Goal: Task Accomplishment & Management: Use online tool/utility

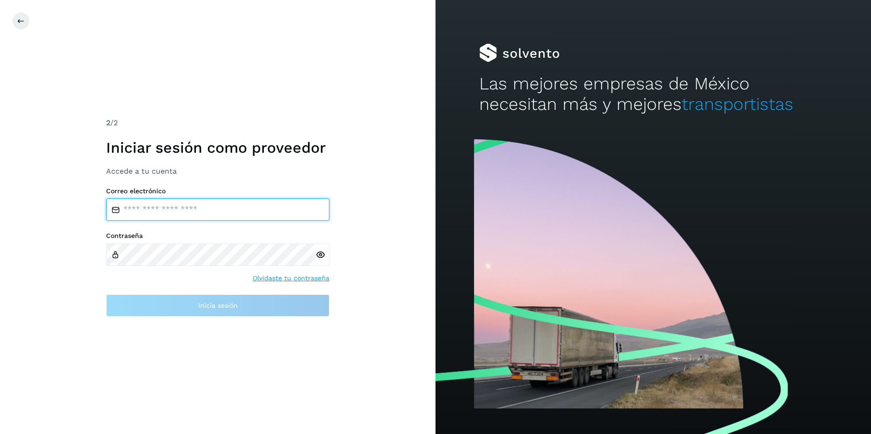
type input "**********"
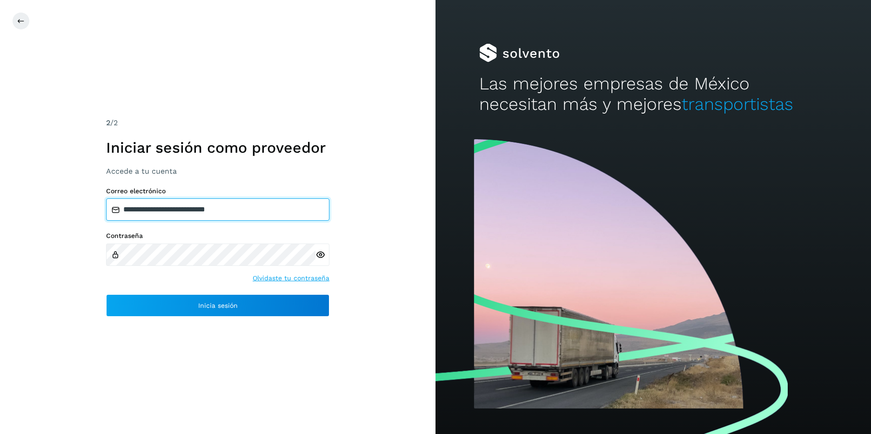
click at [243, 214] on input "**********" at bounding box center [217, 209] width 223 height 22
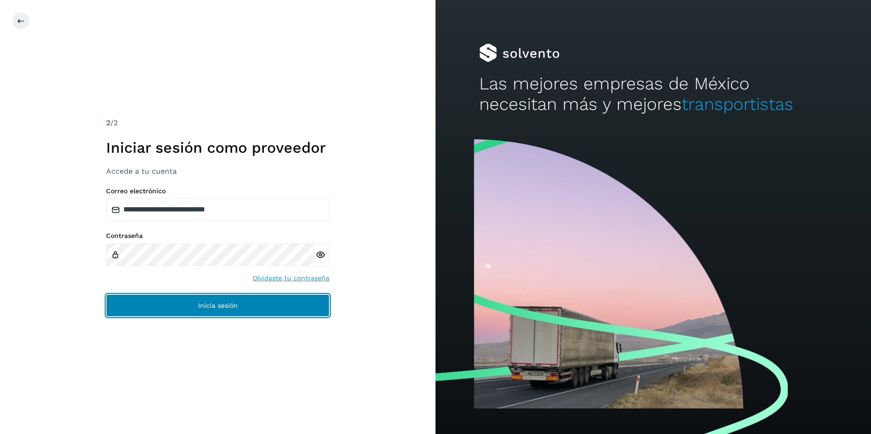
click at [272, 302] on button "Inicia sesión" at bounding box center [217, 305] width 223 height 22
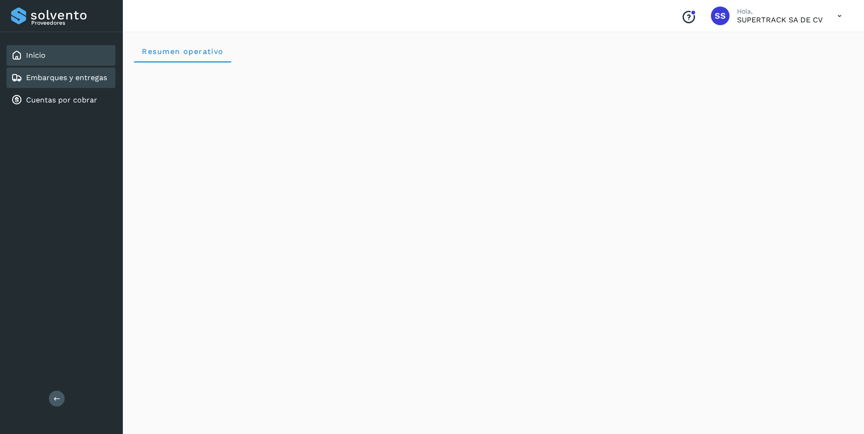
click at [79, 80] on link "Embarques y entregas" at bounding box center [66, 77] width 81 height 9
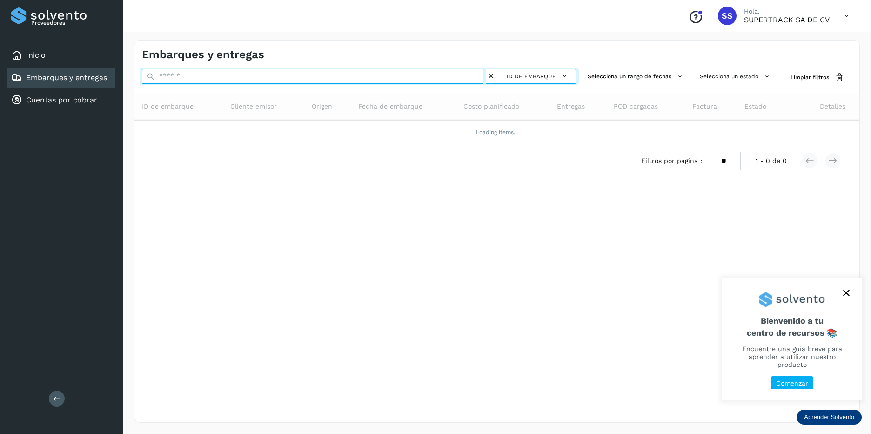
click at [208, 76] on input "text" at bounding box center [314, 76] width 344 height 15
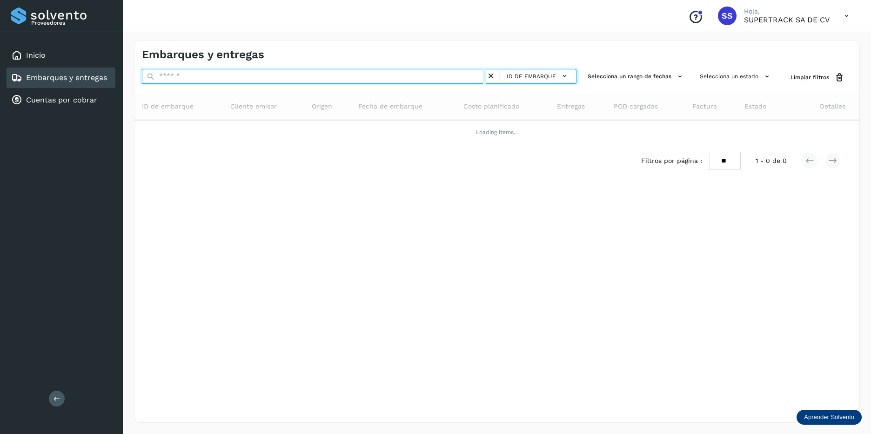
click at [208, 76] on input "text" at bounding box center [314, 76] width 344 height 15
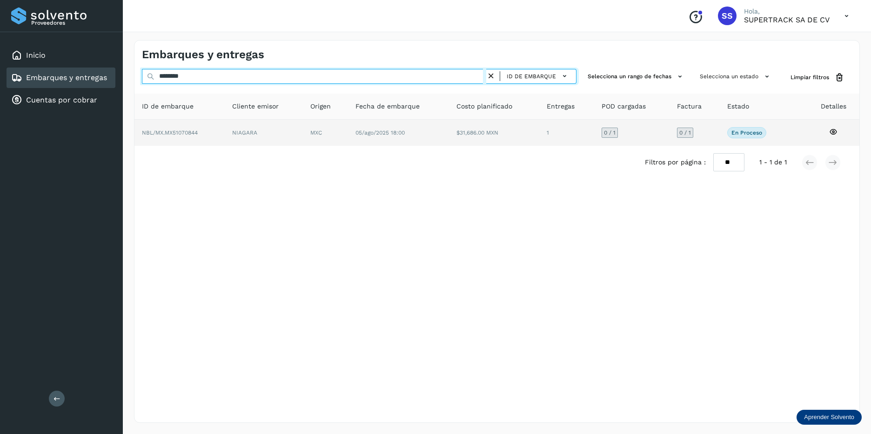
type input "********"
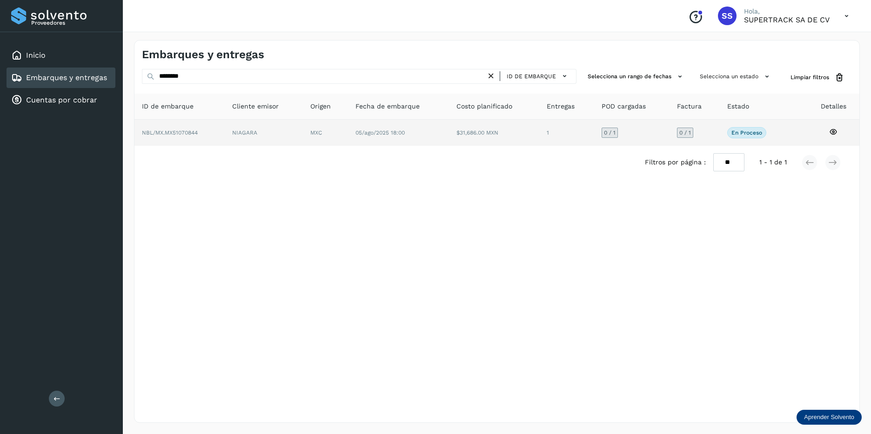
click at [303, 132] on td "NIAGARA" at bounding box center [325, 133] width 45 height 26
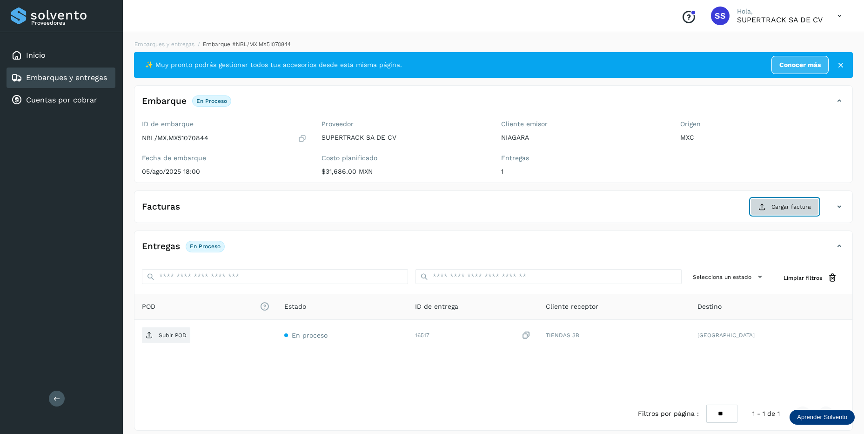
click at [795, 204] on span "Cargar factura" at bounding box center [791, 206] width 40 height 8
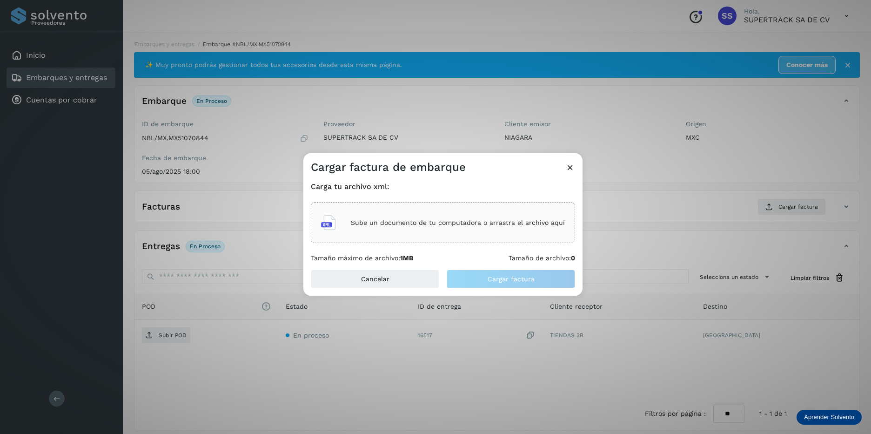
click at [396, 213] on div "Sube un documento de tu computadora o arrastra el archivo aquí" at bounding box center [443, 222] width 244 height 25
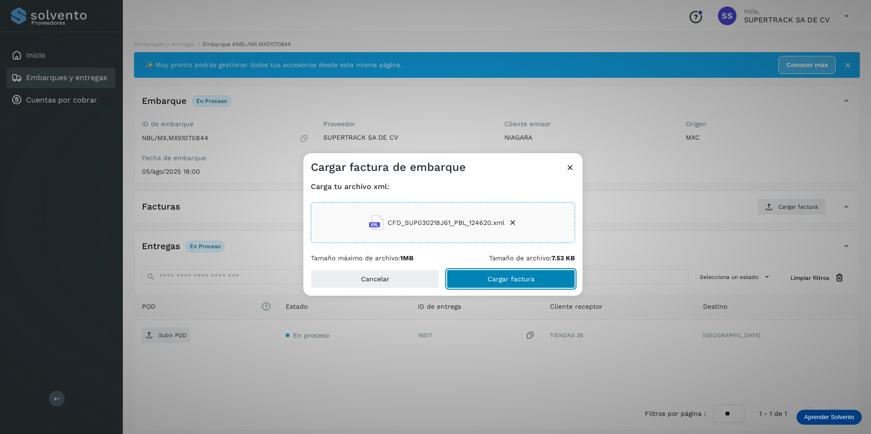
click at [549, 278] on button "Cargar factura" at bounding box center [511, 278] width 128 height 19
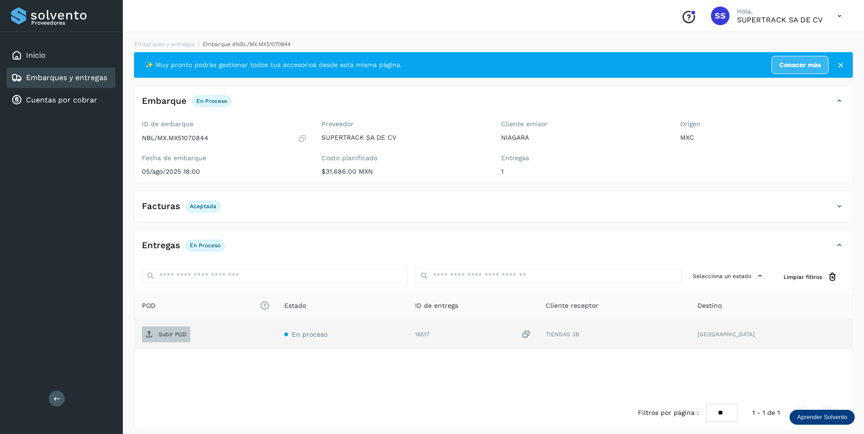
click at [175, 335] on p "Subir POD" at bounding box center [173, 334] width 28 height 7
click at [151, 45] on link "Embarques y entregas" at bounding box center [164, 44] width 60 height 7
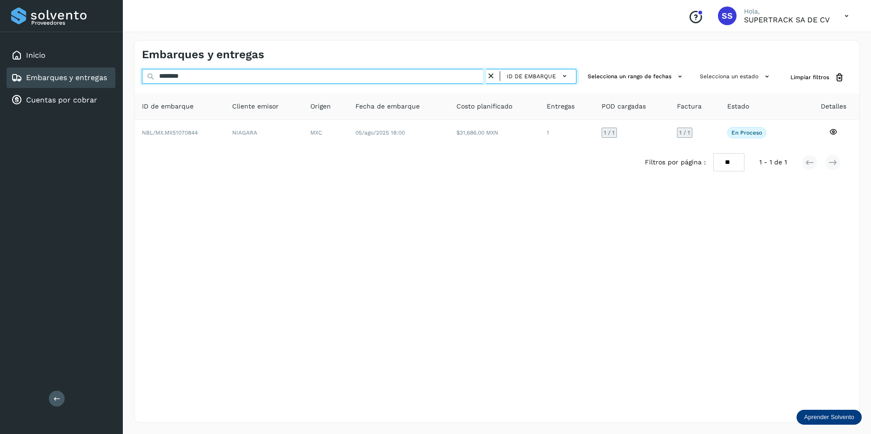
drag, startPoint x: 212, startPoint y: 75, endPoint x: 66, endPoint y: 66, distance: 146.0
click at [66, 66] on div "Proveedores Inicio Embarques y entregas Cuentas por cobrar Salir Conoce nuestro…" at bounding box center [435, 217] width 871 height 434
drag, startPoint x: 200, startPoint y: 78, endPoint x: 116, endPoint y: 74, distance: 83.8
click at [116, 74] on div "Proveedores Inicio Embarques y entregas Cuentas por cobrar Salir Conoce nuestro…" at bounding box center [435, 217] width 871 height 434
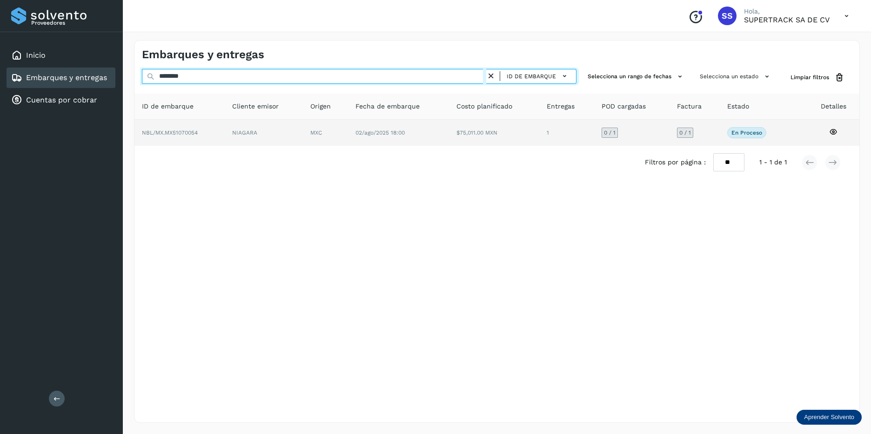
type input "********"
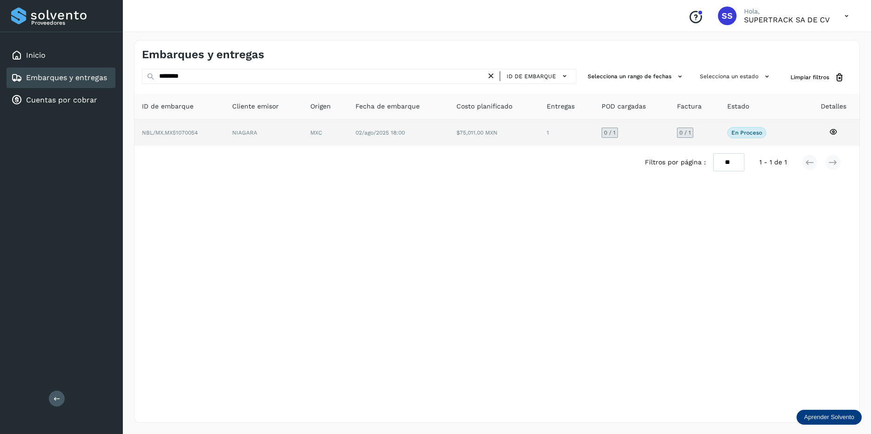
click at [348, 138] on td "MXC" at bounding box center [398, 133] width 101 height 26
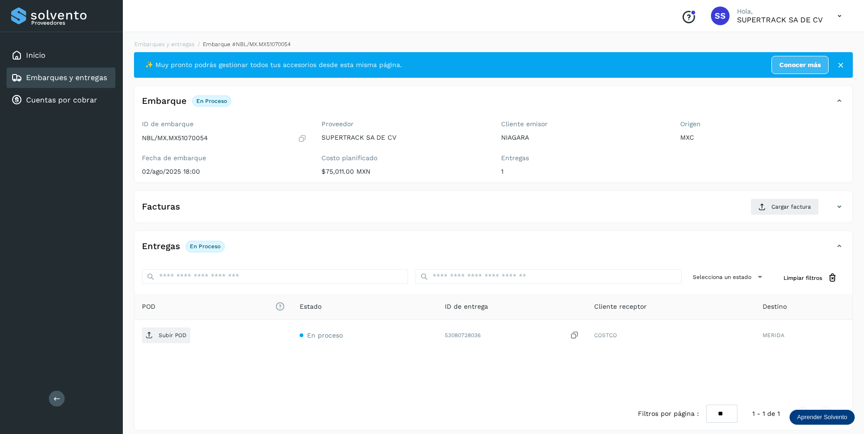
click at [836, 207] on icon at bounding box center [839, 206] width 11 height 11
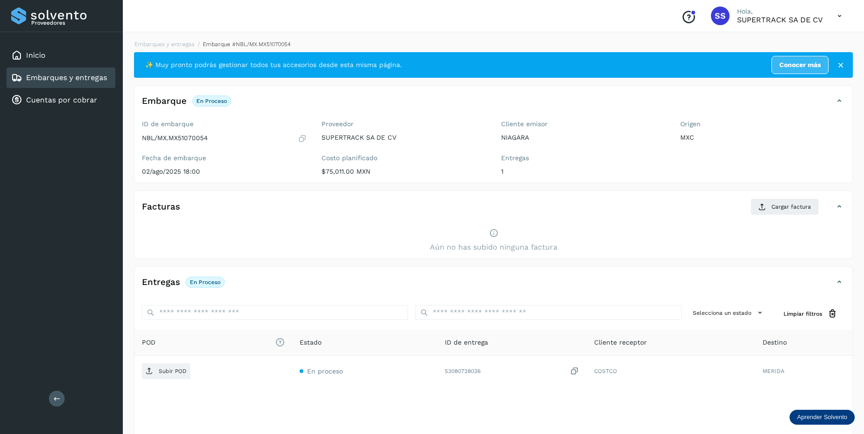
click at [836, 207] on icon at bounding box center [839, 206] width 11 height 11
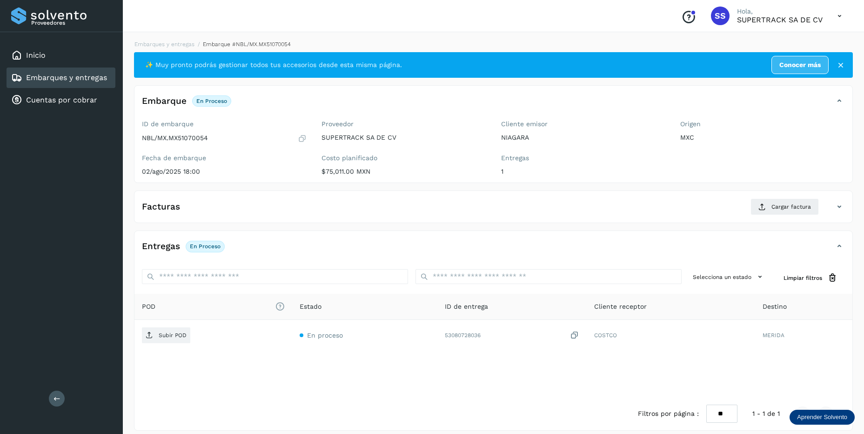
click at [836, 207] on icon at bounding box center [839, 206] width 11 height 11
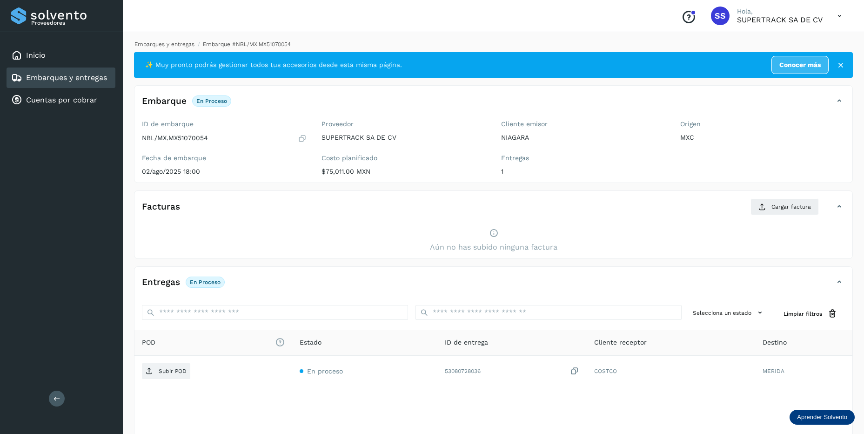
click at [175, 41] on link "Embarques y entregas" at bounding box center [164, 44] width 60 height 7
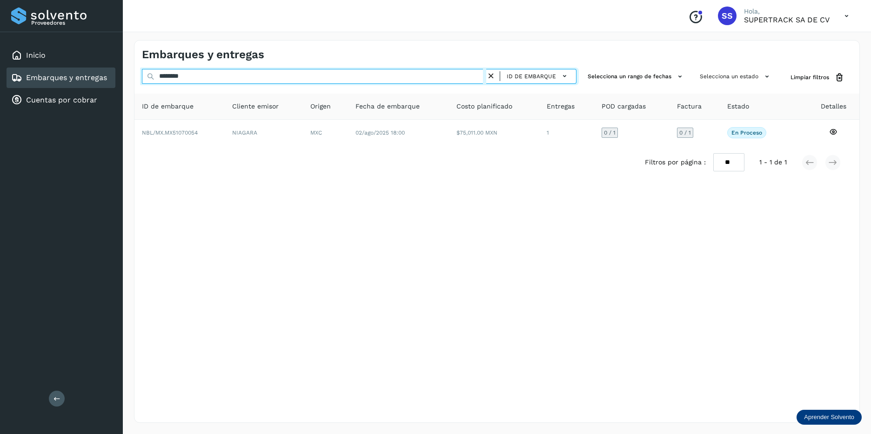
drag, startPoint x: 214, startPoint y: 78, endPoint x: 28, endPoint y: 73, distance: 186.2
click at [28, 73] on div "Proveedores Inicio Embarques y entregas Cuentas por cobrar Salir Conoce nuestro…" at bounding box center [435, 217] width 871 height 434
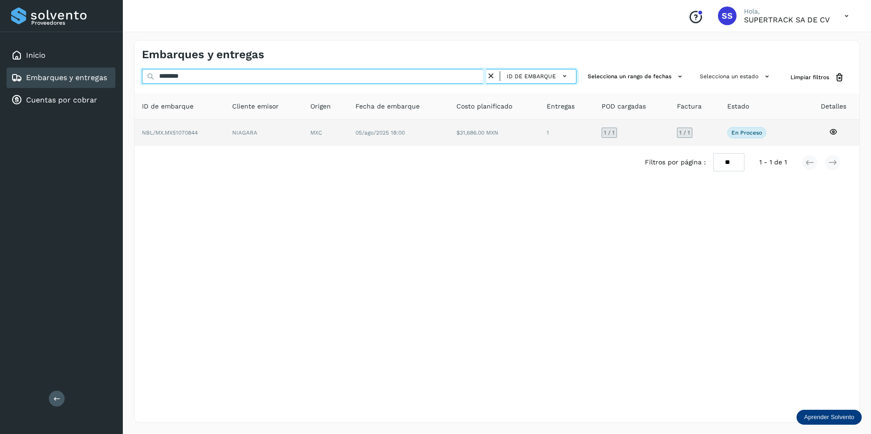
type input "********"
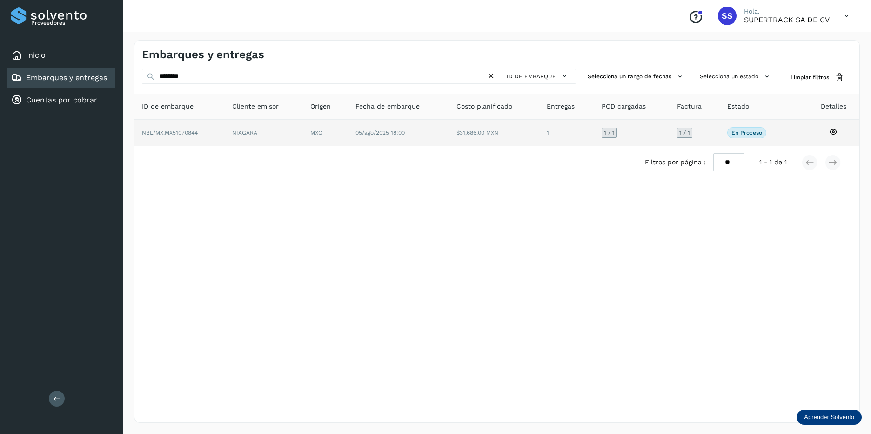
click at [449, 128] on td "05/ago/2025 18:00" at bounding box center [494, 133] width 90 height 26
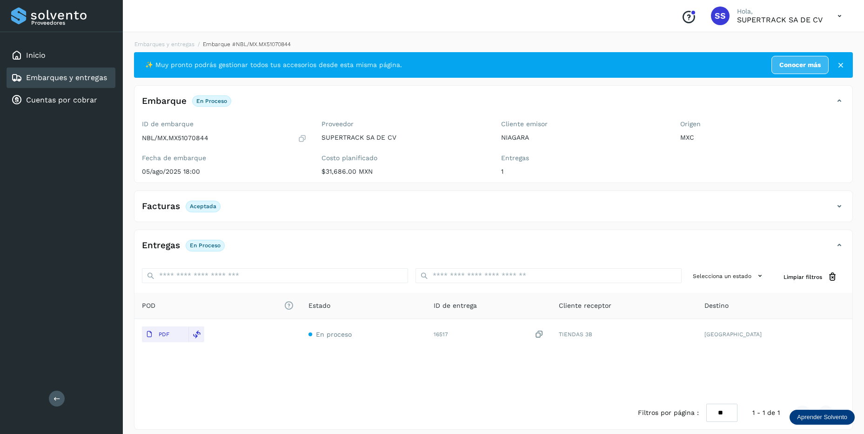
scroll to position [7, 0]
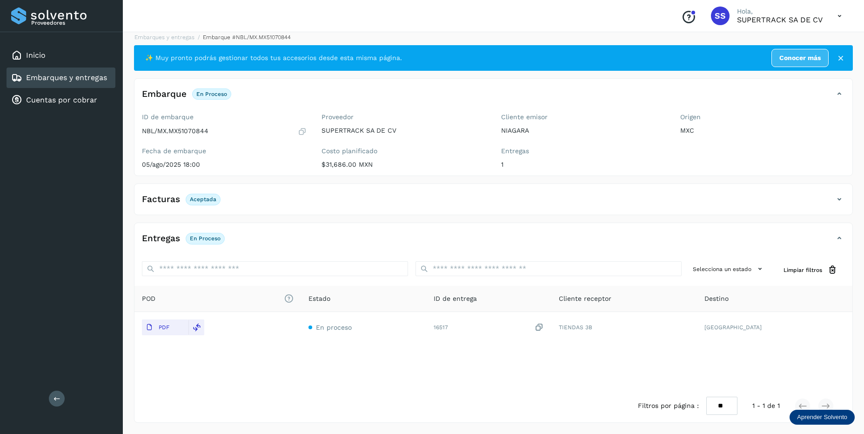
click at [834, 207] on div "Facturas Aceptada" at bounding box center [493, 202] width 718 height 23
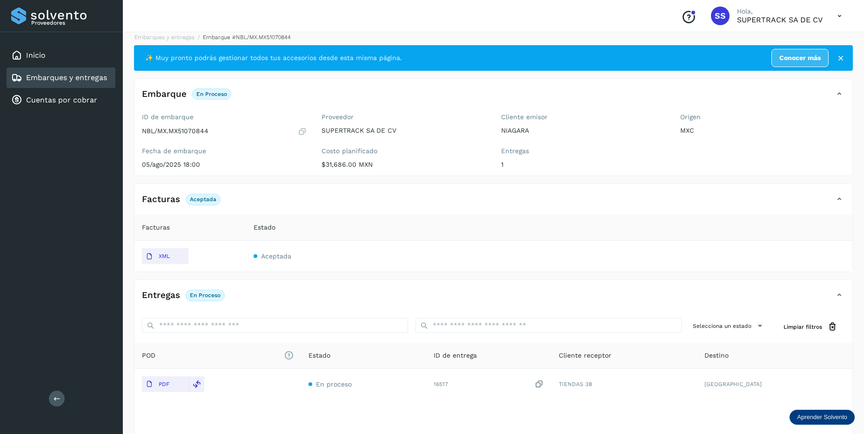
click at [836, 204] on icon at bounding box center [839, 199] width 11 height 11
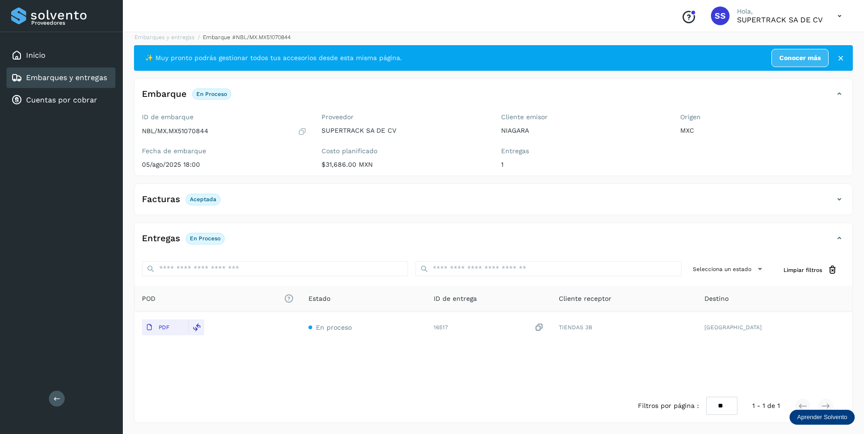
click at [833, 238] on div "Entregas En proceso" at bounding box center [483, 238] width 699 height 16
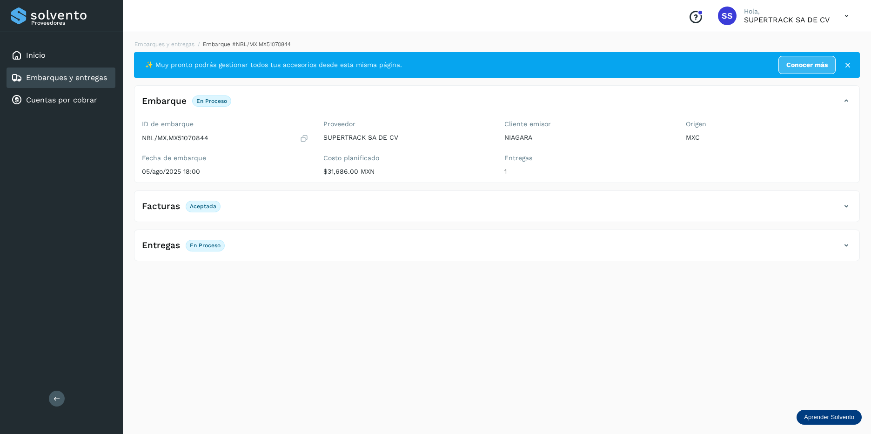
click at [181, 53] on div "Embarques y entregas Embarque #NBL/MX.MX51070844 ✨ Muy pronto podrás gestionar …" at bounding box center [497, 150] width 726 height 221
click at [190, 38] on div "Embarques y entregas Embarque #NBL/MX.MX51070844 ✨ Muy pronto podrás gestionar …" at bounding box center [497, 231] width 748 height 405
click at [194, 40] on li "Embarques y entregas" at bounding box center [242, 44] width 96 height 8
click at [174, 46] on link "Embarques y entregas" at bounding box center [164, 44] width 60 height 7
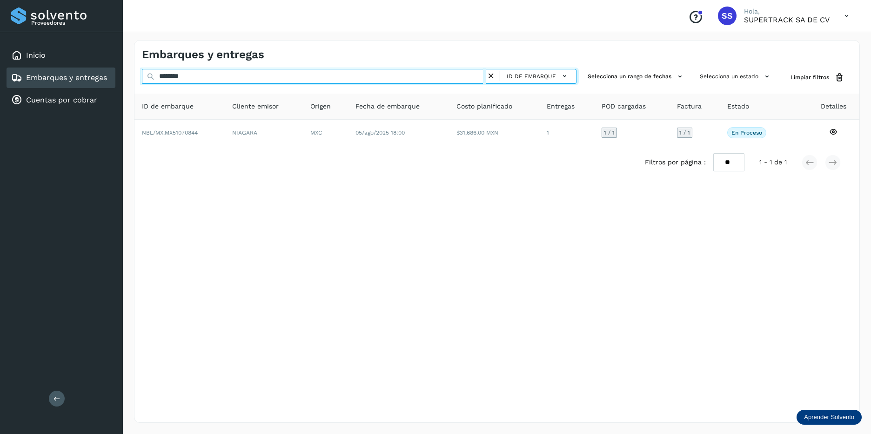
drag, startPoint x: 188, startPoint y: 76, endPoint x: -2, endPoint y: 81, distance: 189.9
click at [0, 81] on html "Proveedores Inicio Embarques y entregas Cuentas por cobrar Salir Conoce nuestro…" at bounding box center [435, 217] width 871 height 434
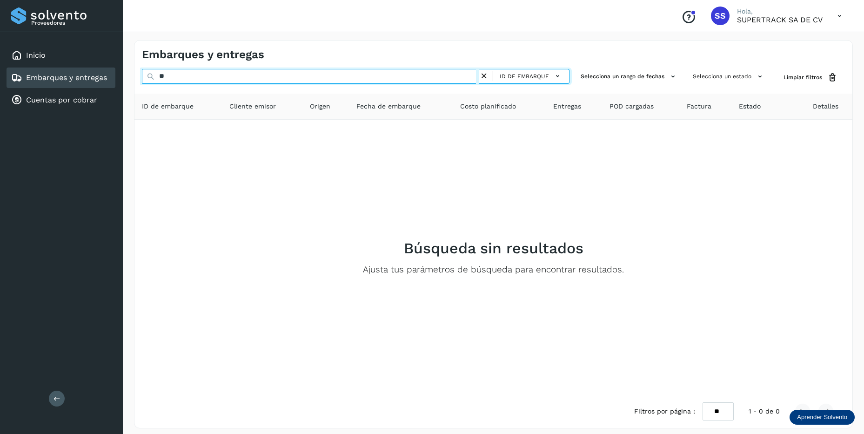
type input "*"
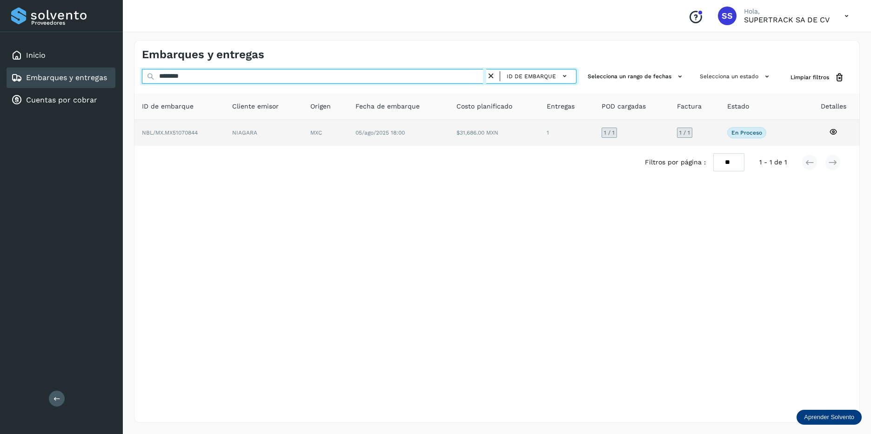
type input "********"
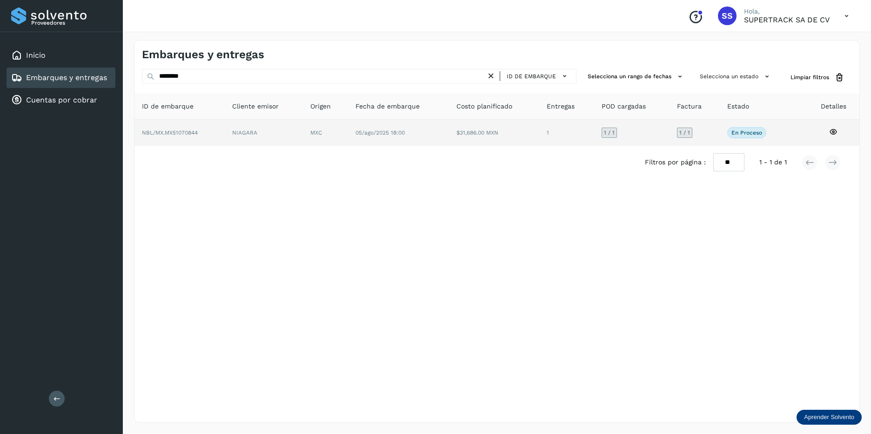
click at [303, 129] on td "NIAGARA" at bounding box center [325, 133] width 45 height 26
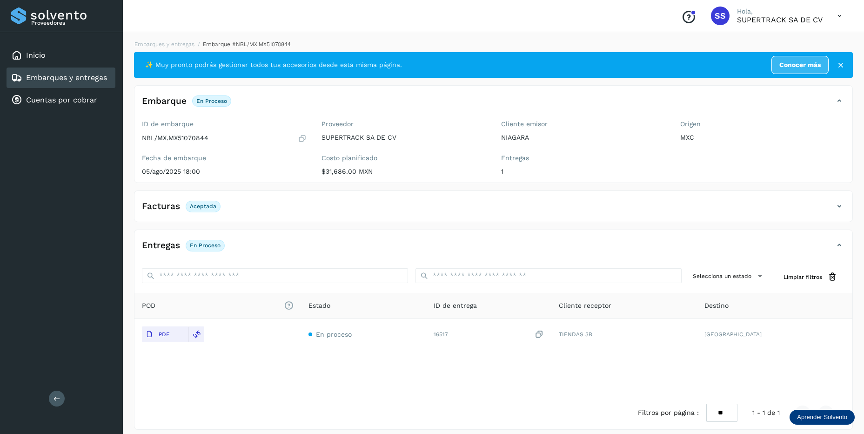
click at [167, 37] on div "Embarques y entregas Embarque #NBL/MX.MX51070844 ✨ Muy pronto podrás gestionar …" at bounding box center [493, 235] width 741 height 412
click at [169, 42] on link "Embarques y entregas" at bounding box center [164, 44] width 60 height 7
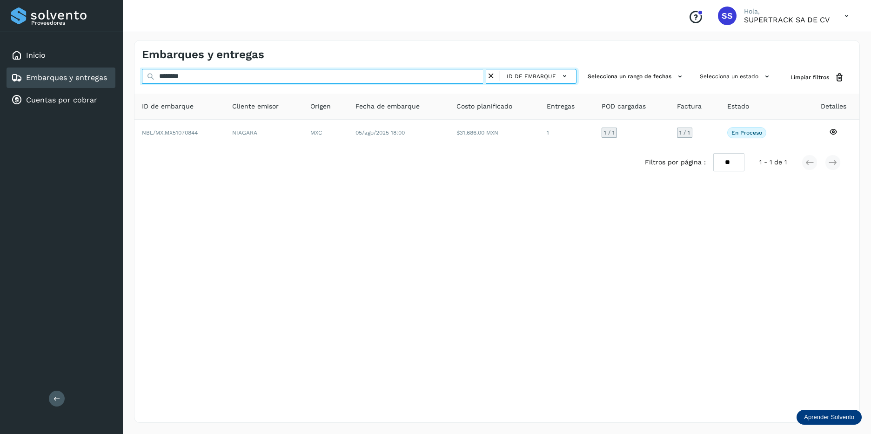
drag, startPoint x: 227, startPoint y: 70, endPoint x: 100, endPoint y: 67, distance: 126.6
click at [100, 67] on div "Proveedores Inicio Embarques y entregas Cuentas por cobrar Salir Conoce nuestro…" at bounding box center [435, 217] width 871 height 434
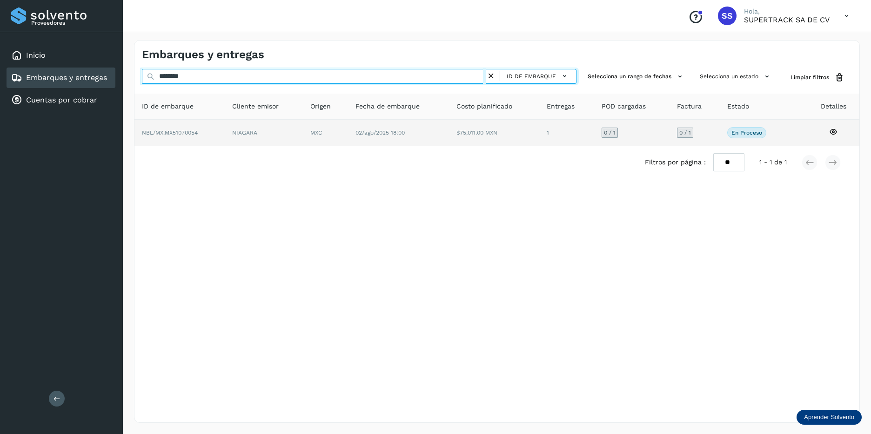
type input "********"
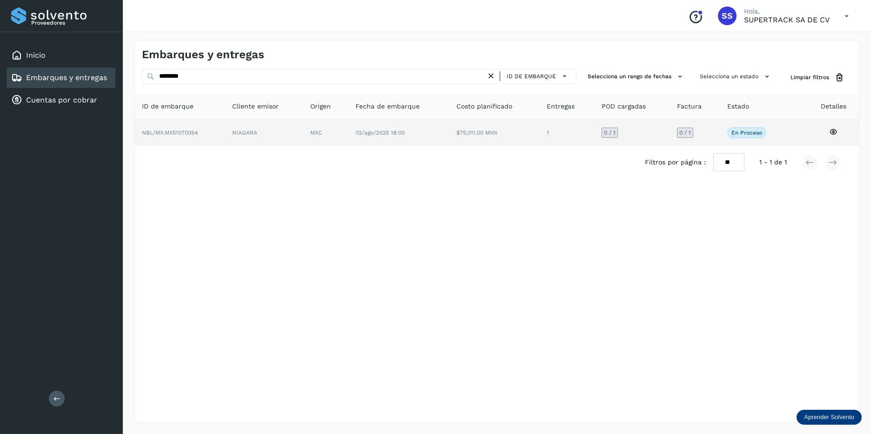
click at [539, 138] on td "$75,011.00 MXN" at bounding box center [566, 133] width 54 height 26
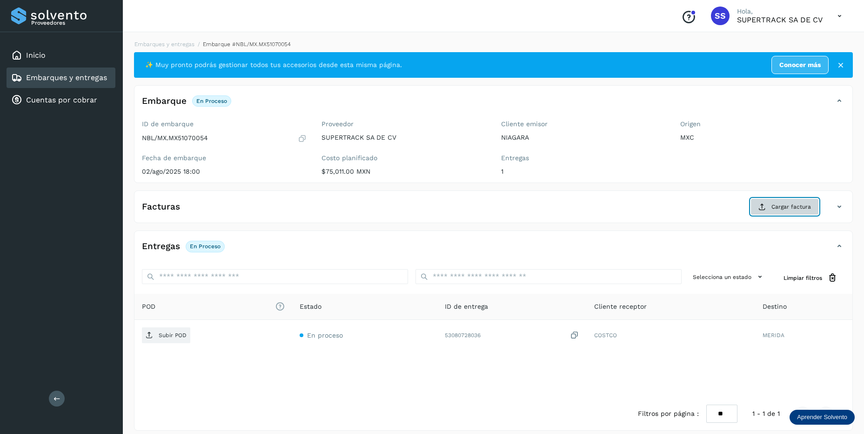
click at [797, 207] on span "Cargar factura" at bounding box center [791, 206] width 40 height 8
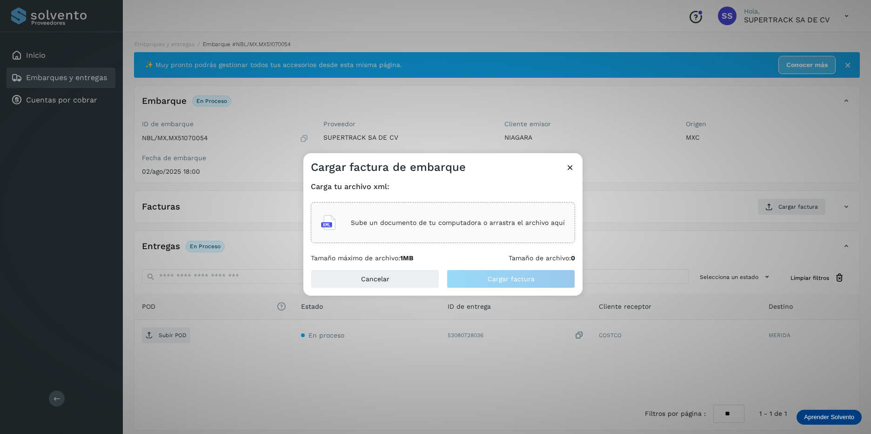
click at [435, 231] on div "Sube un documento de tu computadora o arrastra el archivo aquí" at bounding box center [443, 222] width 244 height 25
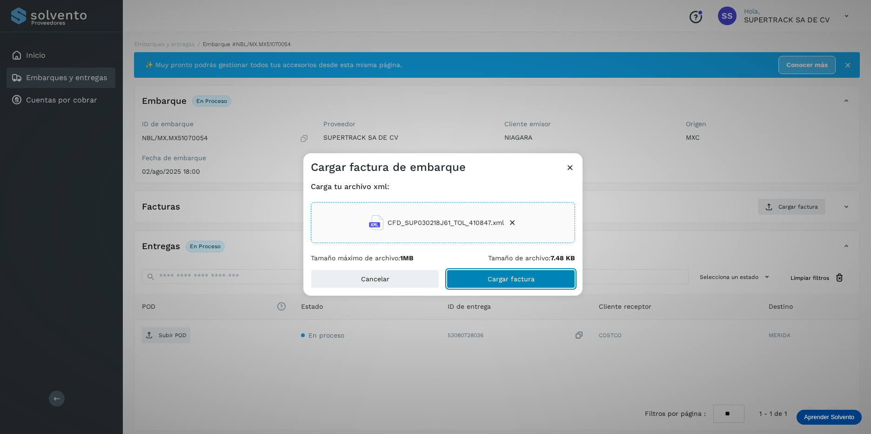
click at [475, 278] on button "Cargar factura" at bounding box center [511, 278] width 128 height 19
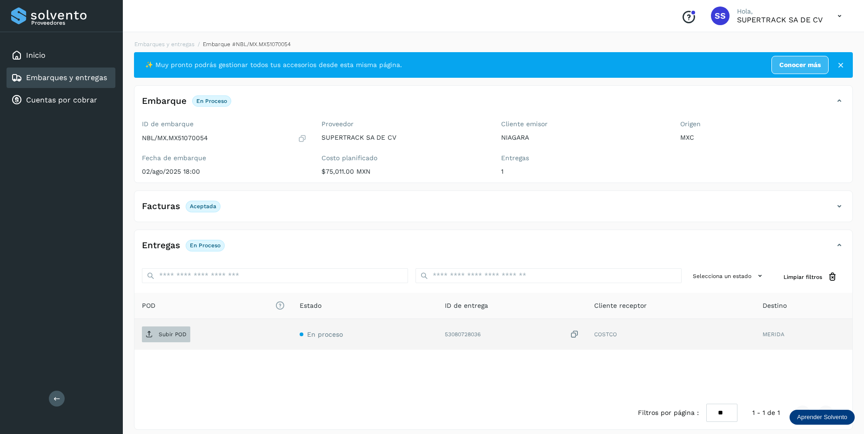
click at [159, 335] on p "Subir POD" at bounding box center [173, 334] width 28 height 7
click at [178, 44] on link "Embarques y entregas" at bounding box center [164, 44] width 60 height 7
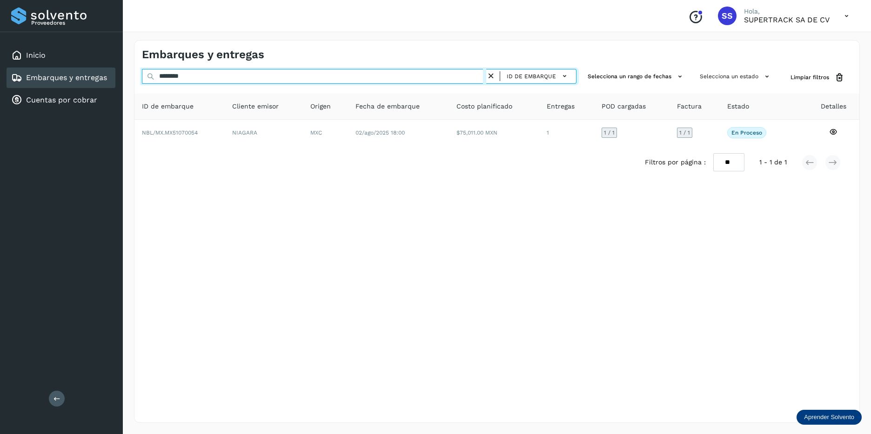
drag, startPoint x: 202, startPoint y: 80, endPoint x: 32, endPoint y: 74, distance: 169.9
click at [32, 74] on div "Proveedores Inicio Embarques y entregas Cuentas por cobrar Salir Conoce nuestro…" at bounding box center [435, 217] width 871 height 434
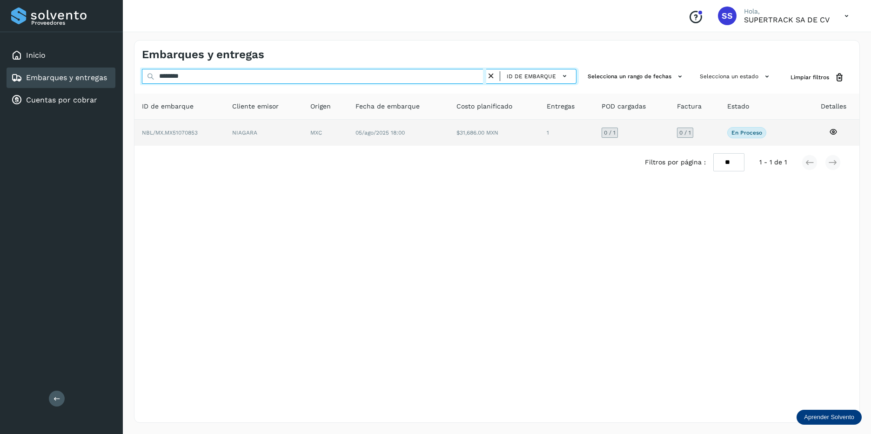
type input "********"
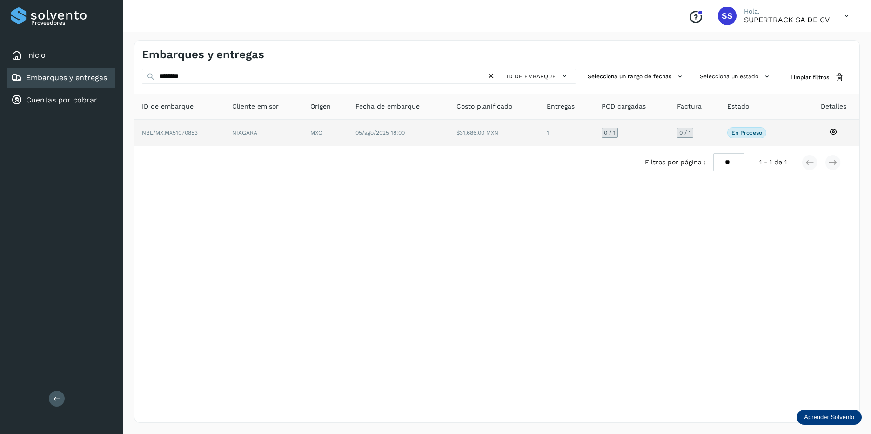
click at [303, 135] on td "NIAGARA" at bounding box center [325, 133] width 45 height 26
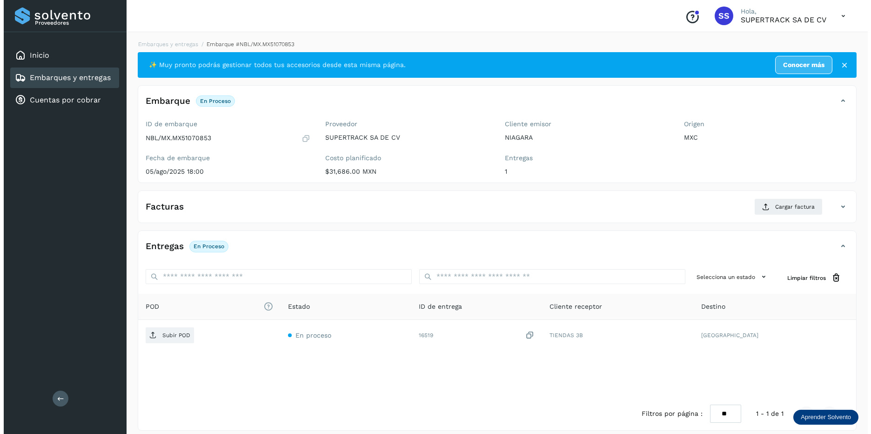
scroll to position [8, 0]
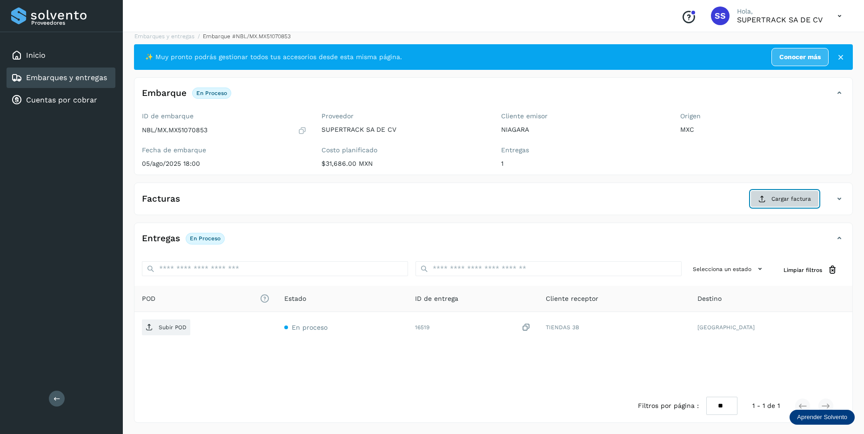
click at [782, 196] on span "Cargar factura" at bounding box center [791, 198] width 40 height 8
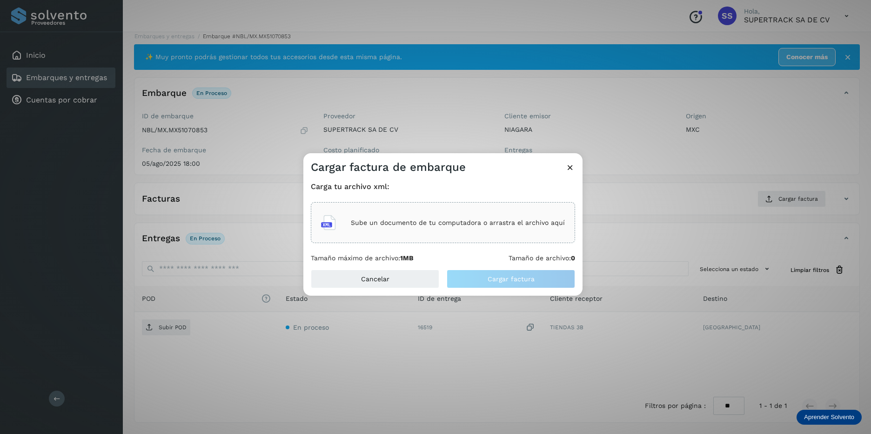
click at [444, 223] on p "Sube un documento de tu computadora o arrastra el archivo aquí" at bounding box center [458, 223] width 214 height 8
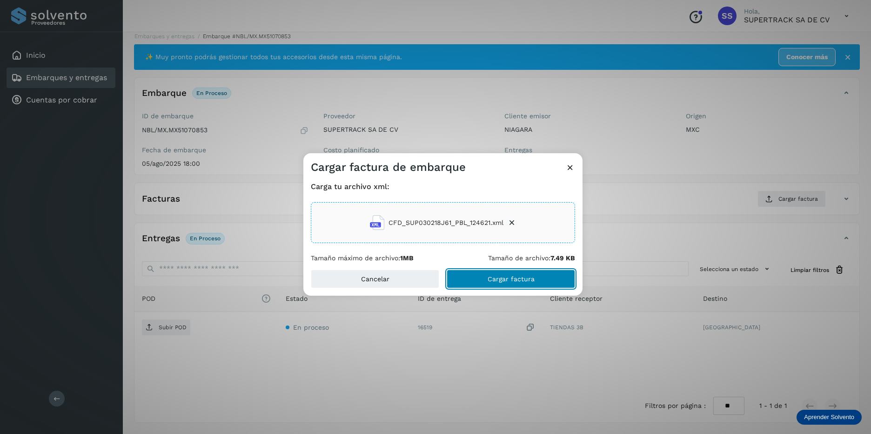
click at [504, 282] on button "Cargar factura" at bounding box center [511, 278] width 128 height 19
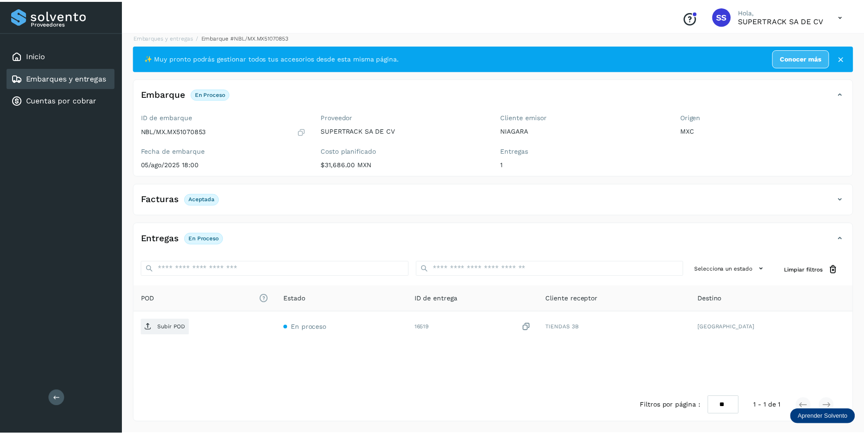
scroll to position [7, 0]
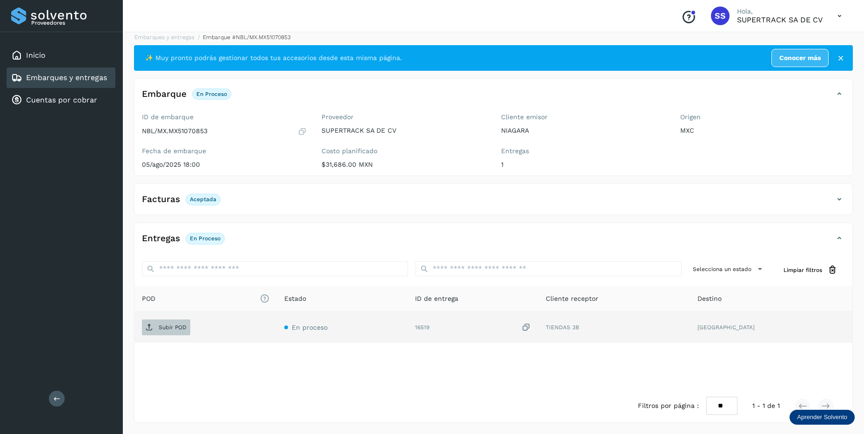
click at [181, 327] on p "Subir POD" at bounding box center [173, 327] width 28 height 7
click at [175, 37] on link "Embarques y entregas" at bounding box center [164, 37] width 60 height 7
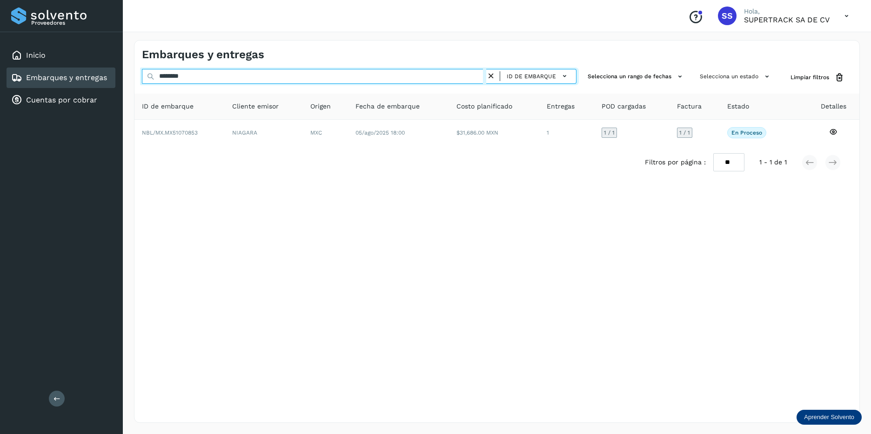
drag, startPoint x: 250, startPoint y: 74, endPoint x: 17, endPoint y: 44, distance: 235.4
click at [17, 44] on div "Proveedores Inicio Embarques y entregas Cuentas por cobrar Salir Conoce nuestro…" at bounding box center [435, 217] width 871 height 434
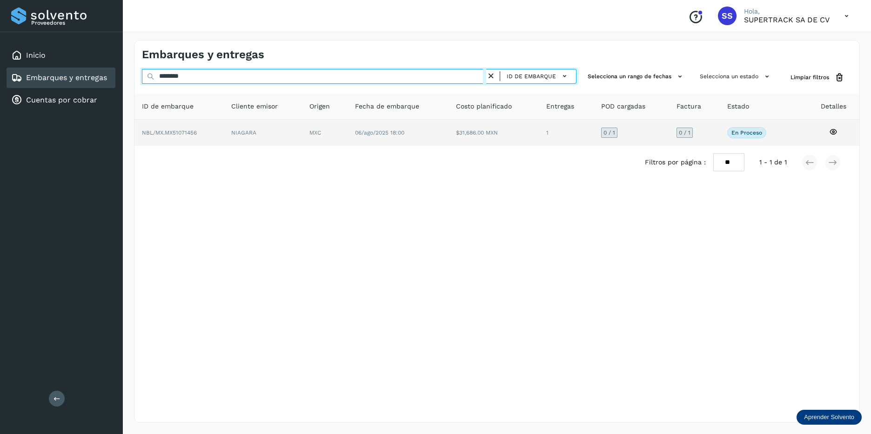
type input "********"
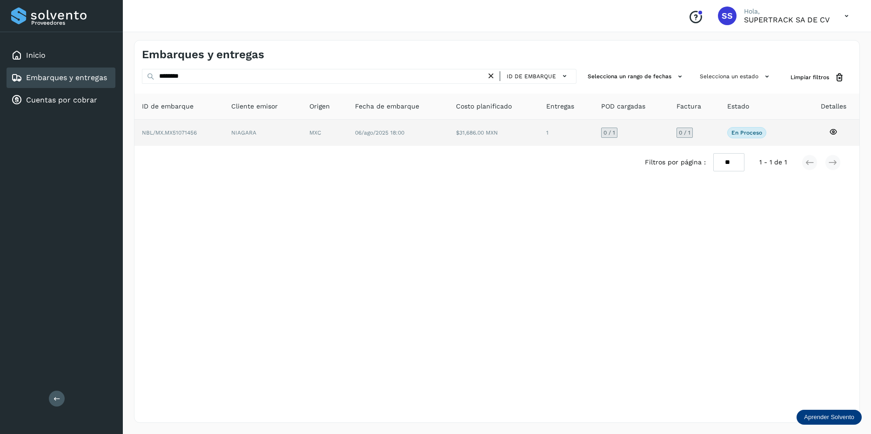
click at [348, 131] on td "MXC" at bounding box center [398, 133] width 101 height 26
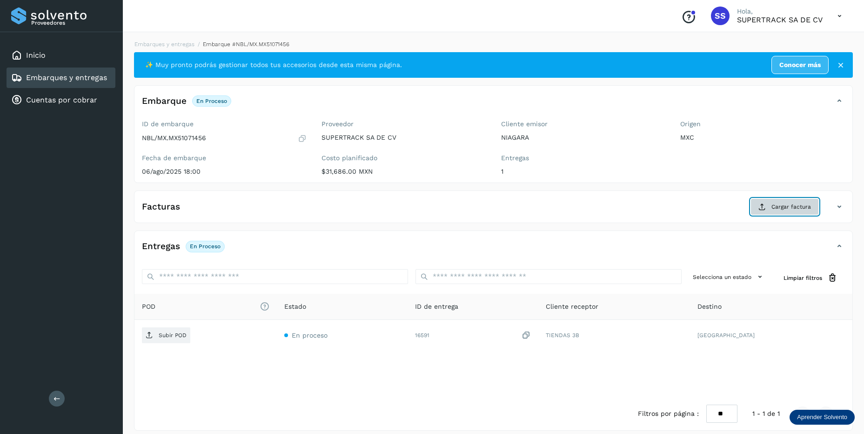
click at [775, 215] on button "Cargar factura" at bounding box center [784, 206] width 68 height 17
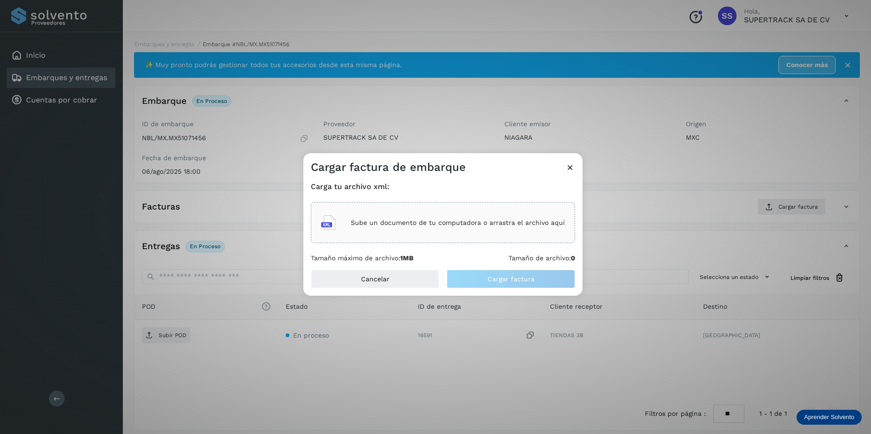
click at [443, 221] on p "Sube un documento de tu computadora o arrastra el archivo aquí" at bounding box center [458, 223] width 214 height 8
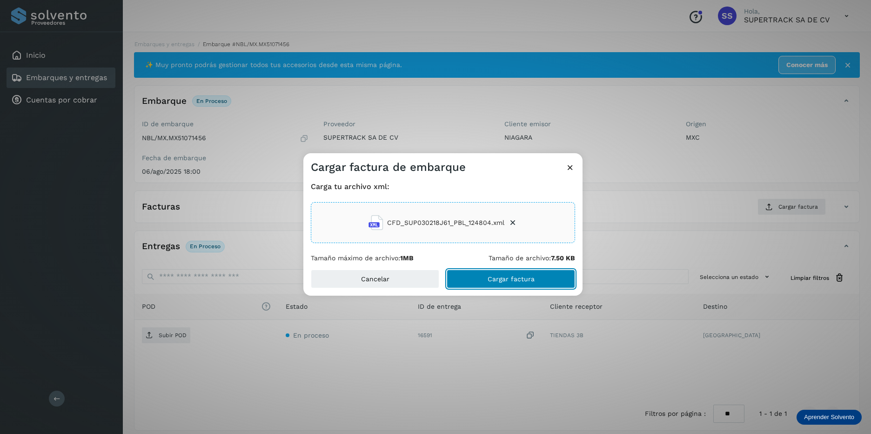
click at [467, 280] on button "Cargar factura" at bounding box center [511, 278] width 128 height 19
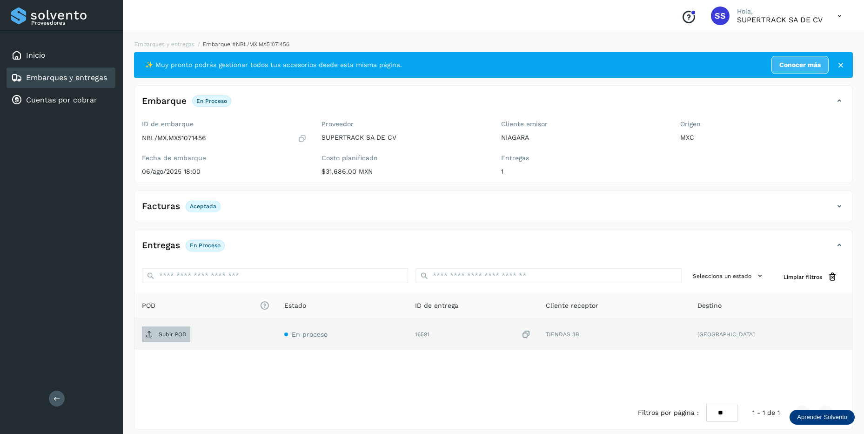
click at [167, 331] on p "Subir POD" at bounding box center [173, 334] width 28 height 7
click at [155, 46] on link "Embarques y entregas" at bounding box center [164, 44] width 60 height 7
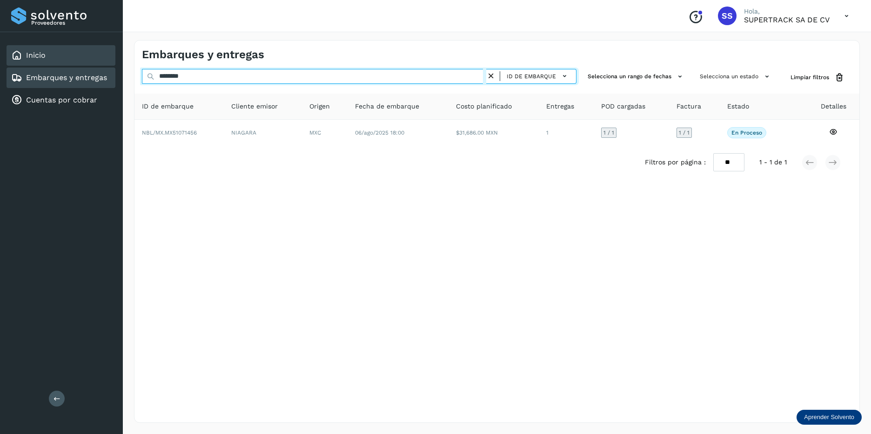
drag, startPoint x: 206, startPoint y: 78, endPoint x: 35, endPoint y: 59, distance: 172.2
click at [35, 59] on div "Proveedores Inicio Embarques y entregas Cuentas por cobrar Salir Conoce nuestro…" at bounding box center [435, 217] width 871 height 434
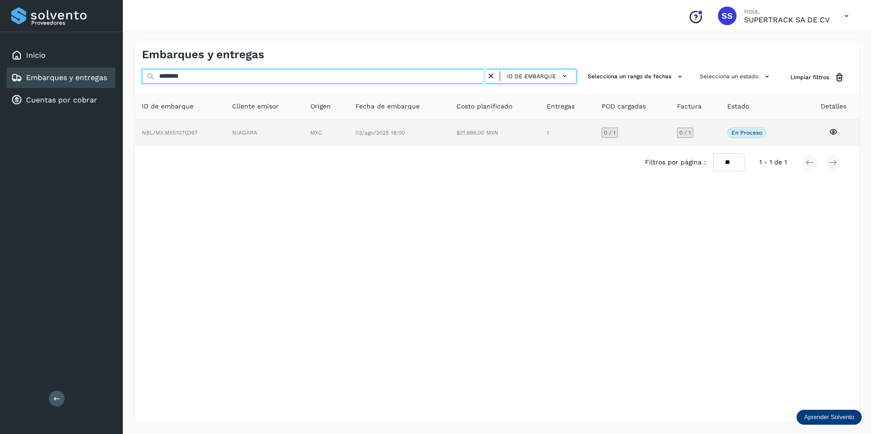
type input "********"
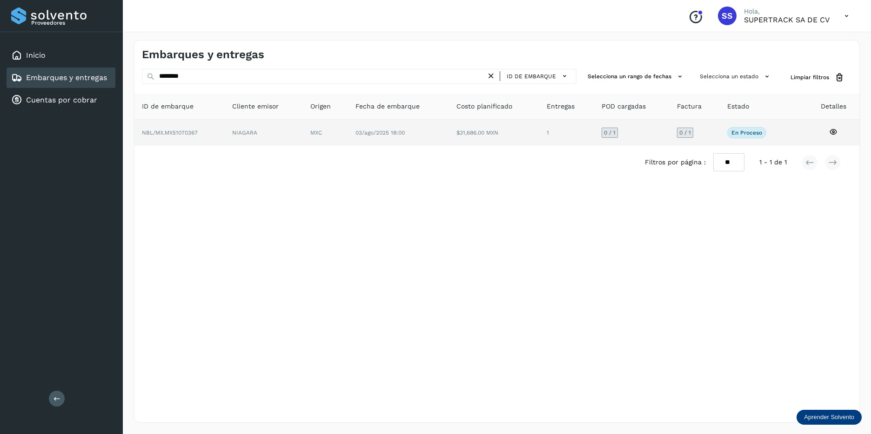
click at [225, 129] on td "NBL/MX.MX51070367" at bounding box center [264, 133] width 78 height 26
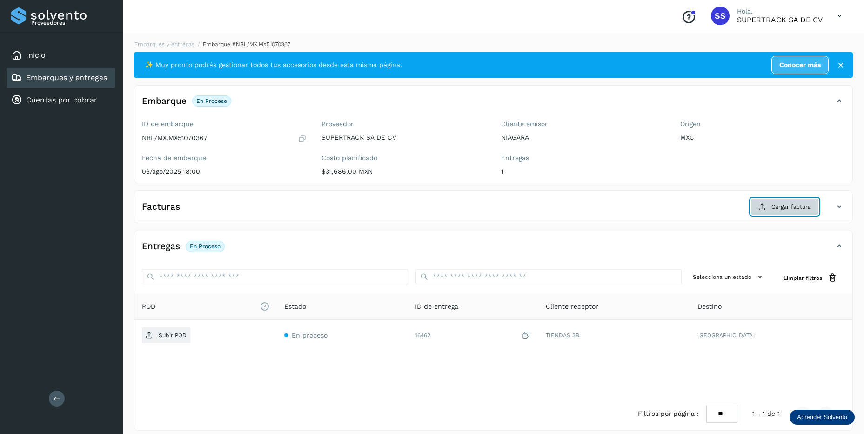
click at [761, 200] on button "Cargar factura" at bounding box center [784, 206] width 68 height 17
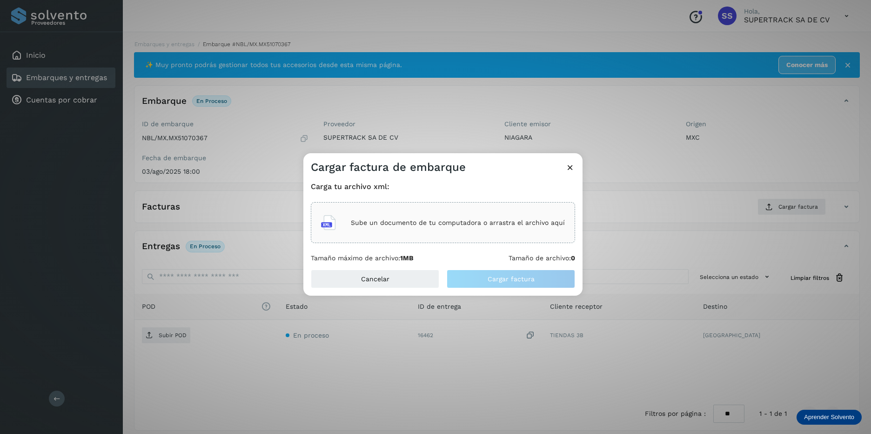
click at [387, 220] on p "Sube un documento de tu computadora o arrastra el archivo aquí" at bounding box center [458, 223] width 214 height 8
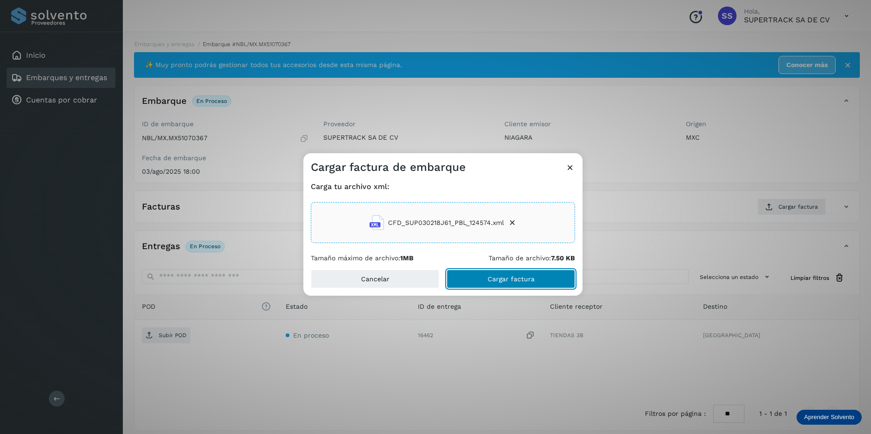
click at [492, 271] on button "Cargar factura" at bounding box center [511, 278] width 128 height 19
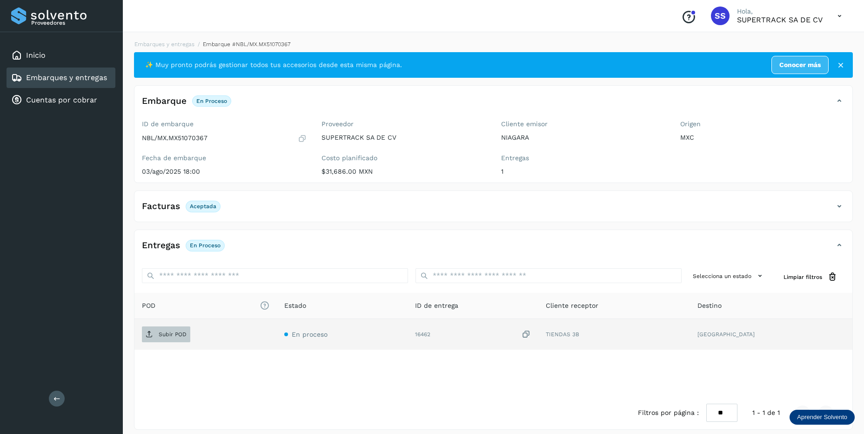
click at [174, 339] on span "Subir POD" at bounding box center [166, 334] width 48 height 15
click at [170, 39] on div "Embarques y entregas Embarque #NBL/MX.MX51070367 ✨ Muy pronto podrás gestionar …" at bounding box center [493, 235] width 741 height 412
click at [194, 48] on li "Embarques y entregas" at bounding box center [242, 44] width 96 height 8
click at [173, 43] on link "Embarques y entregas" at bounding box center [164, 44] width 60 height 7
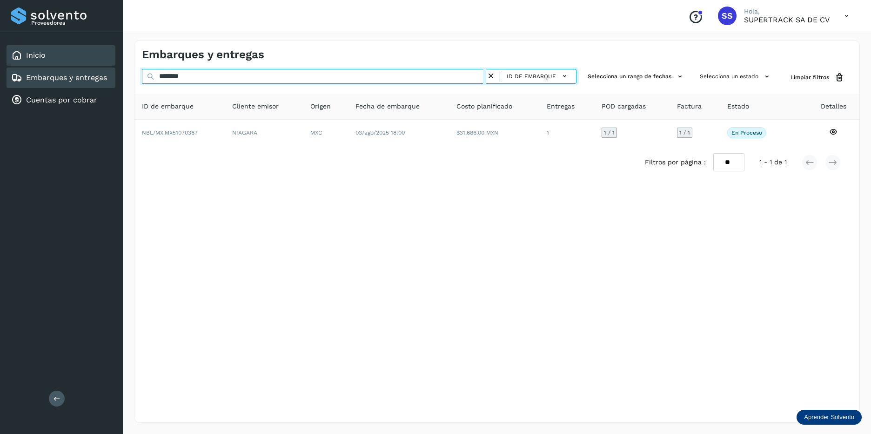
drag, startPoint x: 206, startPoint y: 76, endPoint x: 89, endPoint y: 59, distance: 117.5
click at [89, 59] on div "Proveedores Inicio Embarques y entregas Cuentas por cobrar Salir Conoce nuestro…" at bounding box center [435, 217] width 871 height 434
drag, startPoint x: 217, startPoint y: 72, endPoint x: 168, endPoint y: 63, distance: 50.0
click at [101, 57] on div "Proveedores Inicio Embarques y entregas Cuentas por cobrar Salir Conoce nuestro…" at bounding box center [435, 217] width 871 height 434
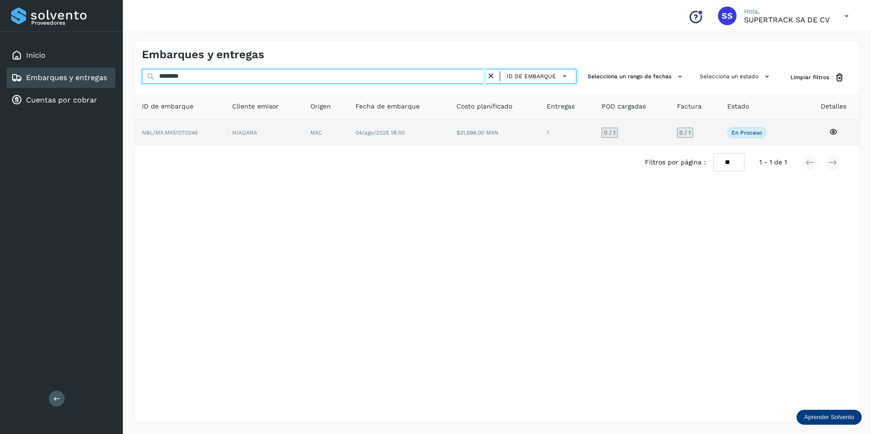
type input "********"
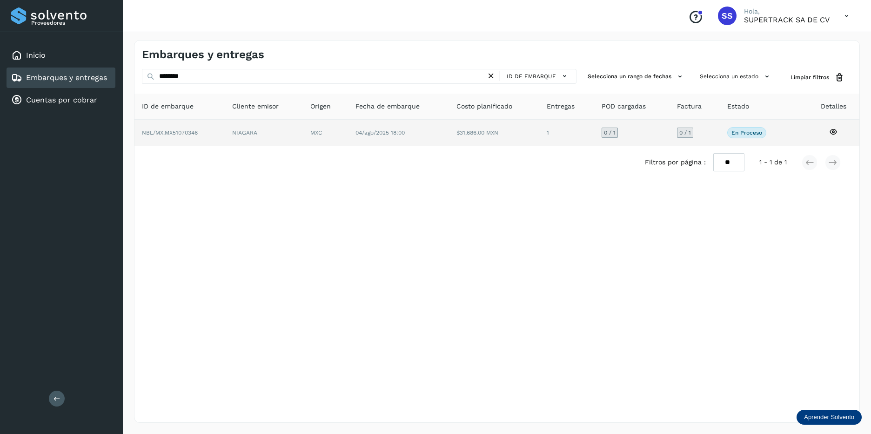
click at [225, 131] on td "NBL/MX.MX51070346" at bounding box center [264, 133] width 78 height 26
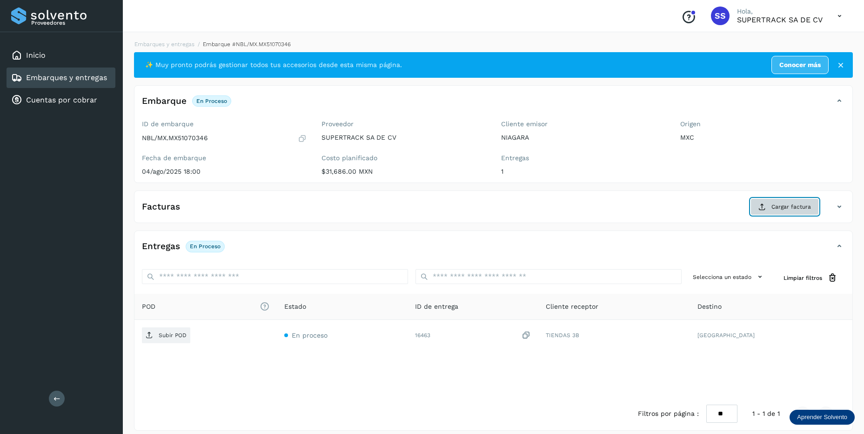
click at [804, 205] on span "Cargar factura" at bounding box center [791, 206] width 40 height 8
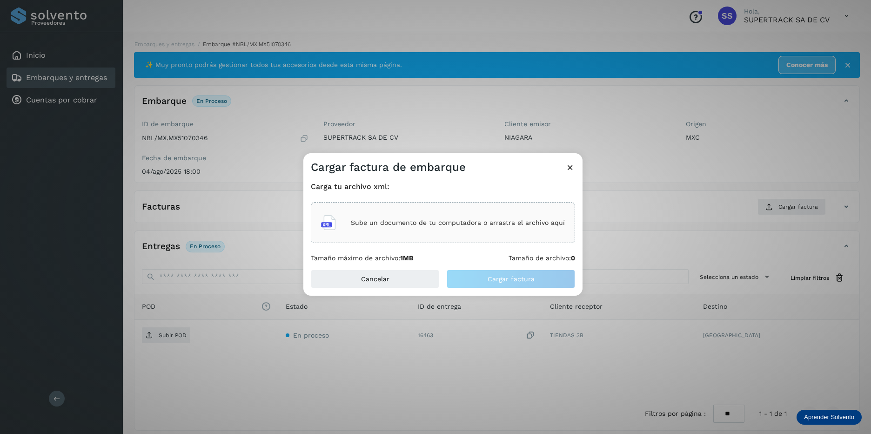
click at [391, 214] on div "Sube un documento de tu computadora o arrastra el archivo aquí" at bounding box center [443, 222] width 244 height 25
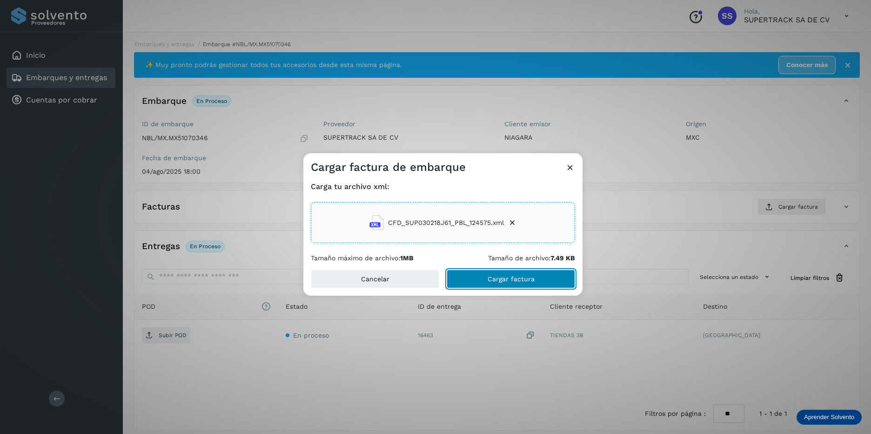
click at [529, 285] on button "Cargar factura" at bounding box center [511, 278] width 128 height 19
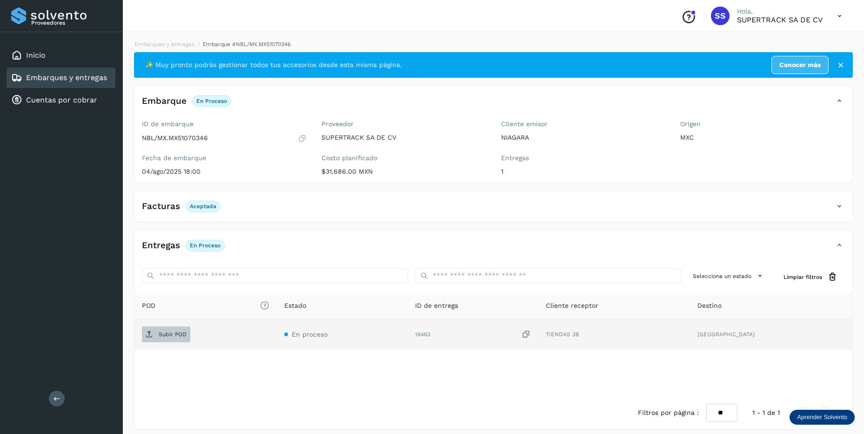
click at [182, 333] on p "Subir POD" at bounding box center [173, 334] width 28 height 7
click at [171, 46] on link "Embarques y entregas" at bounding box center [164, 44] width 60 height 7
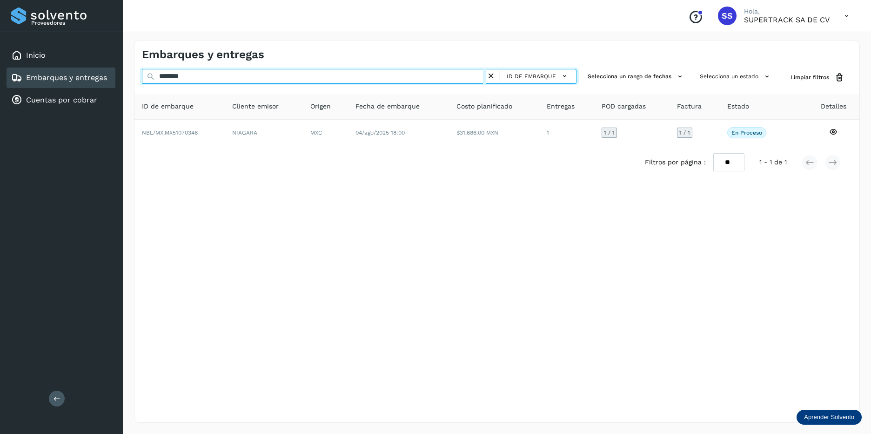
drag, startPoint x: 240, startPoint y: 74, endPoint x: -2, endPoint y: 38, distance: 244.2
click at [0, 38] on html "Proveedores Inicio Embarques y entregas Cuentas por cobrar Salir Conoce nuestro…" at bounding box center [435, 217] width 871 height 434
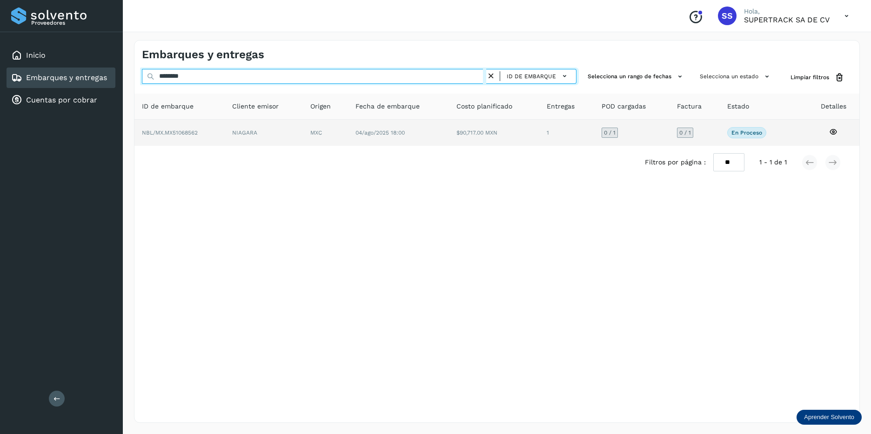
type input "********"
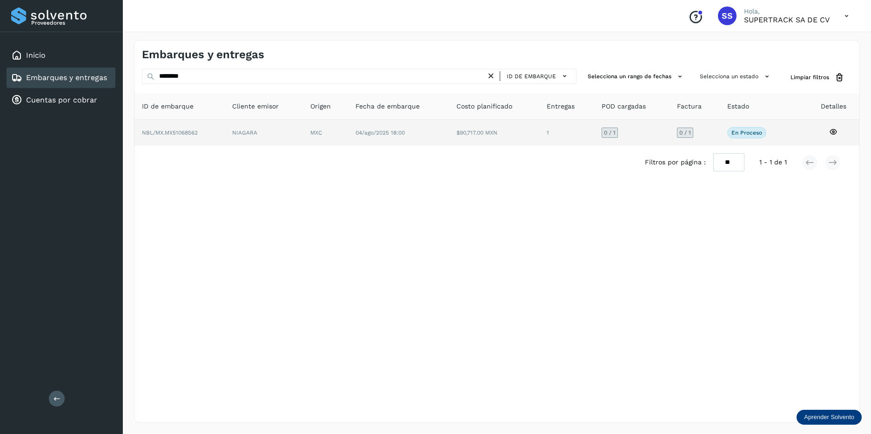
click at [303, 137] on td "NIAGARA" at bounding box center [325, 133] width 45 height 26
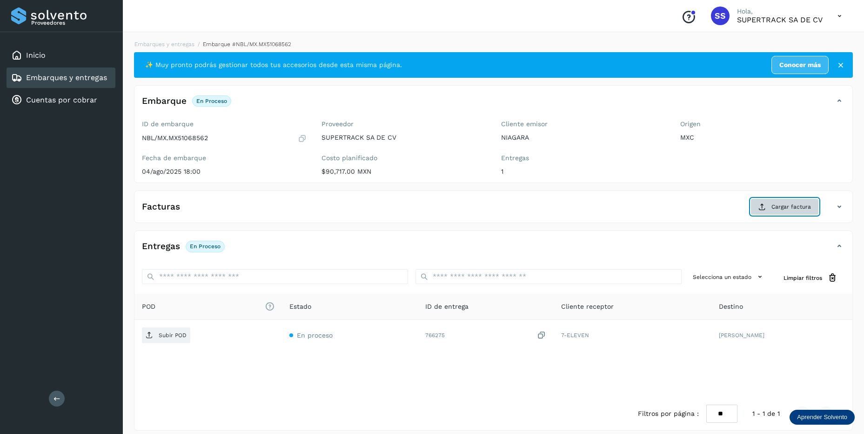
click at [785, 208] on span "Cargar factura" at bounding box center [791, 206] width 40 height 8
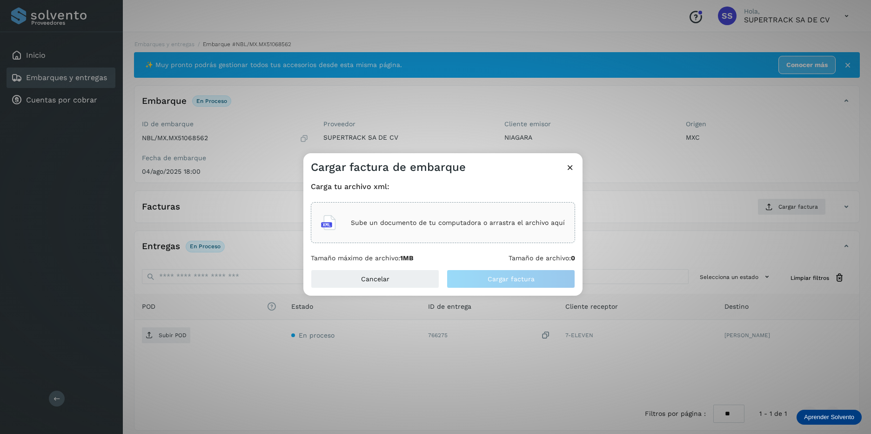
click at [414, 221] on p "Sube un documento de tu computadora o arrastra el archivo aquí" at bounding box center [458, 223] width 214 height 8
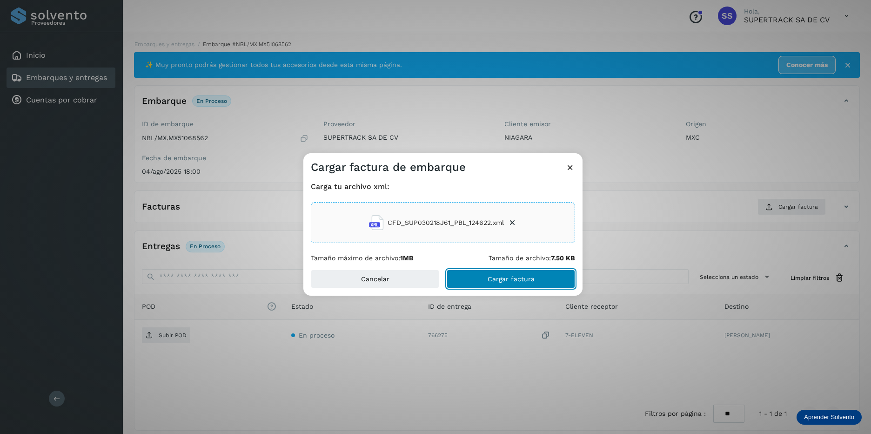
click at [520, 281] on span "Cargar factura" at bounding box center [511, 278] width 47 height 7
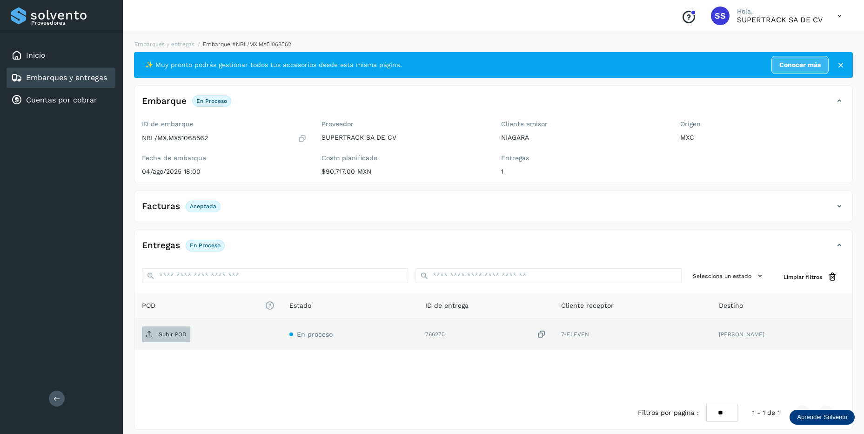
click at [150, 336] on icon at bounding box center [149, 333] width 7 height 7
click at [186, 46] on link "Embarques y entregas" at bounding box center [164, 44] width 60 height 7
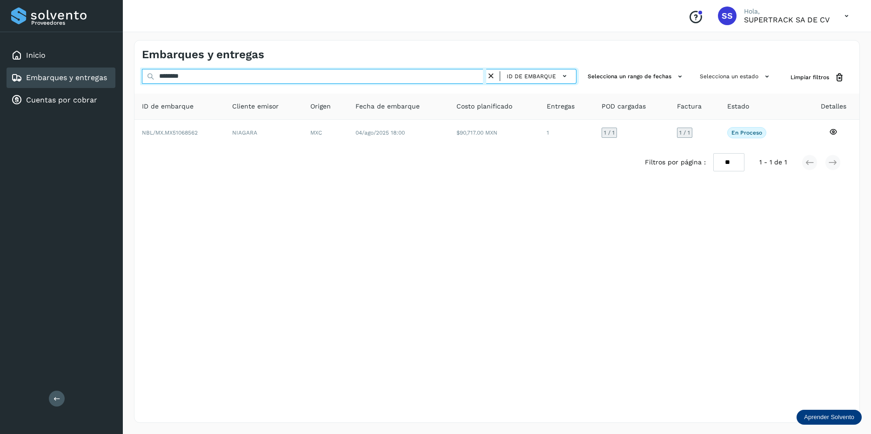
drag, startPoint x: 213, startPoint y: 75, endPoint x: 94, endPoint y: 77, distance: 118.7
click at [94, 77] on div "Proveedores Inicio Embarques y entregas Cuentas por cobrar Salir Conoce nuestro…" at bounding box center [435, 217] width 871 height 434
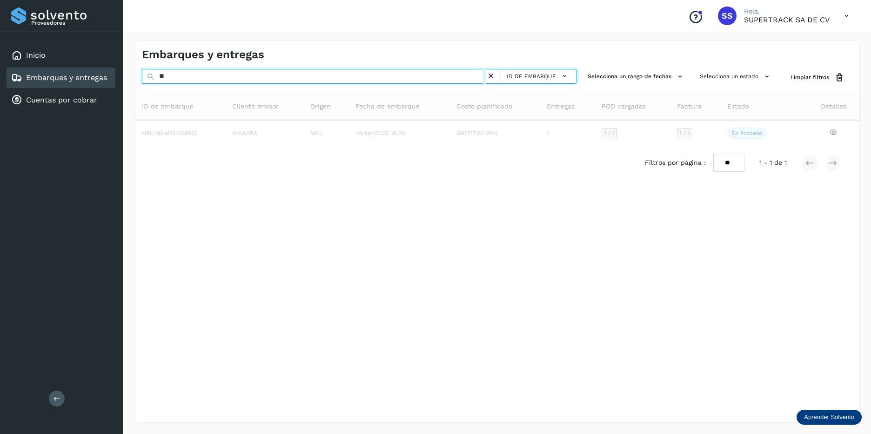
type input "*"
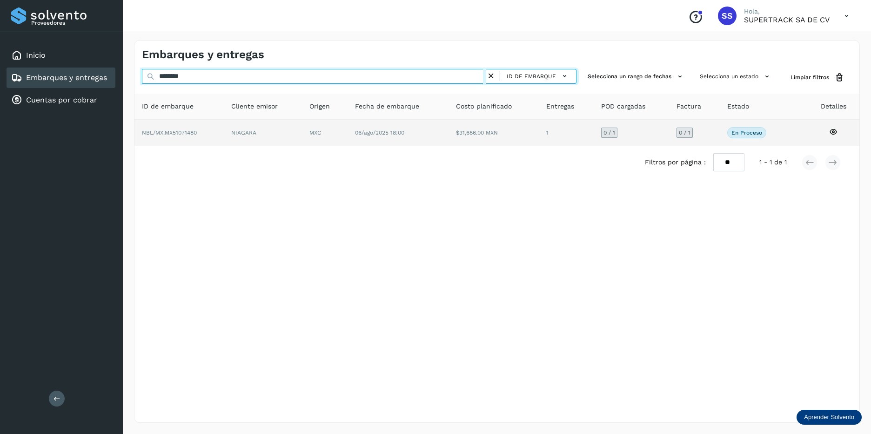
type input "********"
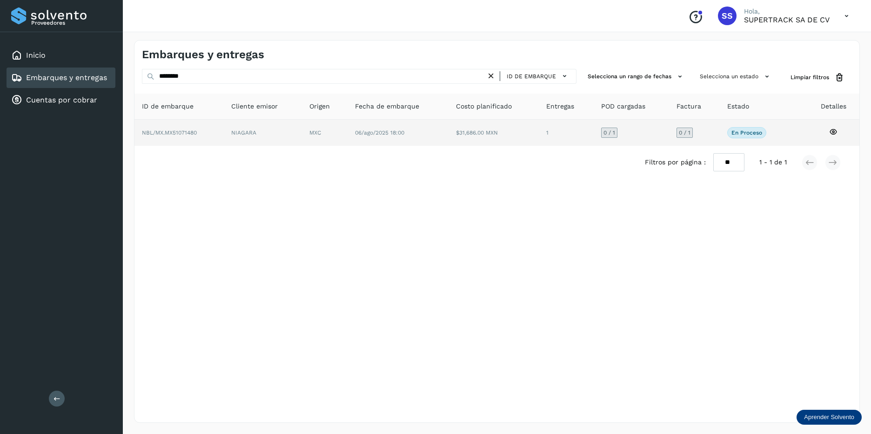
click at [224, 130] on td "NBL/MX.MX51071480" at bounding box center [263, 133] width 79 height 26
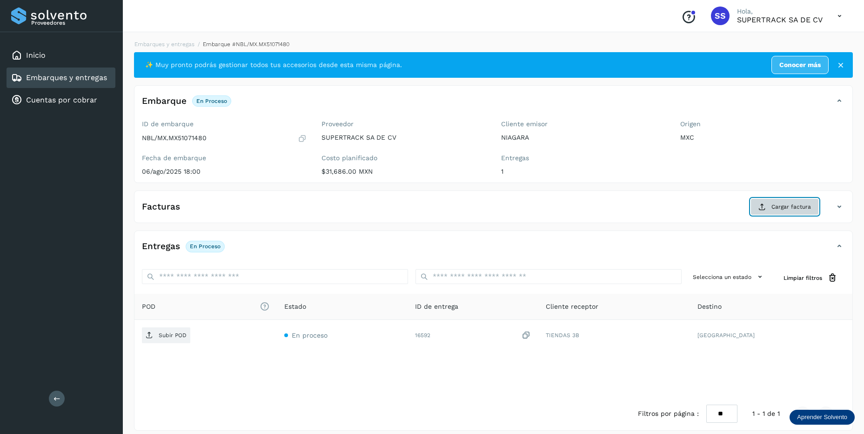
click at [772, 208] on span "Cargar factura" at bounding box center [791, 206] width 40 height 8
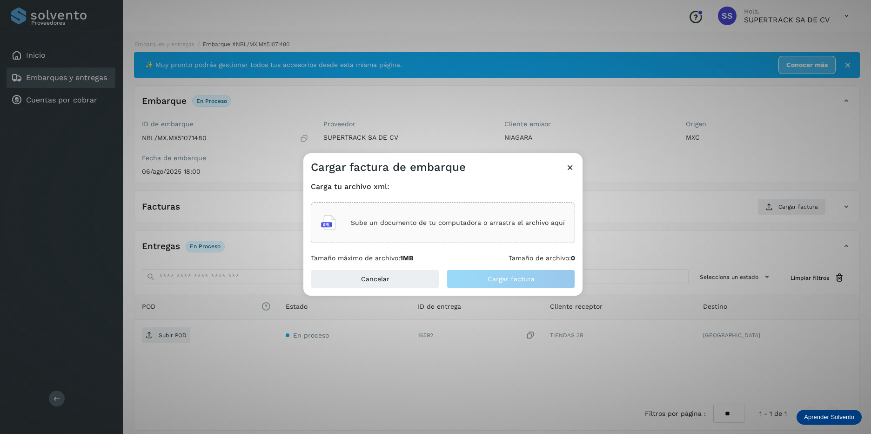
click at [453, 222] on p "Sube un documento de tu computadora o arrastra el archivo aquí" at bounding box center [458, 223] width 214 height 8
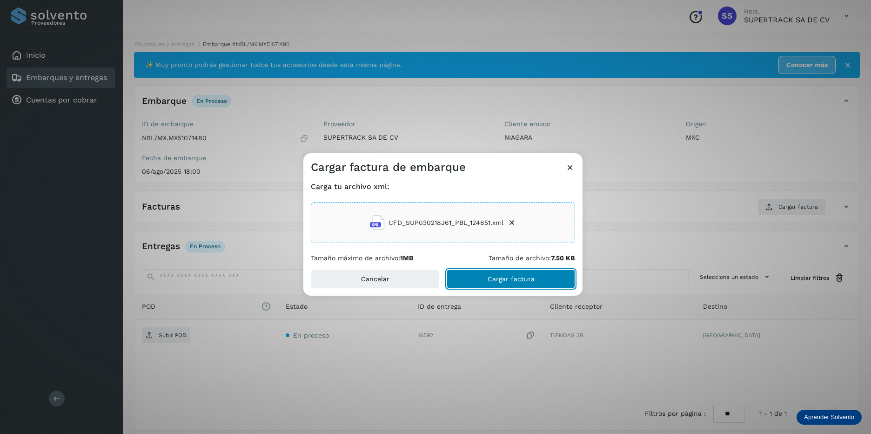
click at [502, 277] on span "Cargar factura" at bounding box center [511, 278] width 47 height 7
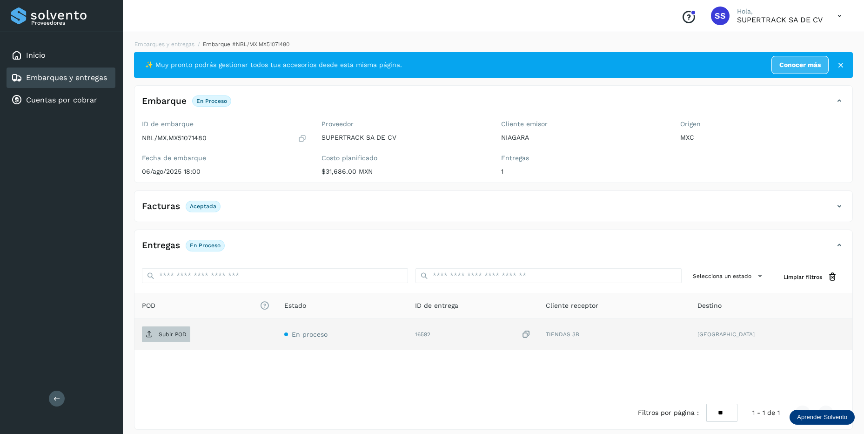
click at [166, 332] on p "Subir POD" at bounding box center [173, 334] width 28 height 7
click at [183, 40] on div "Embarques y entregas Embarque #NBL/MX.MX51071480 ✨ Muy pronto podrás gestionar …" at bounding box center [493, 235] width 741 height 412
drag, startPoint x: 183, startPoint y: 40, endPoint x: 185, endPoint y: 45, distance: 5.0
click at [185, 45] on link "Embarques y entregas" at bounding box center [164, 44] width 60 height 7
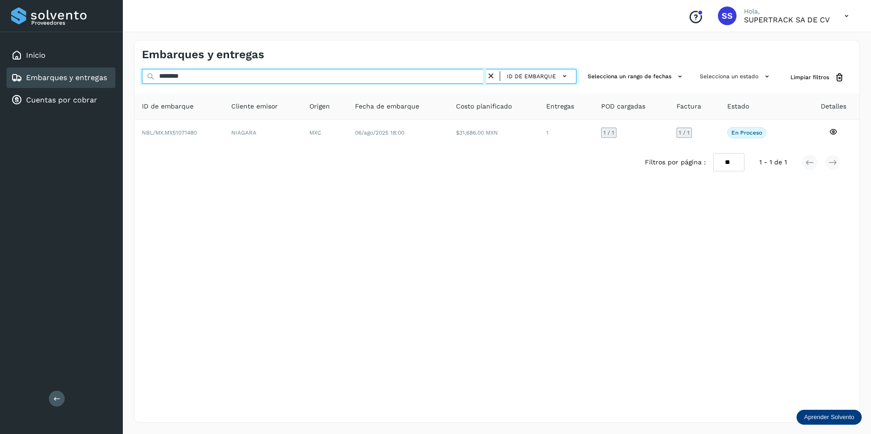
drag, startPoint x: 203, startPoint y: 79, endPoint x: -2, endPoint y: 30, distance: 210.9
click at [0, 30] on html "Proveedores Inicio Embarques y entregas Cuentas por cobrar Salir Conoce nuestro…" at bounding box center [435, 217] width 871 height 434
drag, startPoint x: 201, startPoint y: 80, endPoint x: 152, endPoint y: 76, distance: 49.4
click at [152, 76] on div "******** ID de embarque" at bounding box center [359, 77] width 435 height 17
type input "********"
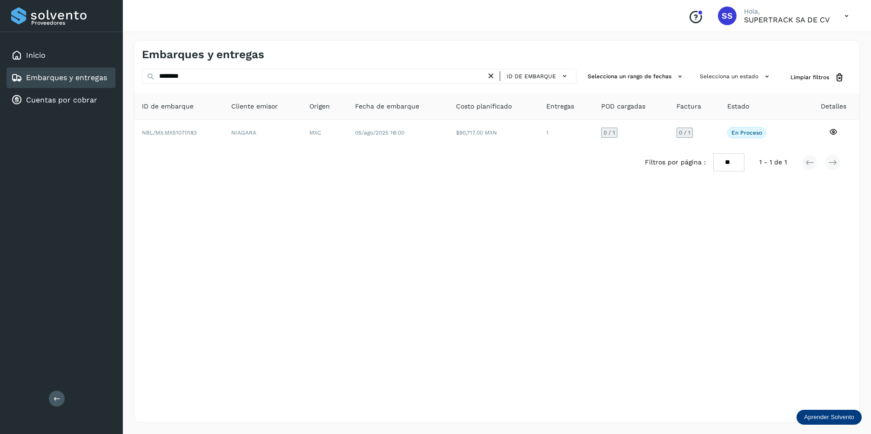
click at [224, 147] on div "Filtros por página : ** ** ** 1 - 1 de 1" at bounding box center [496, 162] width 725 height 33
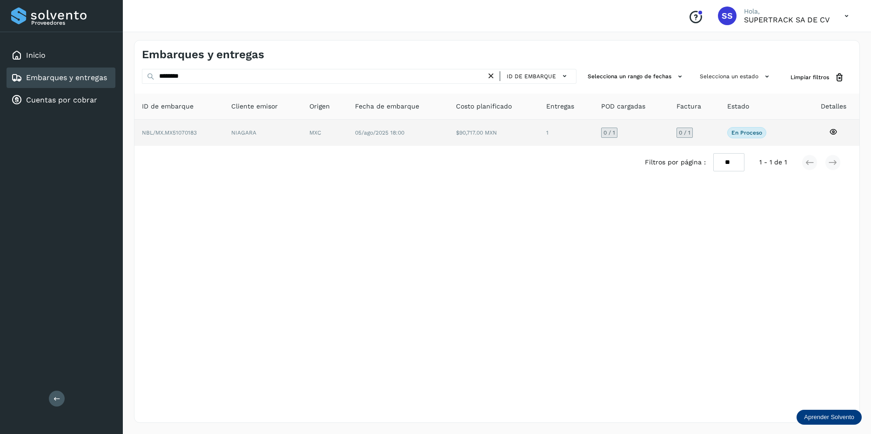
click at [302, 138] on td "NIAGARA" at bounding box center [324, 133] width 45 height 26
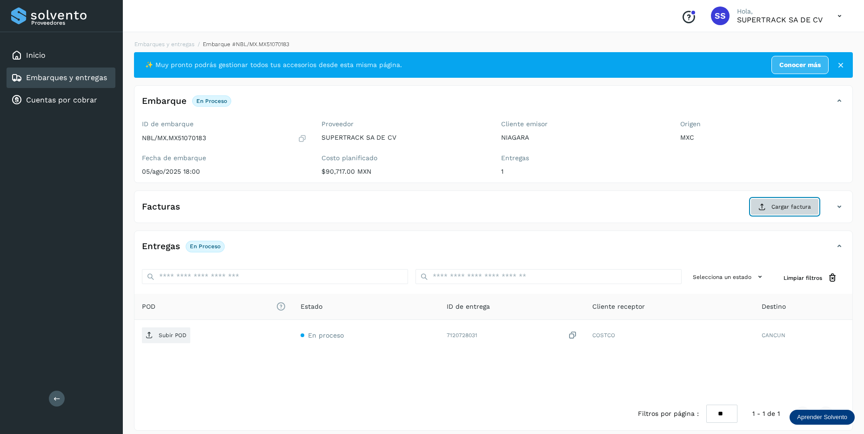
click at [807, 208] on span "Cargar factura" at bounding box center [791, 206] width 40 height 8
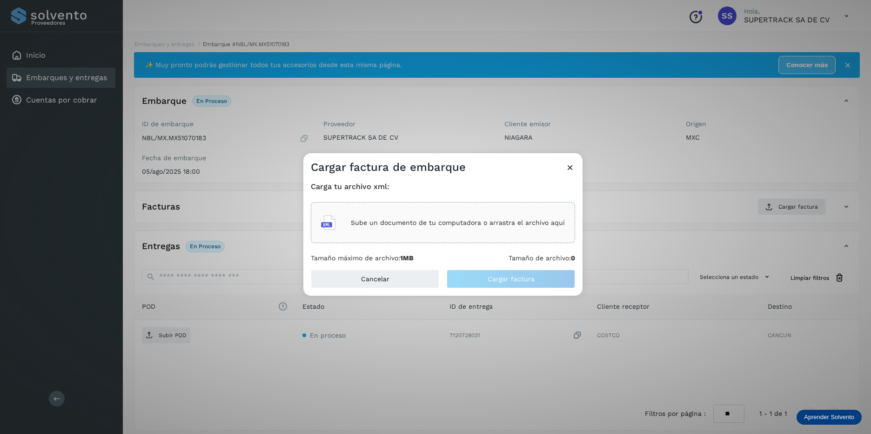
click at [443, 225] on p "Sube un documento de tu computadora o arrastra el archivo aquí" at bounding box center [458, 223] width 214 height 8
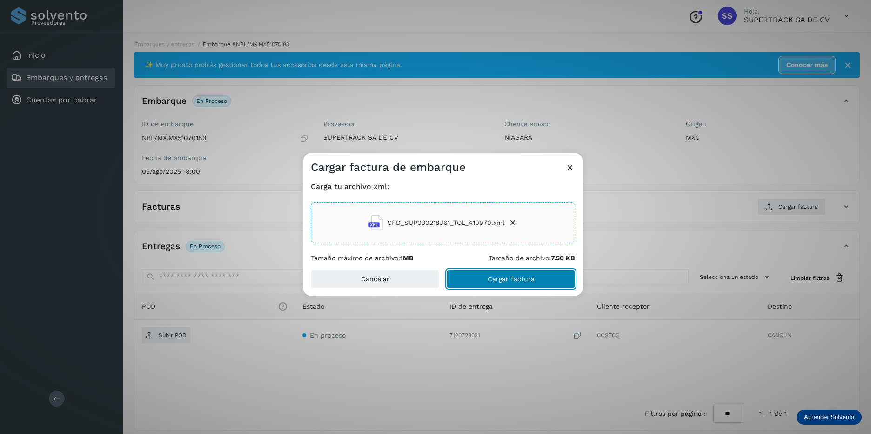
click at [509, 286] on button "Cargar factura" at bounding box center [511, 278] width 128 height 19
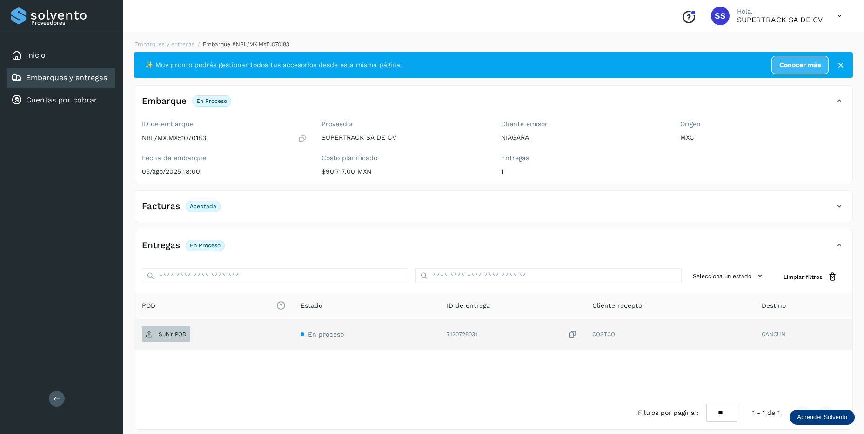
click at [168, 340] on span "Subir POD" at bounding box center [166, 334] width 48 height 15
click at [166, 47] on link "Embarques y entregas" at bounding box center [164, 44] width 60 height 7
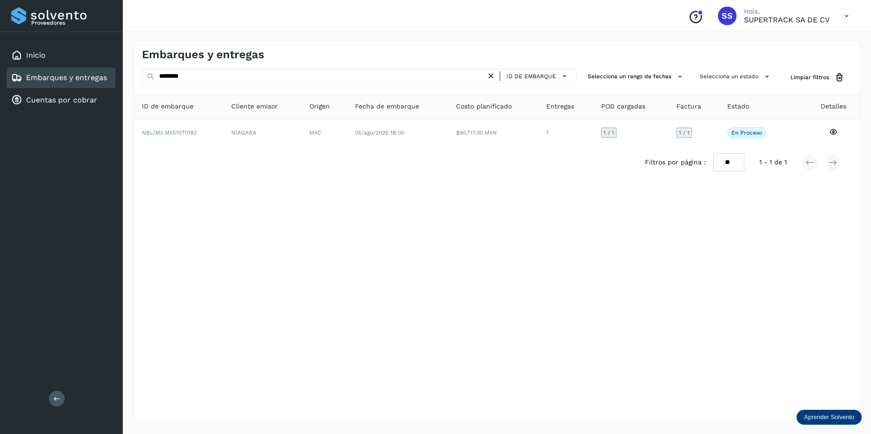
click at [491, 80] on icon at bounding box center [491, 76] width 10 height 10
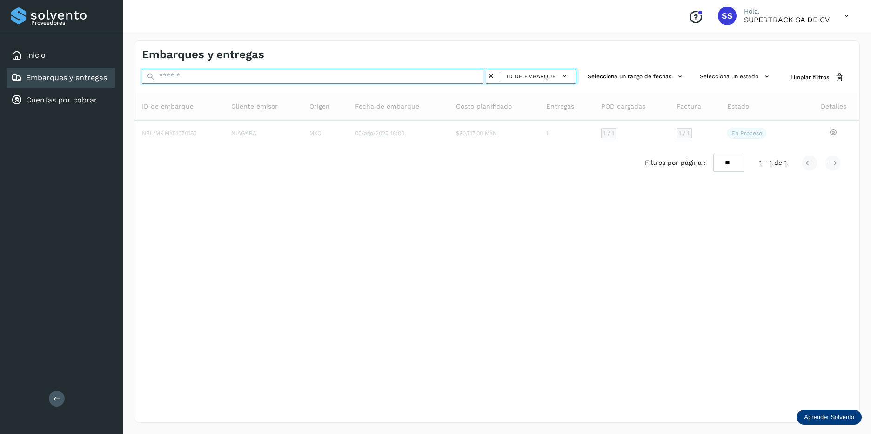
click at [301, 73] on input "text" at bounding box center [314, 76] width 344 height 15
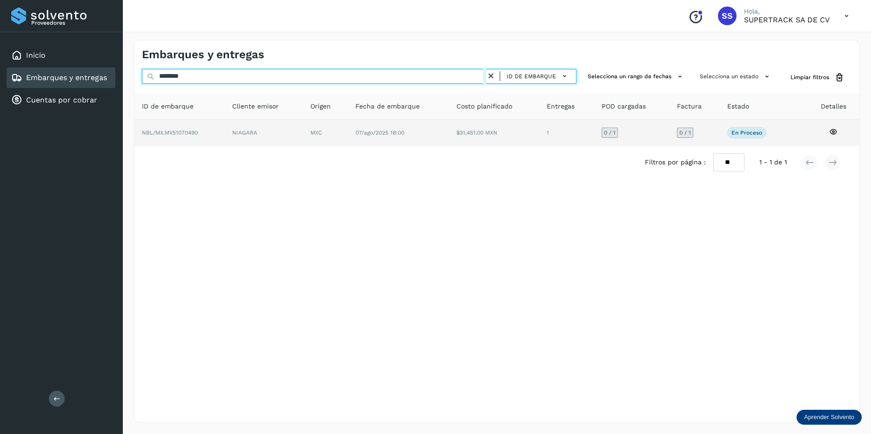
type input "********"
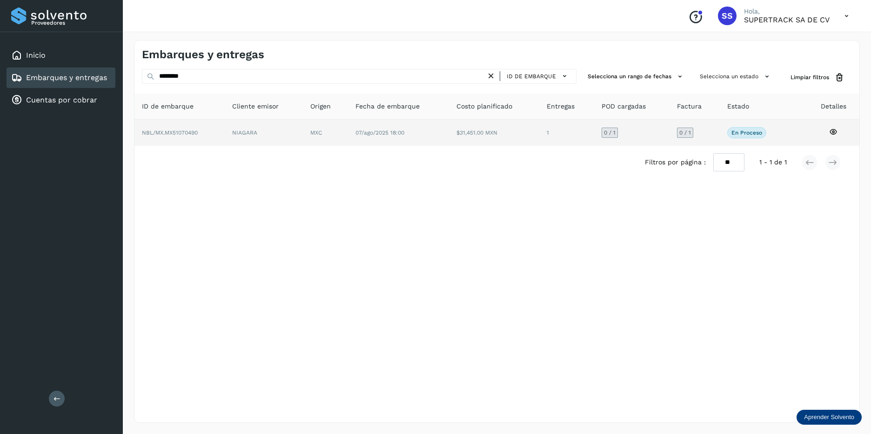
click at [303, 127] on td "NIAGARA" at bounding box center [325, 133] width 45 height 26
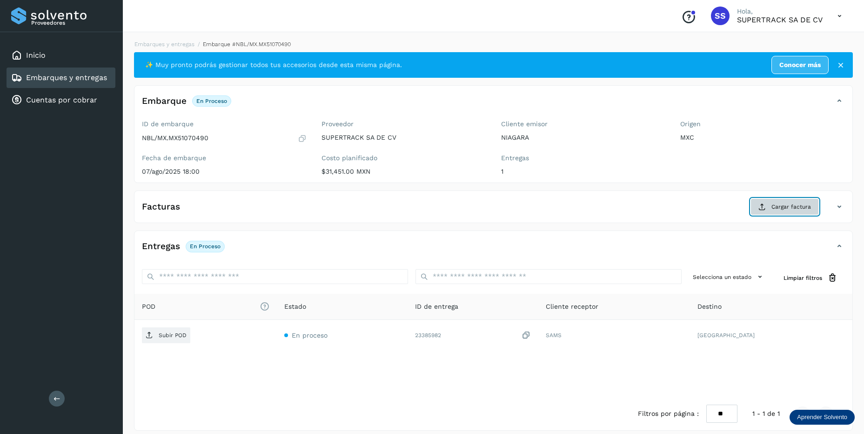
click at [779, 200] on button "Cargar factura" at bounding box center [784, 206] width 68 height 17
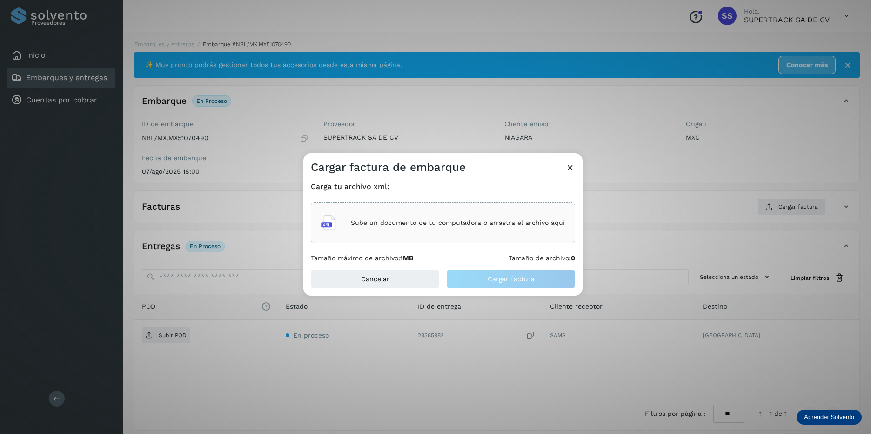
click at [469, 210] on div "Sube un documento de tu computadora o arrastra el archivo aquí" at bounding box center [443, 222] width 244 height 25
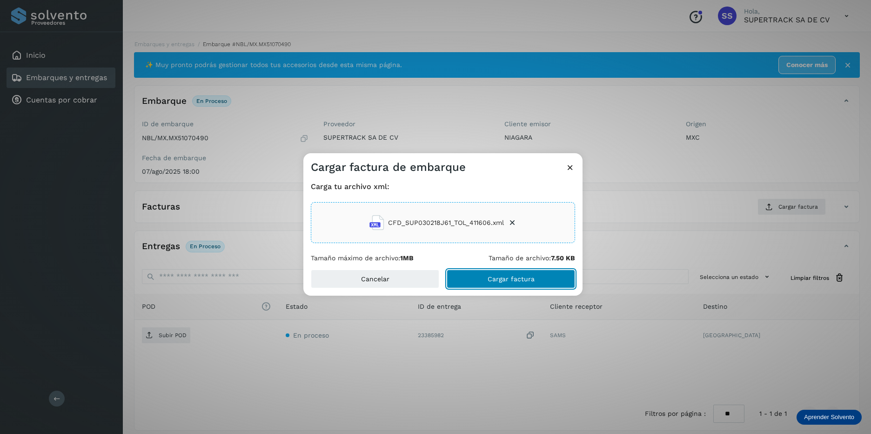
click at [533, 280] on span "Cargar factura" at bounding box center [511, 278] width 47 height 7
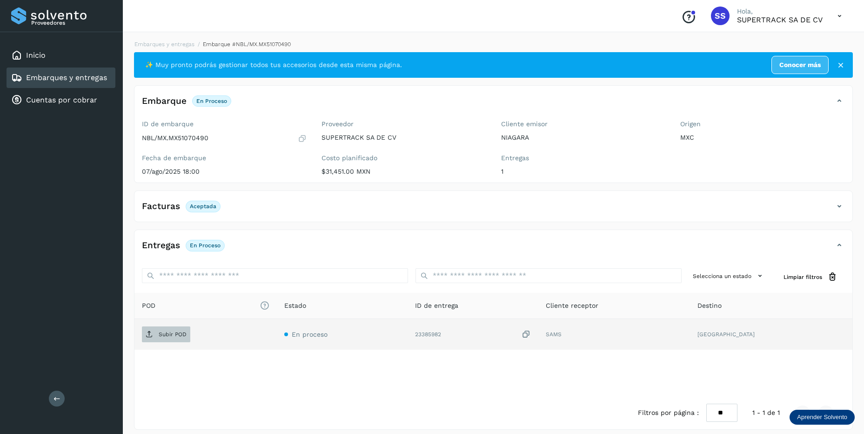
click at [171, 335] on p "Subir POD" at bounding box center [173, 334] width 28 height 7
click at [165, 42] on link "Embarques y entregas" at bounding box center [164, 44] width 60 height 7
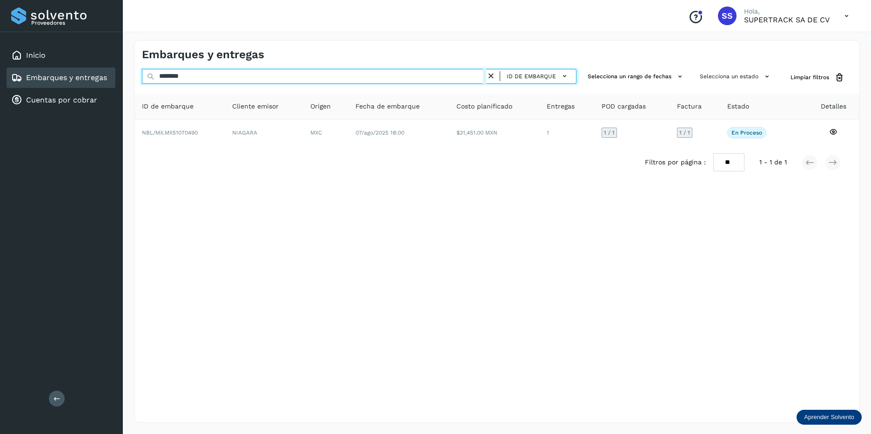
drag, startPoint x: 214, startPoint y: 80, endPoint x: 19, endPoint y: 72, distance: 195.5
click at [38, 79] on div "Proveedores Inicio Embarques y entregas Cuentas por cobrar Salir Conoce nuestro…" at bounding box center [435, 217] width 871 height 434
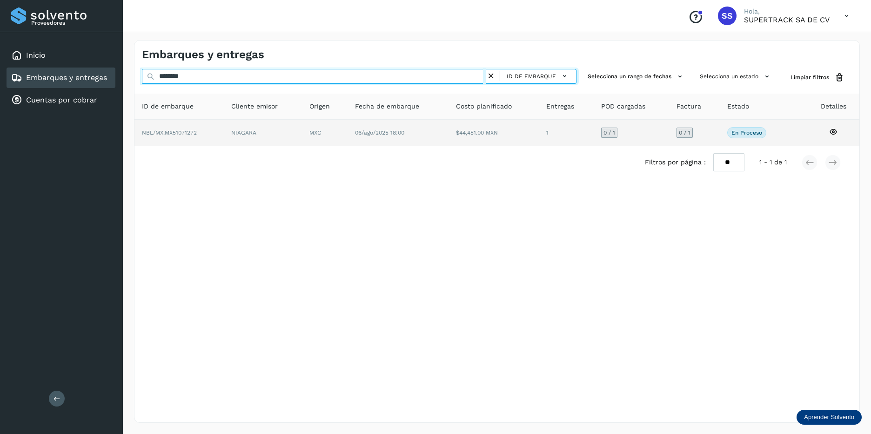
type input "********"
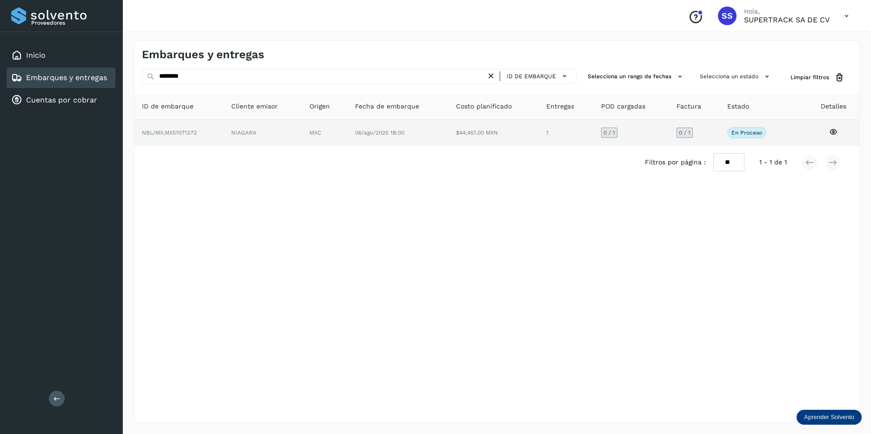
click at [449, 134] on td "06/ago/2025 18:00" at bounding box center [494, 133] width 90 height 26
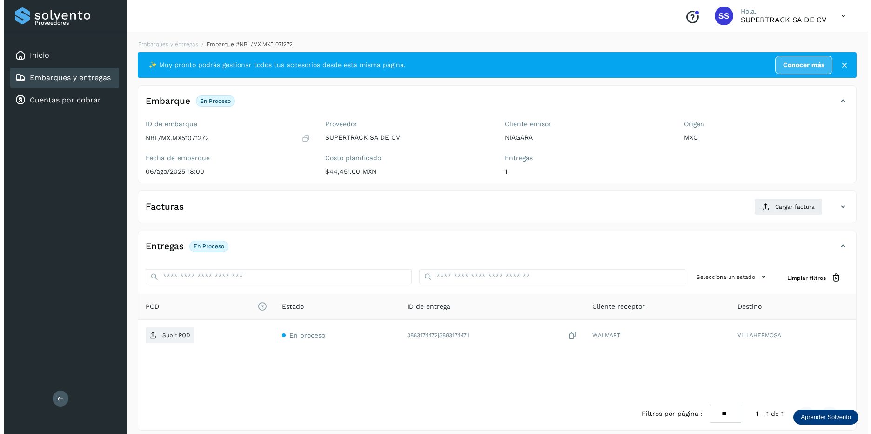
scroll to position [8, 0]
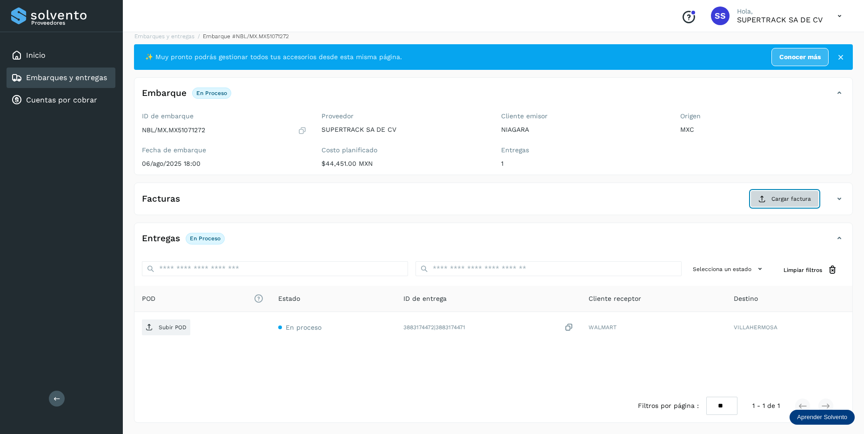
click at [771, 196] on button "Cargar factura" at bounding box center [784, 198] width 68 height 17
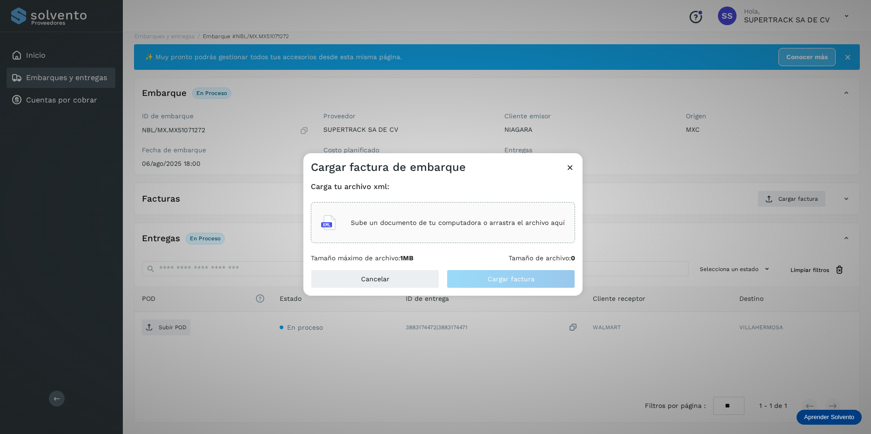
click at [494, 223] on p "Sube un documento de tu computadora o arrastra el archivo aquí" at bounding box center [458, 223] width 214 height 8
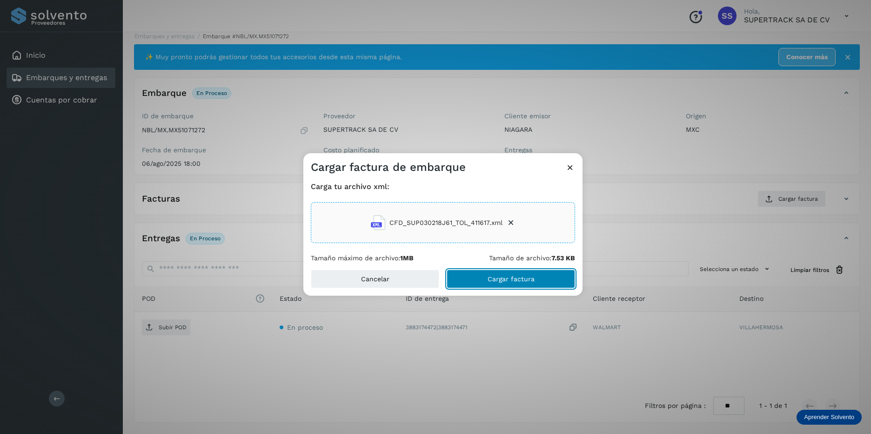
click at [509, 275] on button "Cargar factura" at bounding box center [511, 278] width 128 height 19
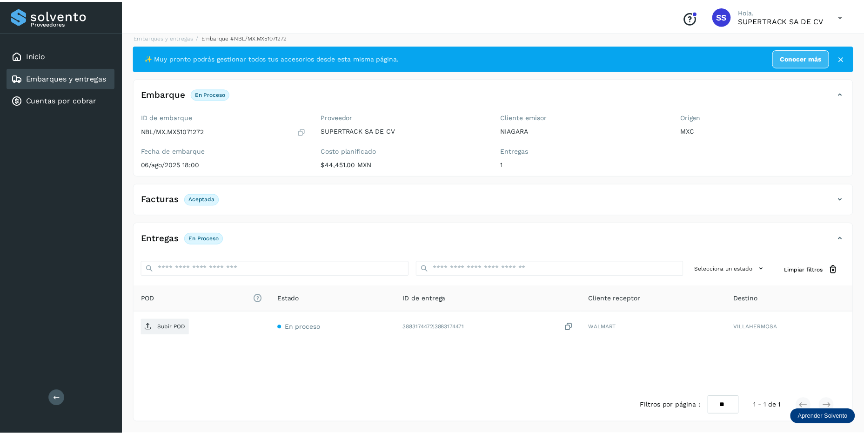
scroll to position [7, 0]
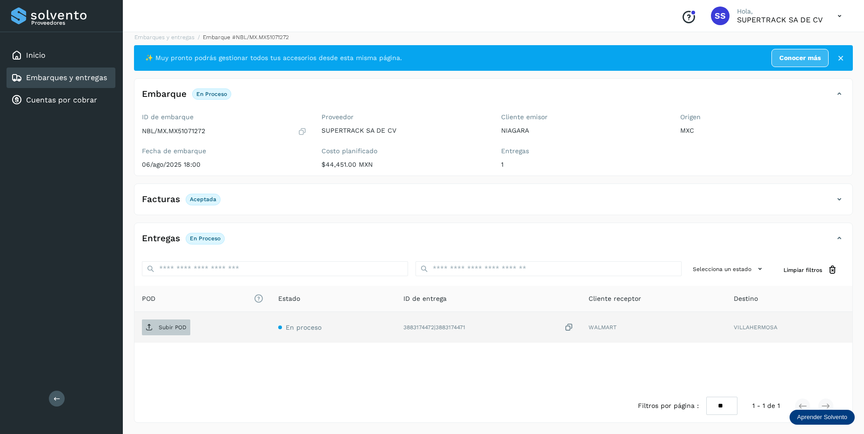
click at [156, 331] on span "Subir POD" at bounding box center [166, 327] width 48 height 15
click at [168, 36] on link "Embarques y entregas" at bounding box center [164, 37] width 60 height 7
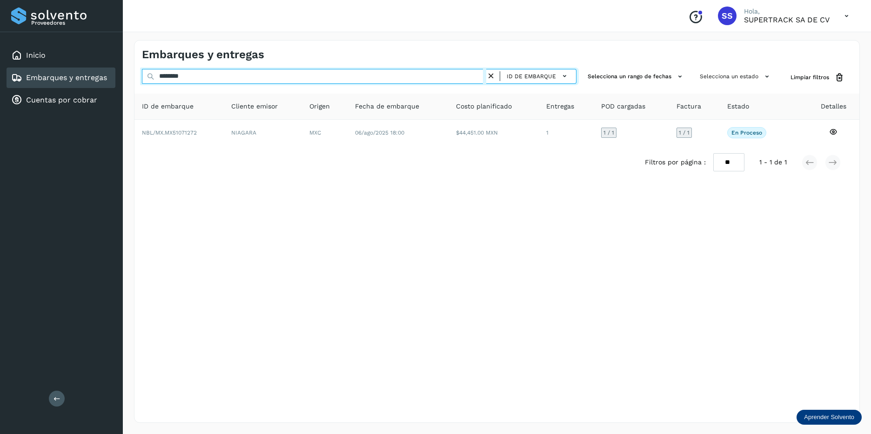
drag, startPoint x: 201, startPoint y: 80, endPoint x: 54, endPoint y: 71, distance: 146.8
click at [54, 71] on div "Proveedores Inicio Embarques y entregas Cuentas por cobrar Salir Conoce nuestro…" at bounding box center [435, 217] width 871 height 434
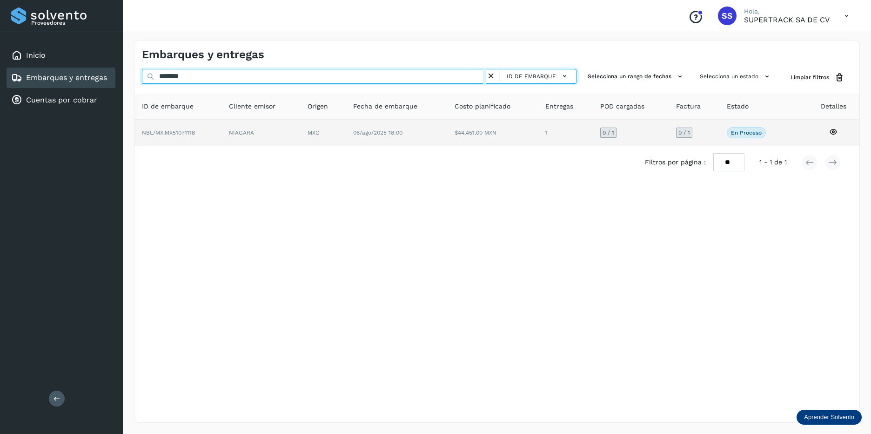
type input "********"
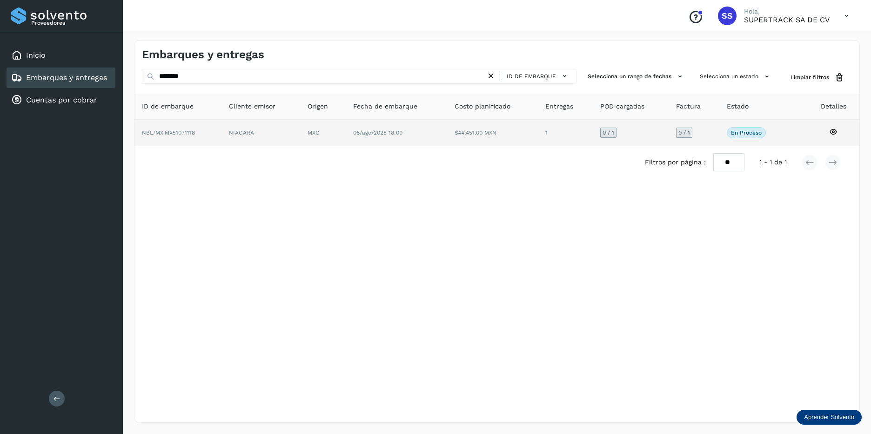
click at [346, 128] on td "MXC" at bounding box center [396, 133] width 101 height 26
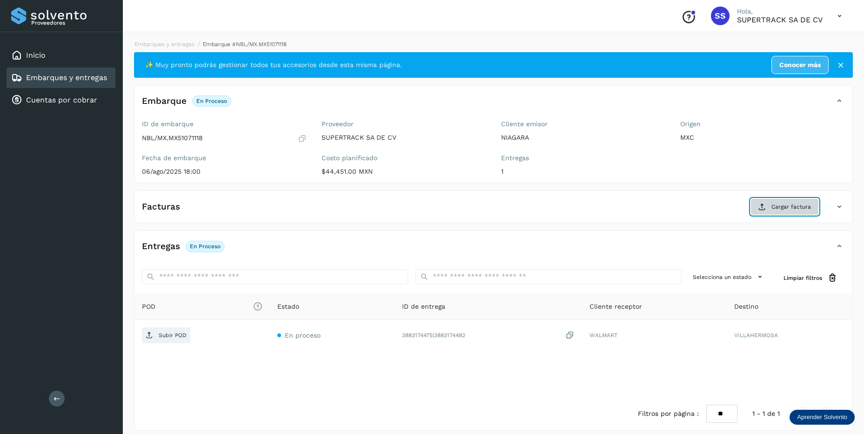
click at [788, 208] on span "Cargar factura" at bounding box center [791, 206] width 40 height 8
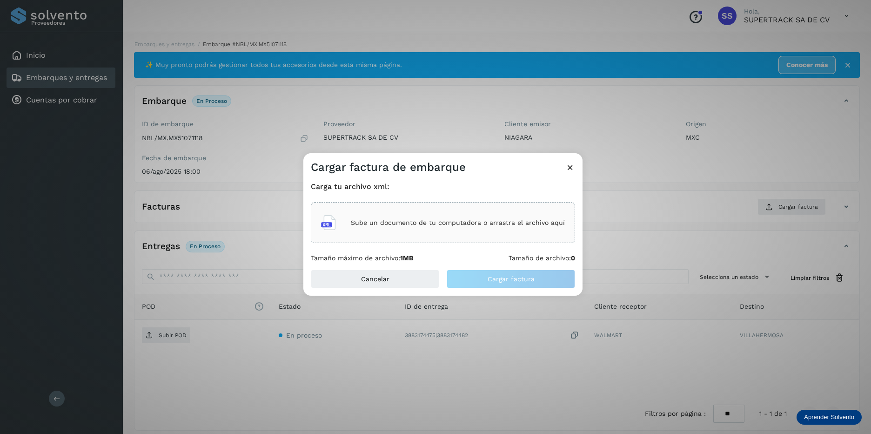
click at [417, 226] on p "Sube un documento de tu computadora o arrastra el archivo aquí" at bounding box center [458, 223] width 214 height 8
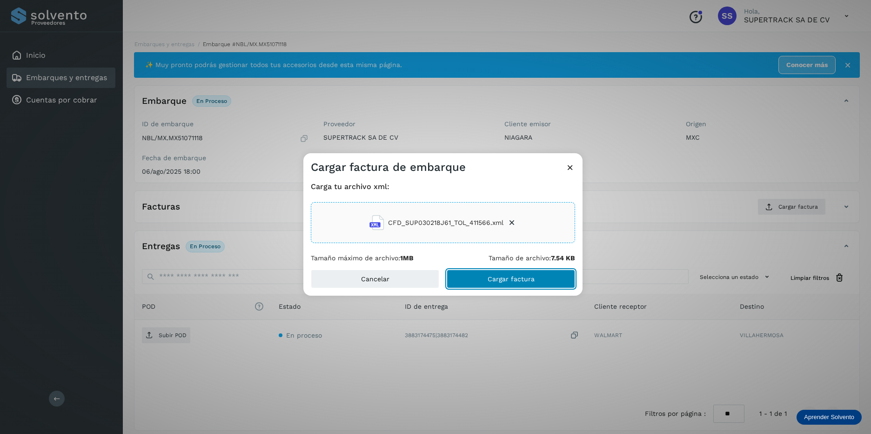
click at [505, 273] on button "Cargar factura" at bounding box center [511, 278] width 128 height 19
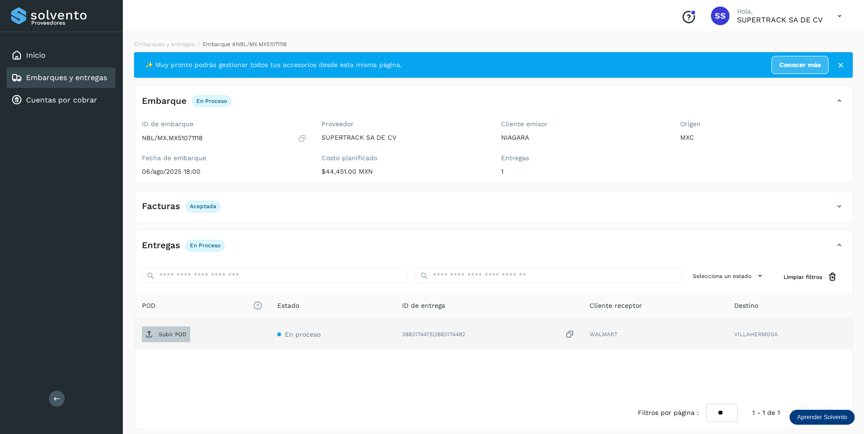
click at [180, 335] on p "Subir POD" at bounding box center [173, 334] width 28 height 7
click at [178, 49] on div "Embarques y entregas Embarque #NBL/MX.MX51071118 ✨ Muy pronto podrás gestionar …" at bounding box center [493, 234] width 719 height 389
click at [194, 47] on li "Embarques y entregas" at bounding box center [240, 44] width 92 height 8
click at [176, 44] on link "Embarques y entregas" at bounding box center [164, 44] width 60 height 7
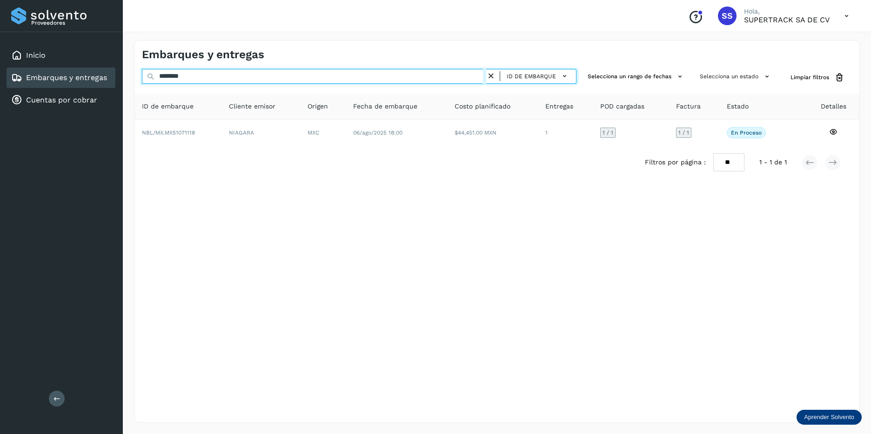
drag, startPoint x: 192, startPoint y: 69, endPoint x: 4, endPoint y: 83, distance: 188.5
click at [4, 83] on div "Proveedores Inicio Embarques y entregas Cuentas por cobrar Salir Conoce nuestro…" at bounding box center [435, 217] width 871 height 434
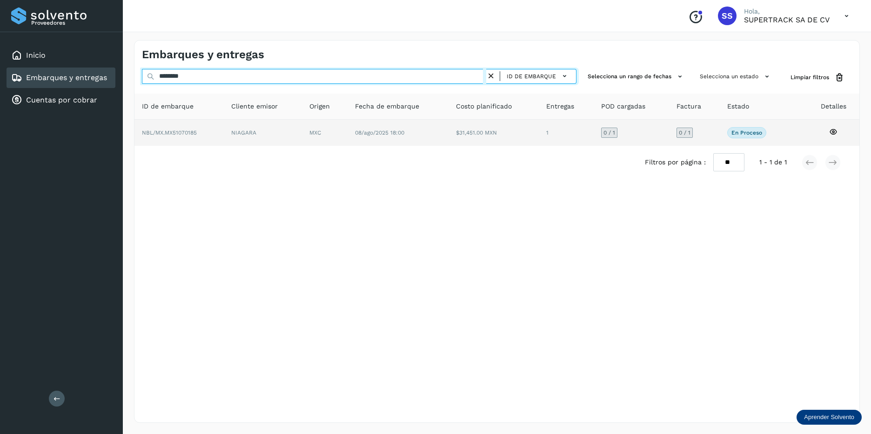
type input "********"
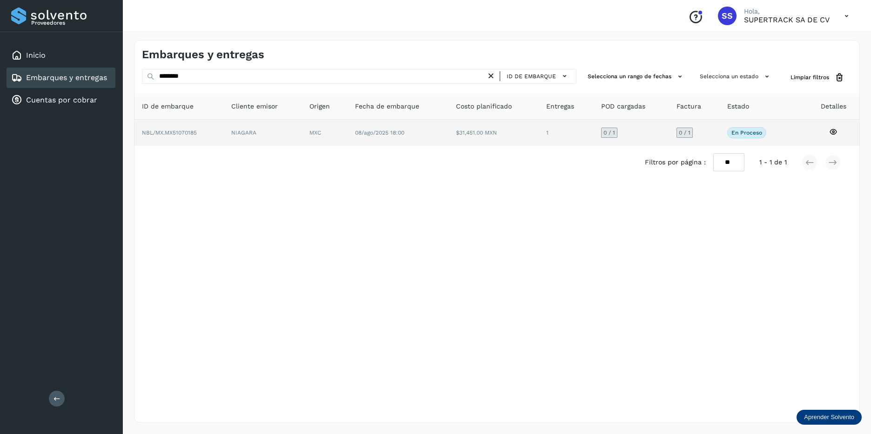
click at [449, 142] on td "08/ago/2025 18:00" at bounding box center [494, 133] width 90 height 26
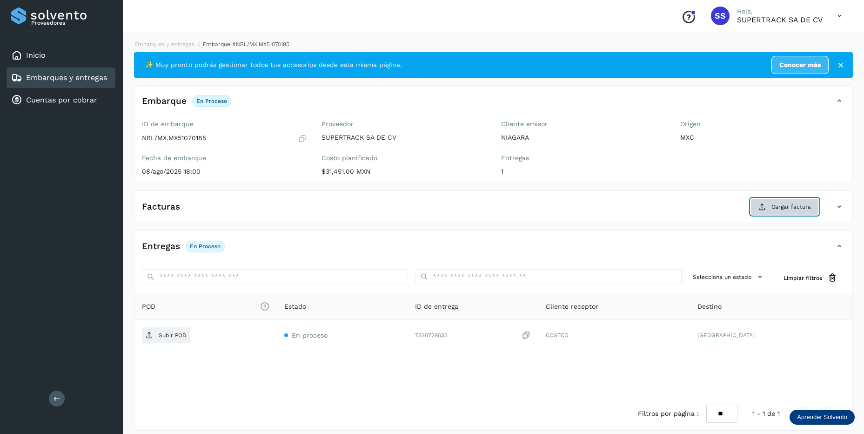
click at [780, 206] on span "Cargar factura" at bounding box center [791, 206] width 40 height 8
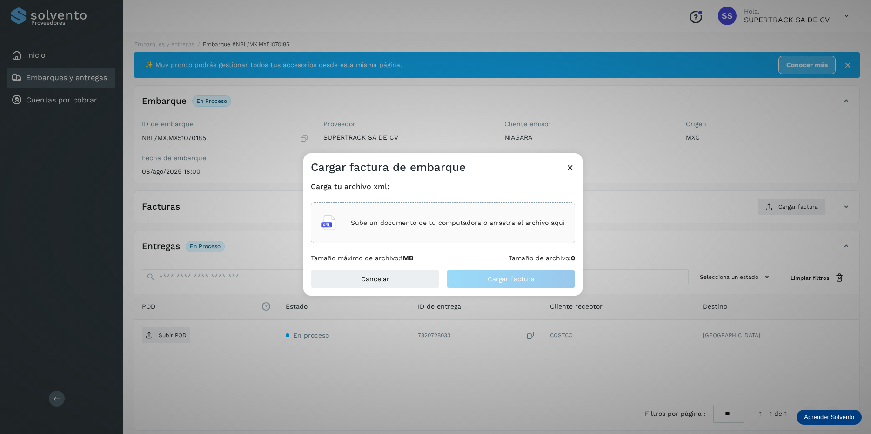
click at [503, 228] on div "Sube un documento de tu computadora o arrastra el archivo aquí" at bounding box center [443, 222] width 244 height 25
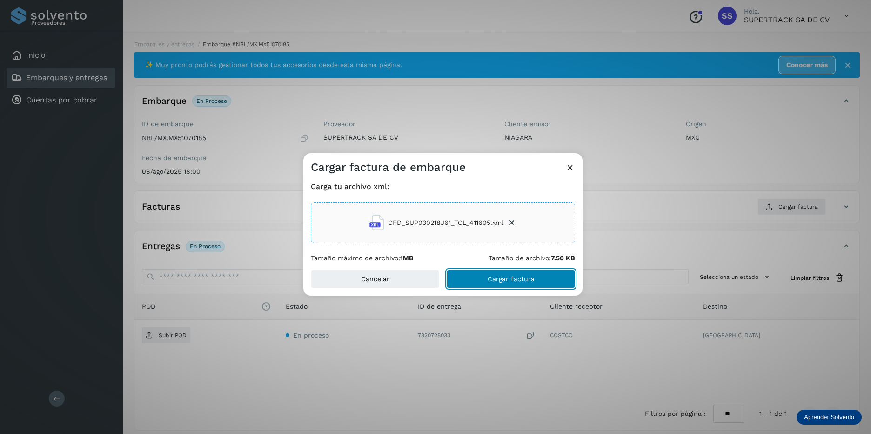
click at [503, 277] on span "Cargar factura" at bounding box center [511, 278] width 47 height 7
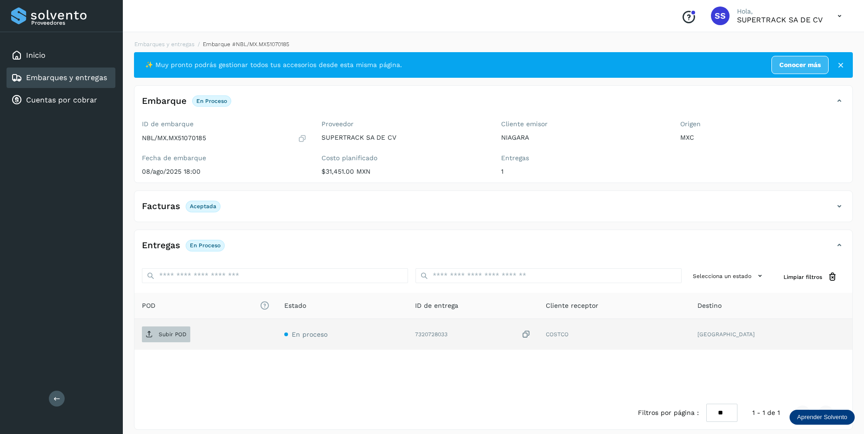
click at [163, 338] on span "Subir POD" at bounding box center [166, 334] width 48 height 15
click at [162, 46] on link "Embarques y entregas" at bounding box center [164, 44] width 60 height 7
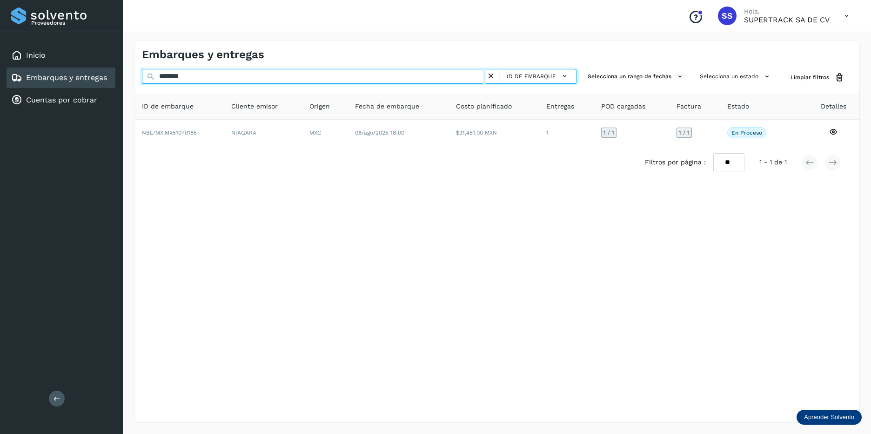
drag, startPoint x: 217, startPoint y: 75, endPoint x: 135, endPoint y: 64, distance: 82.2
click at [135, 64] on div "Embarques y entregas ******** ID de embarque Selecciona un rango de fechas Sele…" at bounding box center [497, 231] width 726 height 382
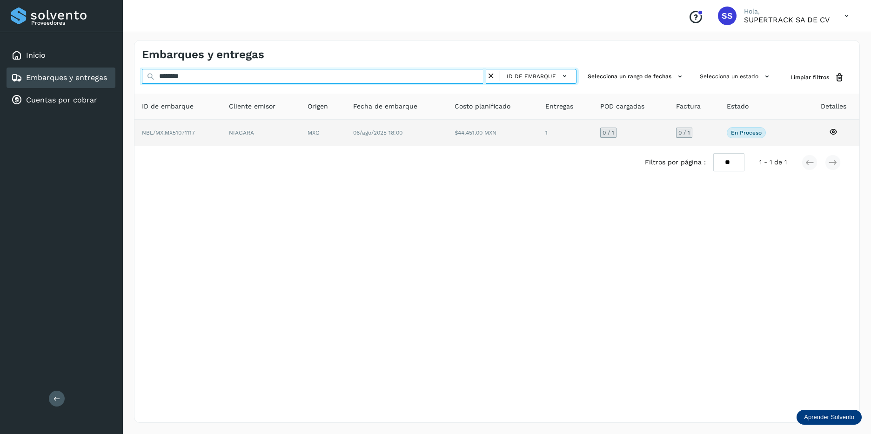
type input "********"
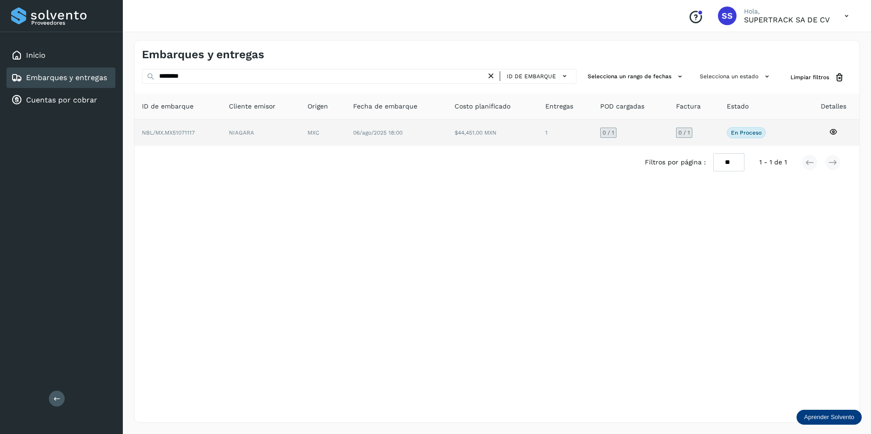
click at [300, 132] on td "NIAGARA" at bounding box center [322, 133] width 45 height 26
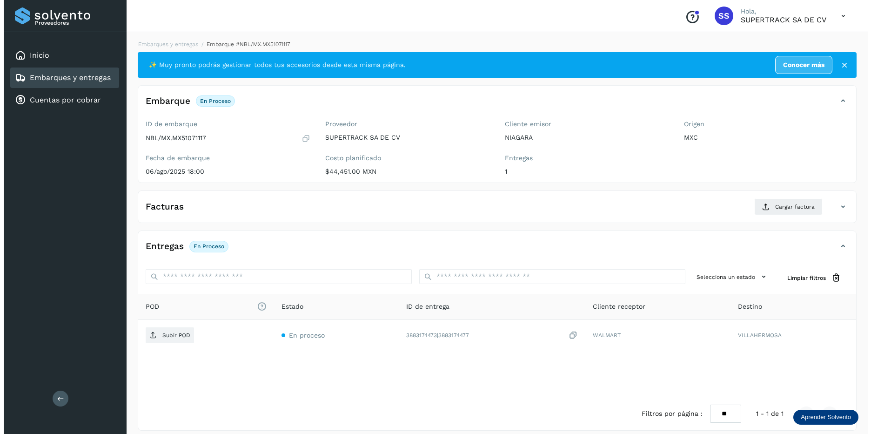
scroll to position [8, 0]
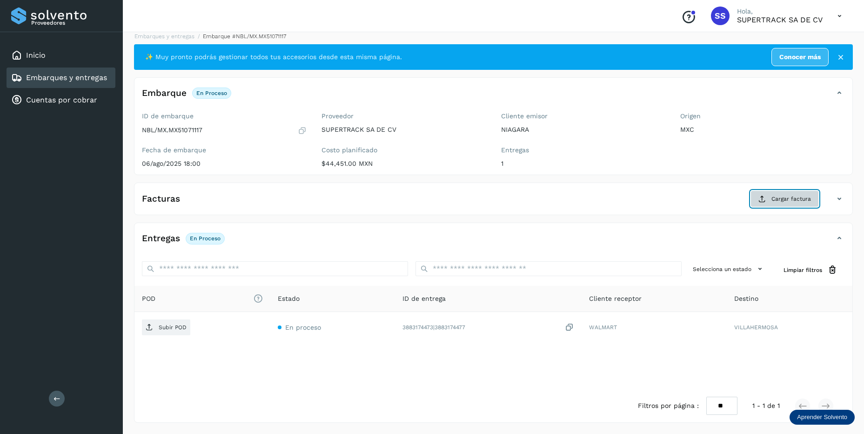
click at [790, 196] on span "Cargar factura" at bounding box center [791, 198] width 40 height 8
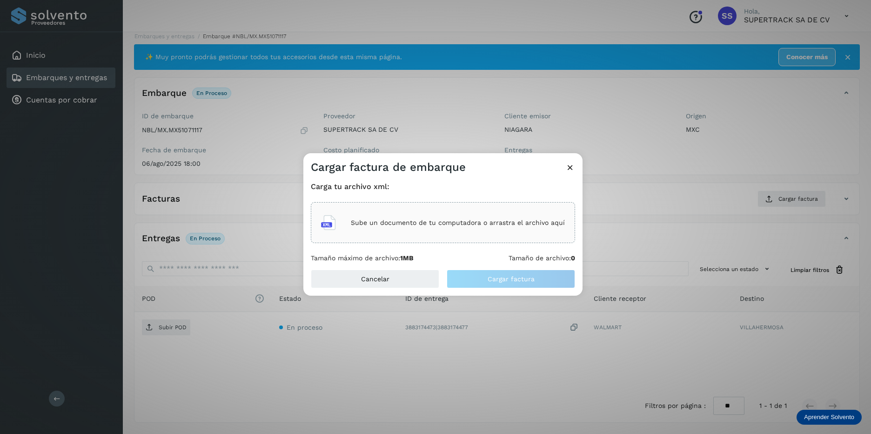
click at [445, 231] on div "Sube un documento de tu computadora o arrastra el archivo aquí" at bounding box center [443, 222] width 244 height 25
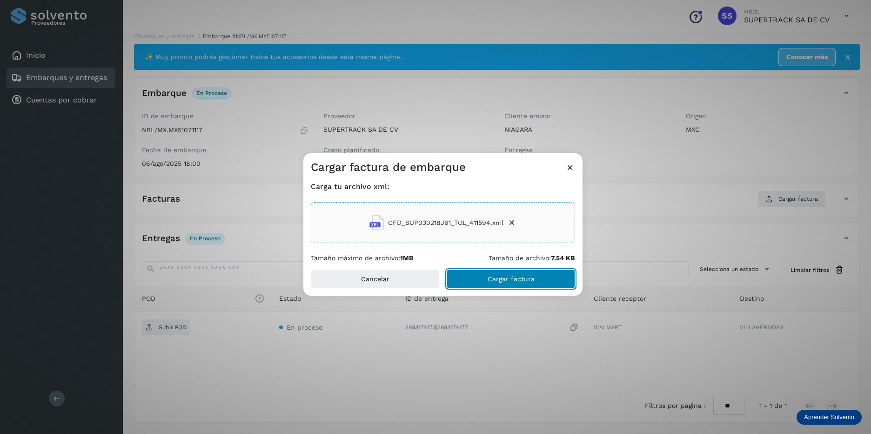
click at [495, 278] on span "Cargar factura" at bounding box center [511, 278] width 47 height 7
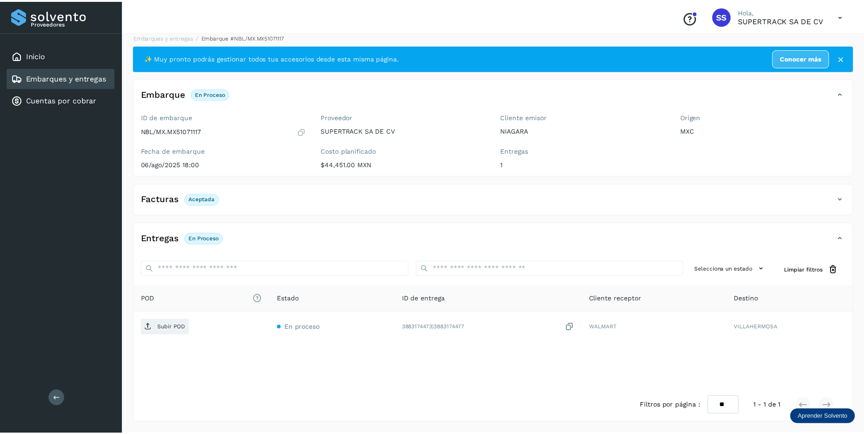
scroll to position [7, 0]
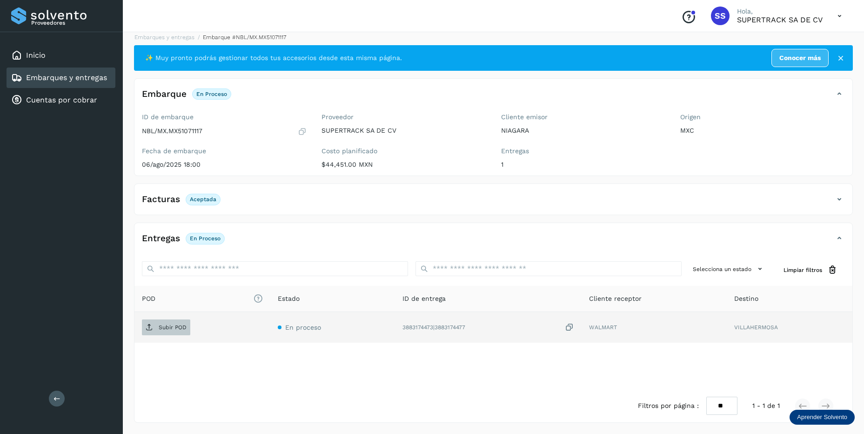
click at [171, 333] on span "Subir POD" at bounding box center [166, 327] width 48 height 15
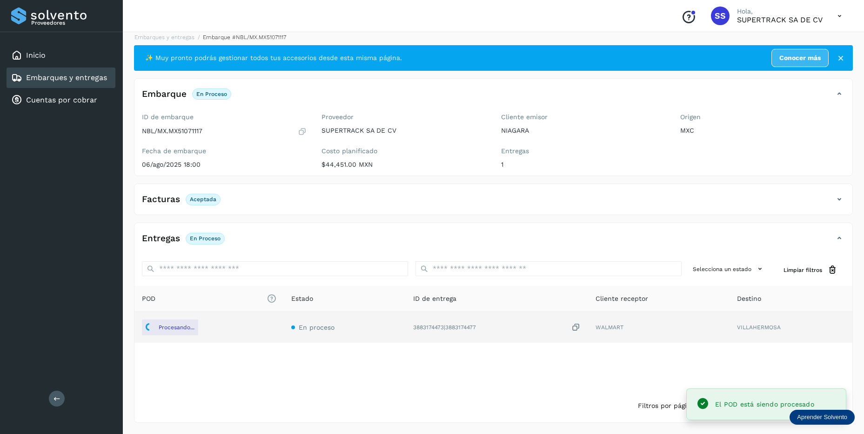
scroll to position [0, 0]
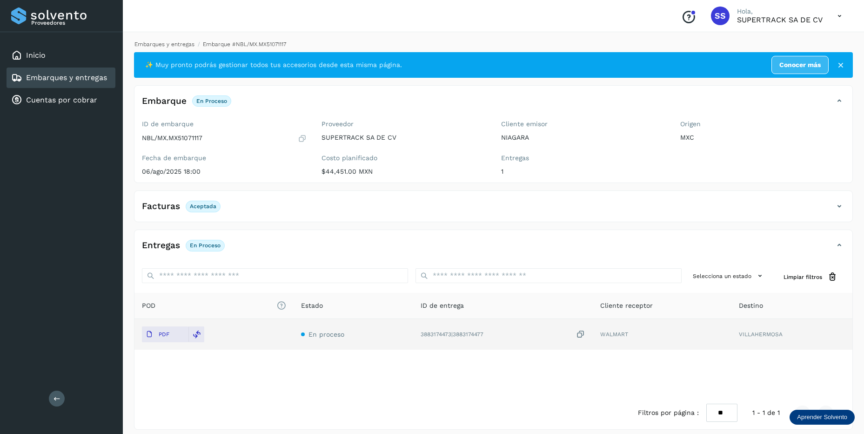
click at [164, 44] on link "Embarques y entregas" at bounding box center [164, 44] width 60 height 7
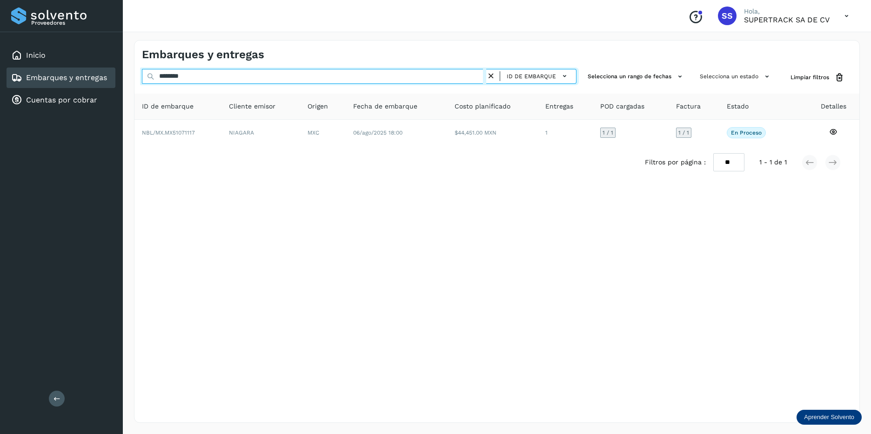
drag, startPoint x: 197, startPoint y: 69, endPoint x: 71, endPoint y: 77, distance: 126.3
click at [71, 77] on div "Proveedores Inicio Embarques y entregas Cuentas por cobrar Salir Conoce nuestro…" at bounding box center [435, 217] width 871 height 434
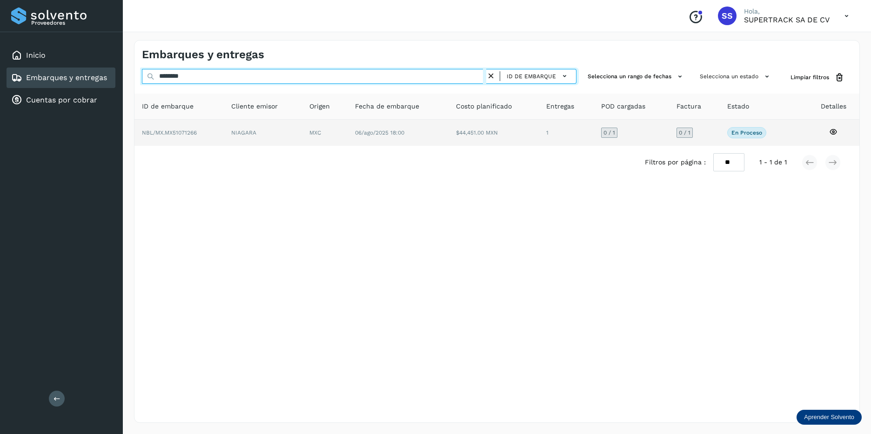
type input "********"
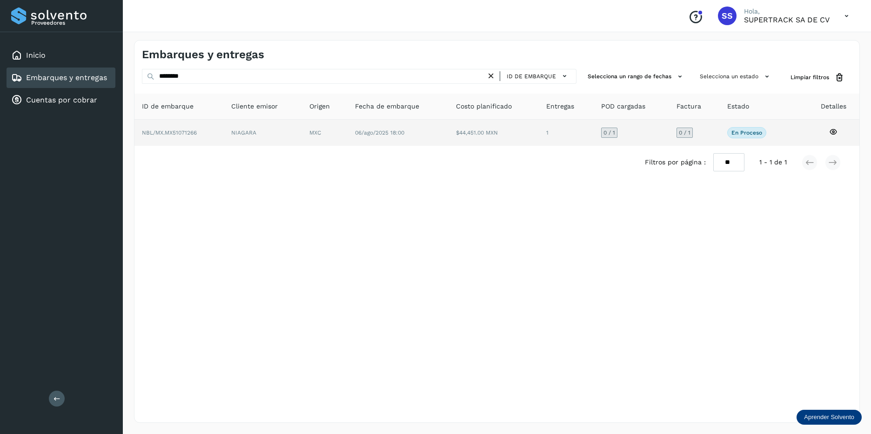
click at [302, 137] on td "NIAGARA" at bounding box center [324, 133] width 45 height 26
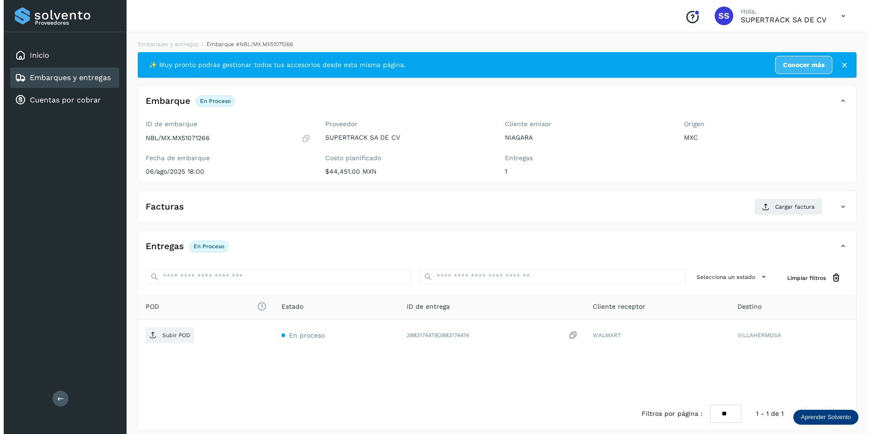
scroll to position [8, 0]
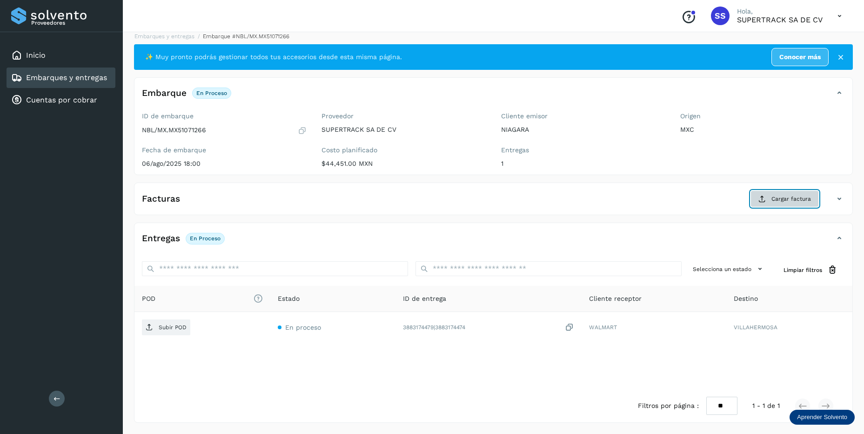
click at [785, 204] on button "Cargar factura" at bounding box center [784, 198] width 68 height 17
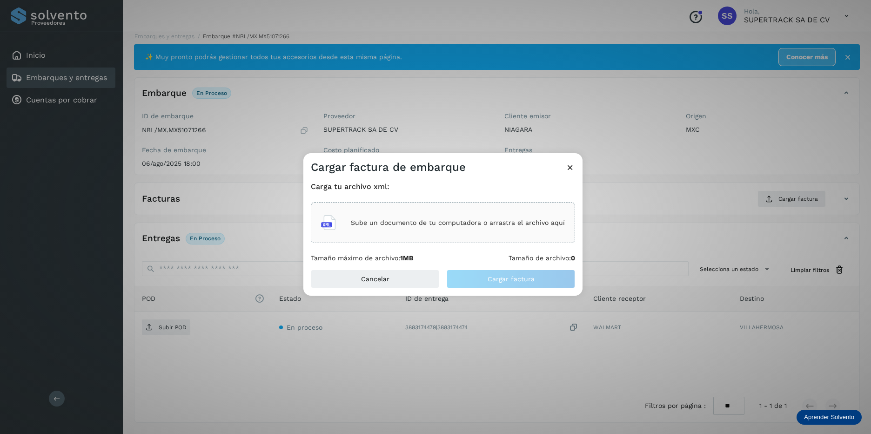
click at [400, 228] on div "Sube un documento de tu computadora o arrastra el archivo aquí" at bounding box center [443, 222] width 244 height 25
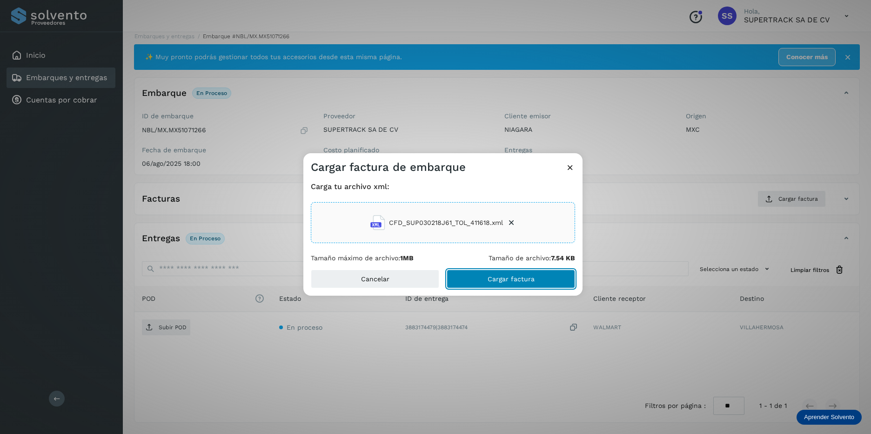
click at [505, 283] on button "Cargar factura" at bounding box center [511, 278] width 128 height 19
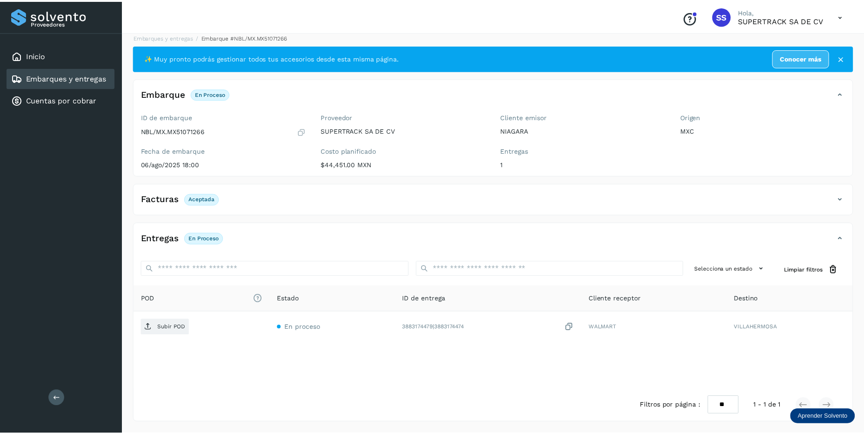
scroll to position [7, 0]
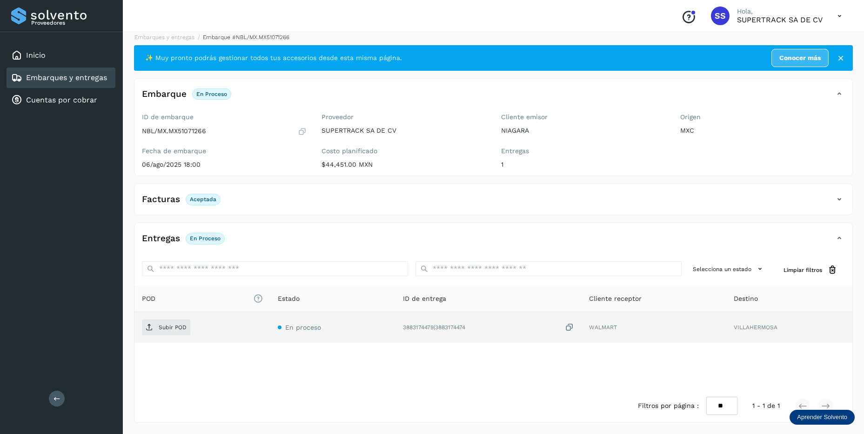
click at [270, 318] on td "Subir POD" at bounding box center [332, 327] width 125 height 31
click at [177, 333] on span "Subir POD" at bounding box center [166, 327] width 48 height 15
click at [167, 34] on link "Embarques y entregas" at bounding box center [164, 37] width 60 height 7
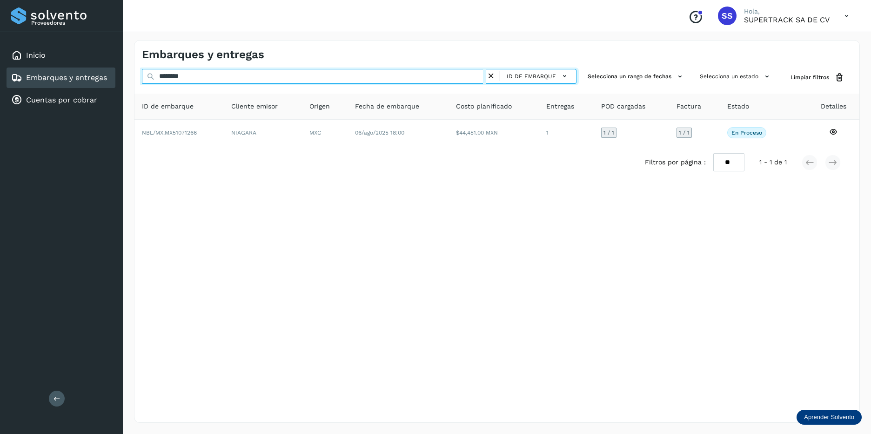
drag, startPoint x: 198, startPoint y: 74, endPoint x: 41, endPoint y: 78, distance: 156.8
click at [41, 78] on div "Proveedores Inicio Embarques y entregas Cuentas por cobrar Salir Conoce nuestro…" at bounding box center [435, 217] width 871 height 434
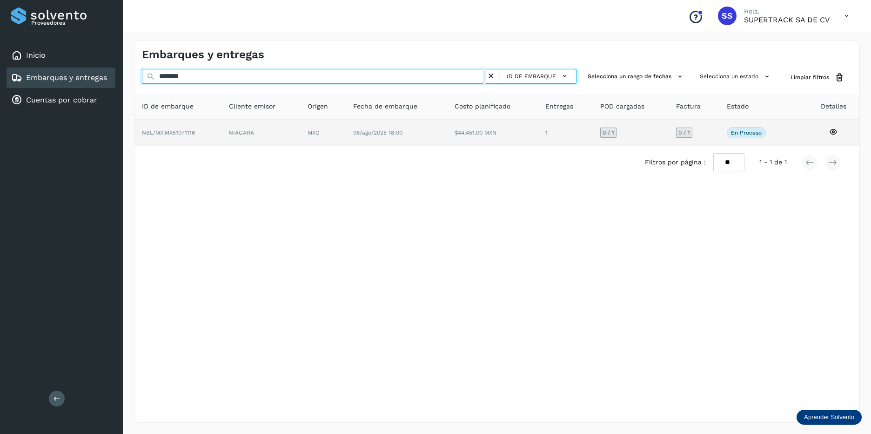
type input "********"
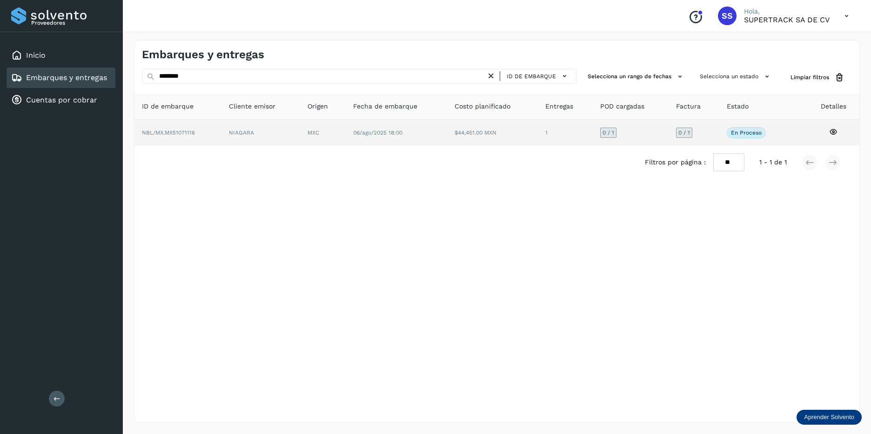
click at [300, 144] on td "NIAGARA" at bounding box center [322, 133] width 45 height 26
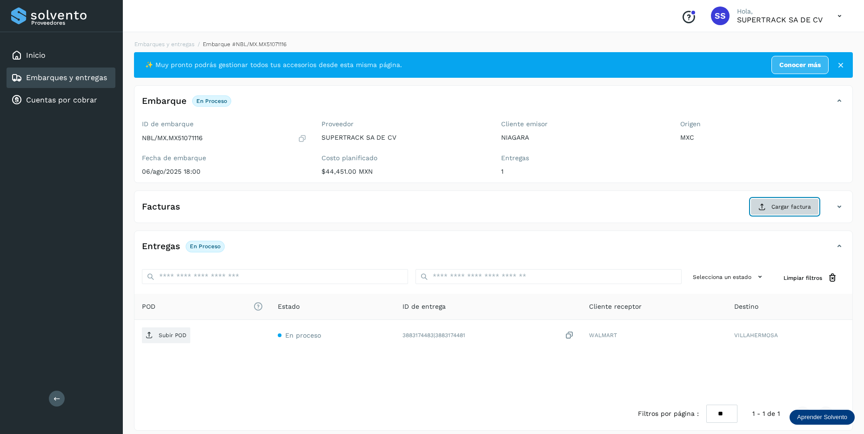
click at [782, 206] on span "Cargar factura" at bounding box center [791, 206] width 40 height 8
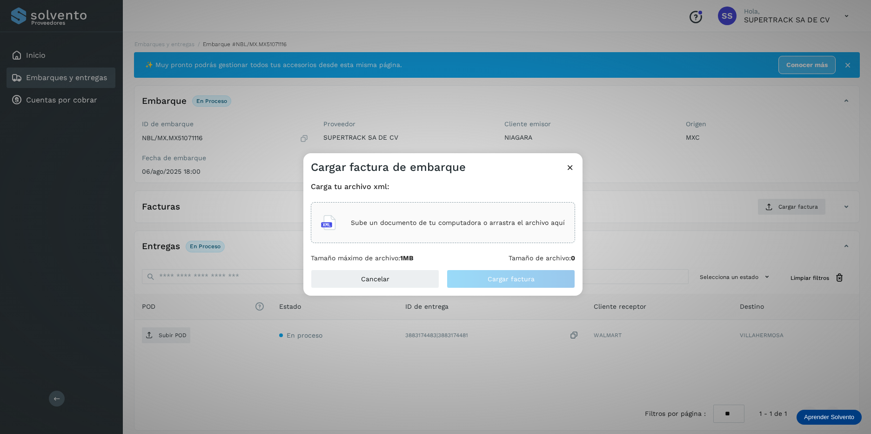
click at [461, 238] on div "Sube un documento de tu computadora o arrastra el archivo aquí" at bounding box center [443, 222] width 264 height 41
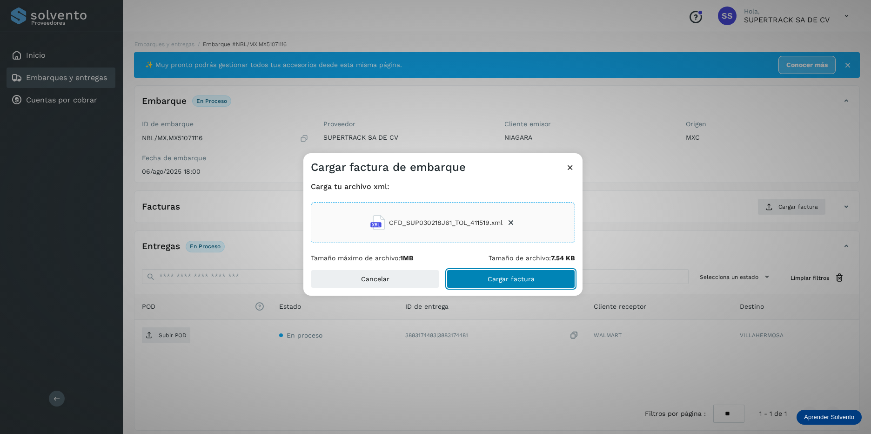
click at [517, 279] on span "Cargar factura" at bounding box center [511, 278] width 47 height 7
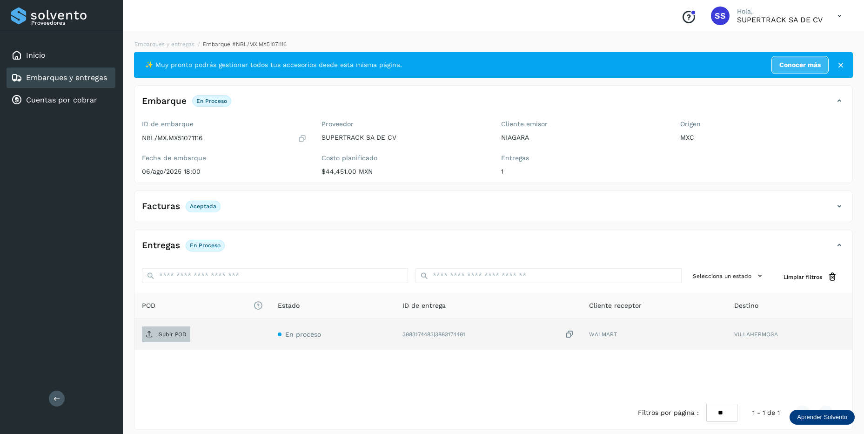
click at [167, 339] on span "Subir POD" at bounding box center [166, 334] width 48 height 15
click at [183, 43] on link "Embarques y entregas" at bounding box center [164, 44] width 60 height 7
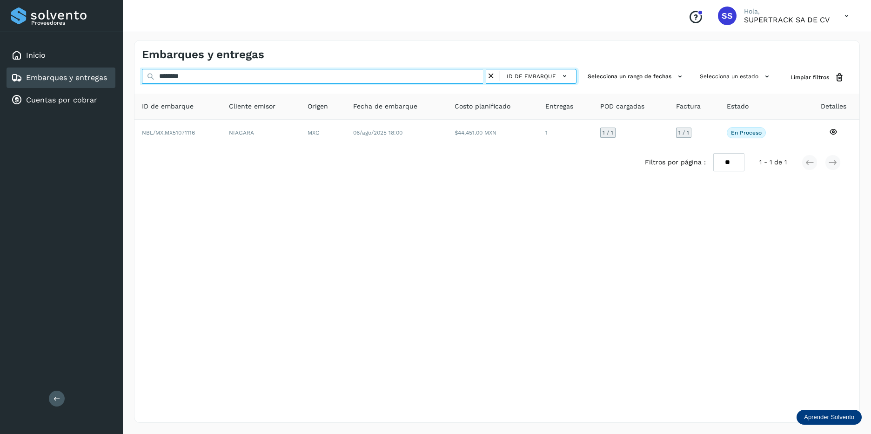
drag, startPoint x: 209, startPoint y: 72, endPoint x: 114, endPoint y: 72, distance: 95.4
click at [114, 72] on div "Proveedores Inicio Embarques y entregas Cuentas por cobrar Salir Conoce nuestro…" at bounding box center [435, 217] width 871 height 434
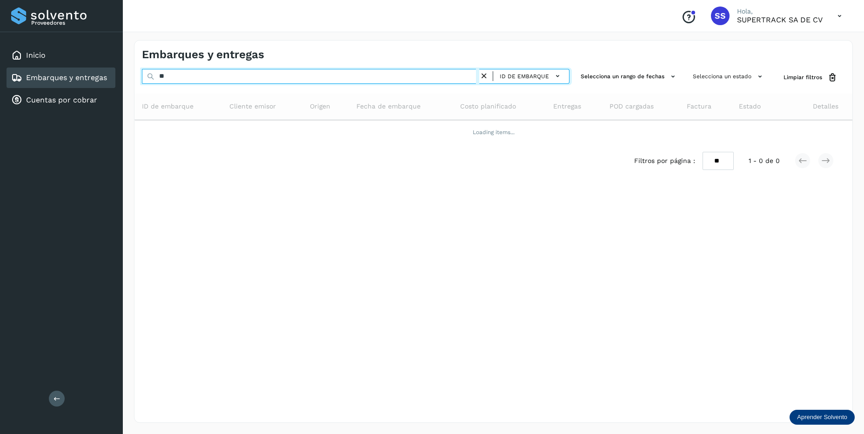
type input "*"
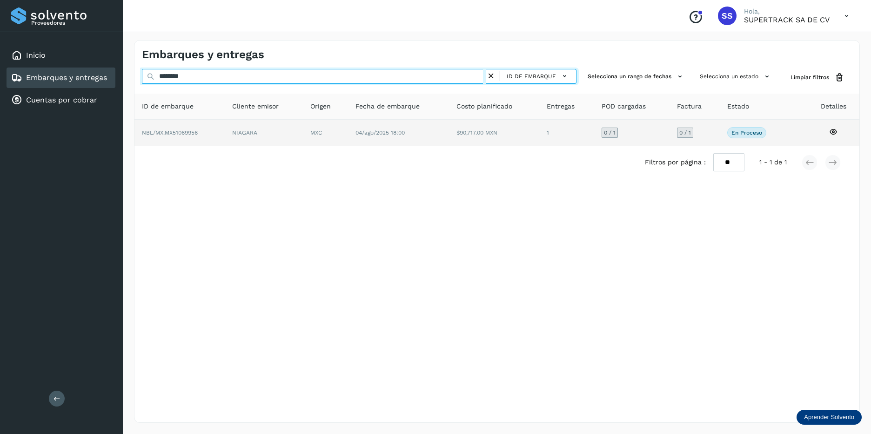
type input "********"
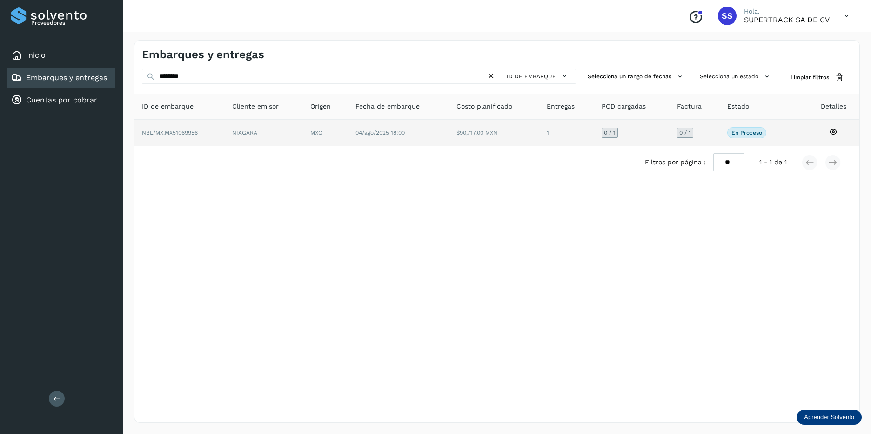
click at [303, 135] on td "NIAGARA" at bounding box center [325, 133] width 45 height 26
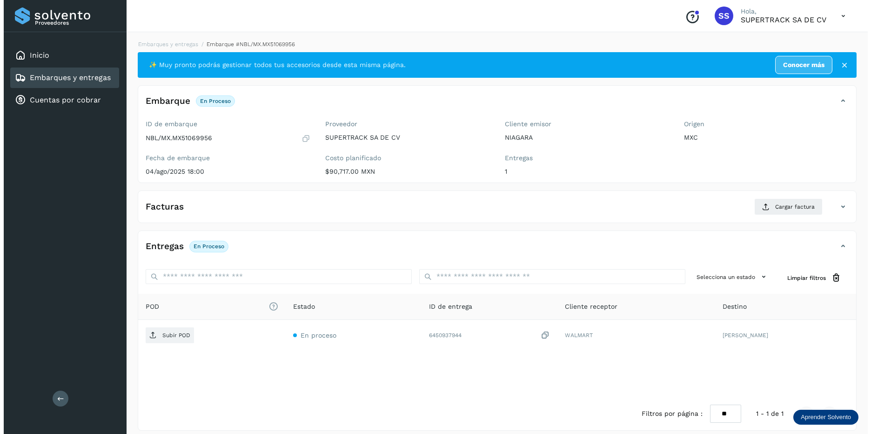
scroll to position [8, 0]
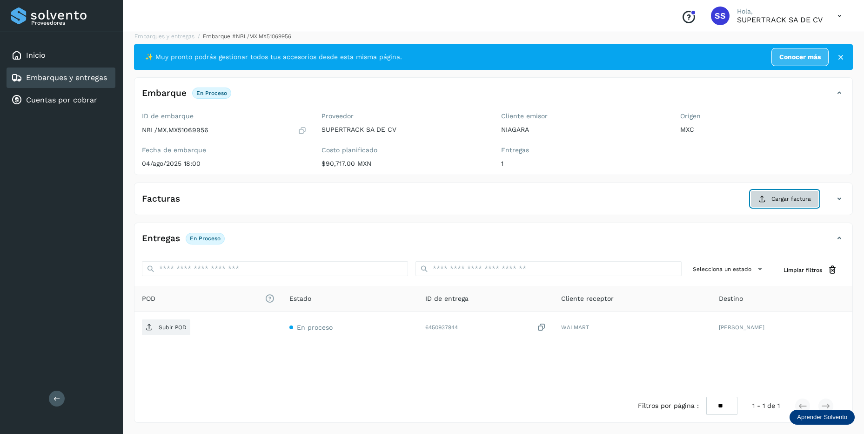
click at [783, 197] on span "Cargar factura" at bounding box center [791, 198] width 40 height 8
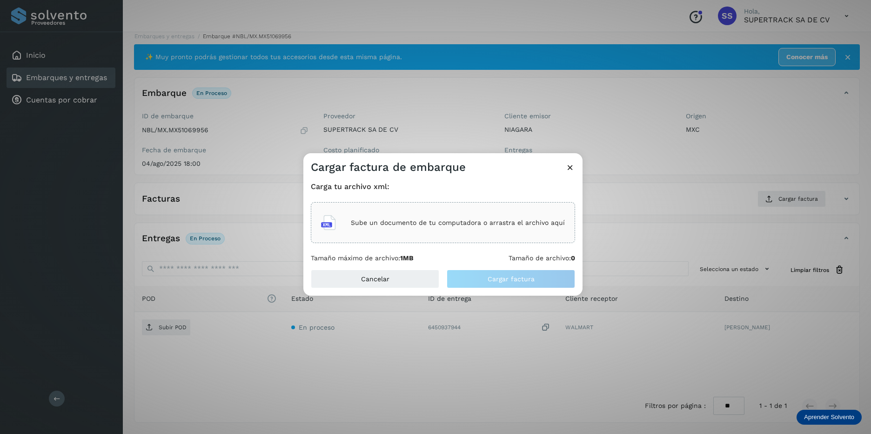
click at [396, 233] on div "Sube un documento de tu computadora o arrastra el archivo aquí" at bounding box center [443, 222] width 244 height 25
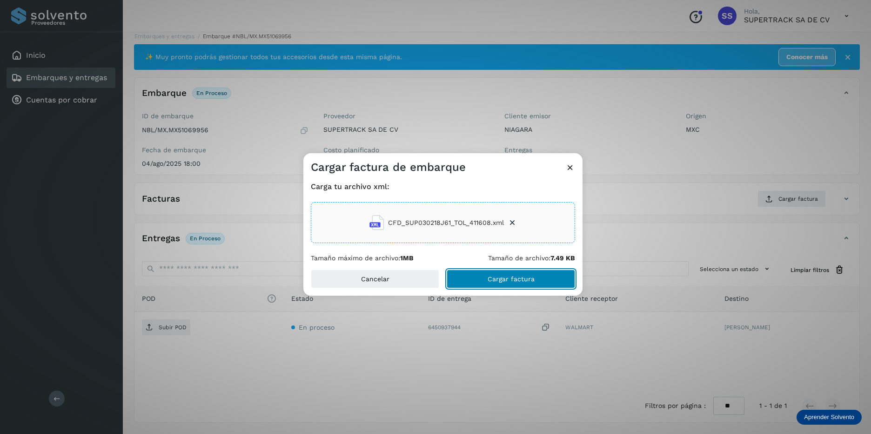
click at [520, 278] on span "Cargar factura" at bounding box center [511, 278] width 47 height 7
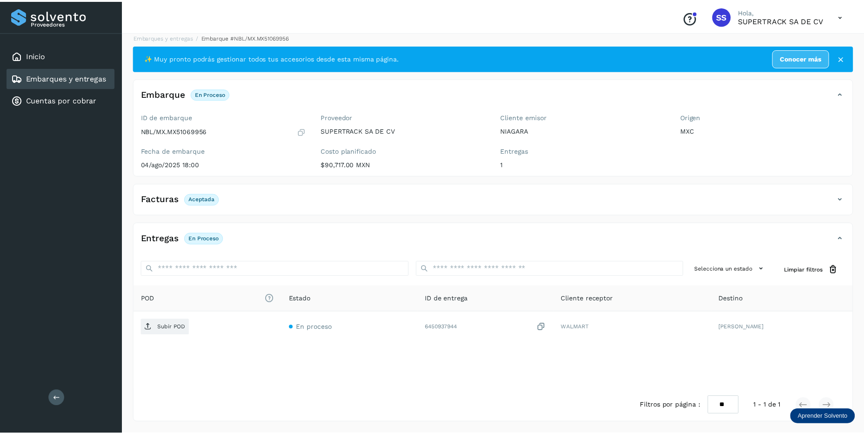
scroll to position [7, 0]
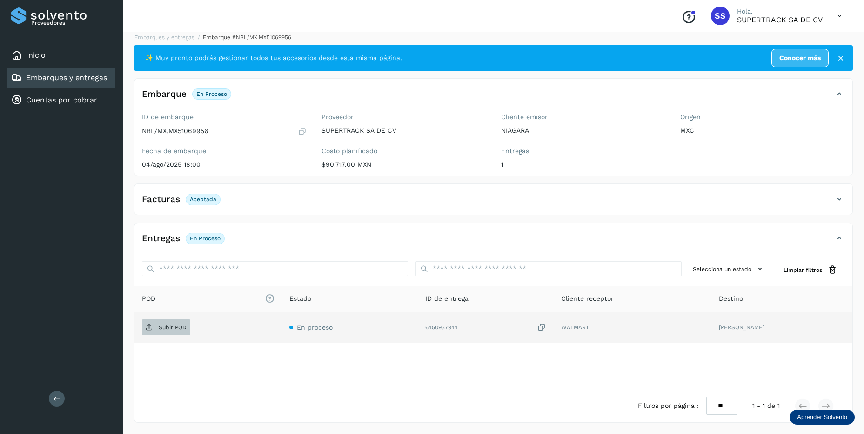
click at [164, 325] on p "Subir POD" at bounding box center [173, 327] width 28 height 7
click at [144, 36] on link "Embarques y entregas" at bounding box center [164, 37] width 60 height 7
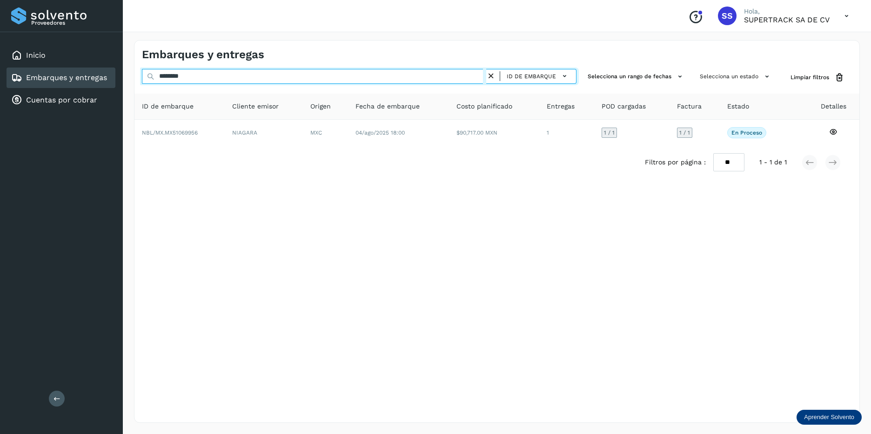
drag, startPoint x: 214, startPoint y: 70, endPoint x: -2, endPoint y: 53, distance: 216.1
click at [0, 53] on html "Proveedores Inicio Embarques y entregas Cuentas por cobrar Salir Conoce nuestro…" at bounding box center [435, 217] width 871 height 434
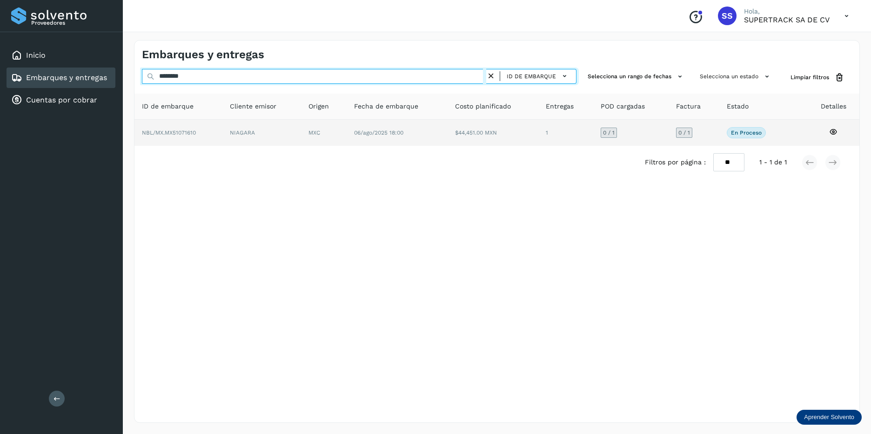
type input "********"
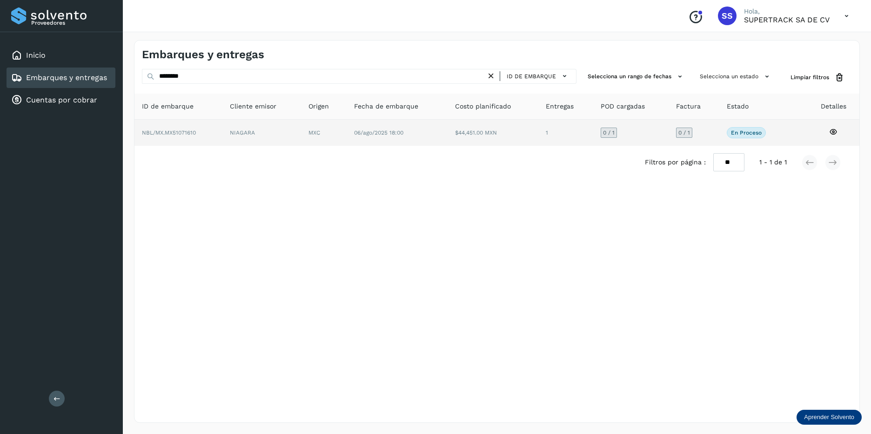
click at [301, 142] on td "NIAGARA" at bounding box center [323, 133] width 45 height 26
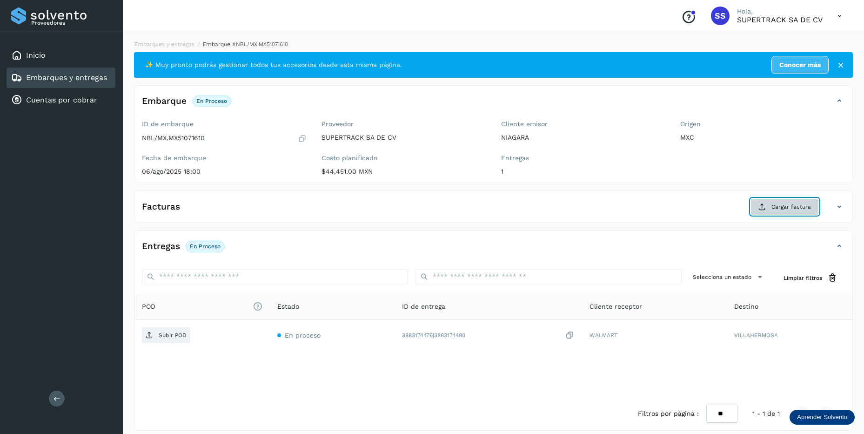
click at [783, 208] on span "Cargar factura" at bounding box center [791, 206] width 40 height 8
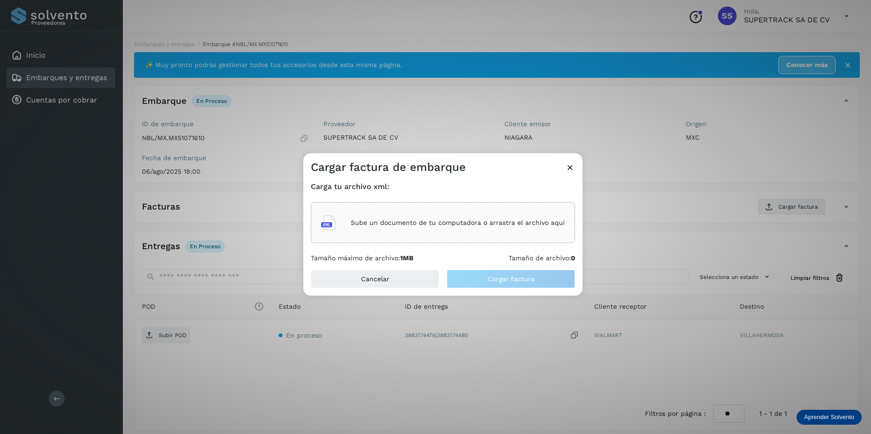
click at [353, 220] on p "Sube un documento de tu computadora o arrastra el archivo aquí" at bounding box center [458, 223] width 214 height 8
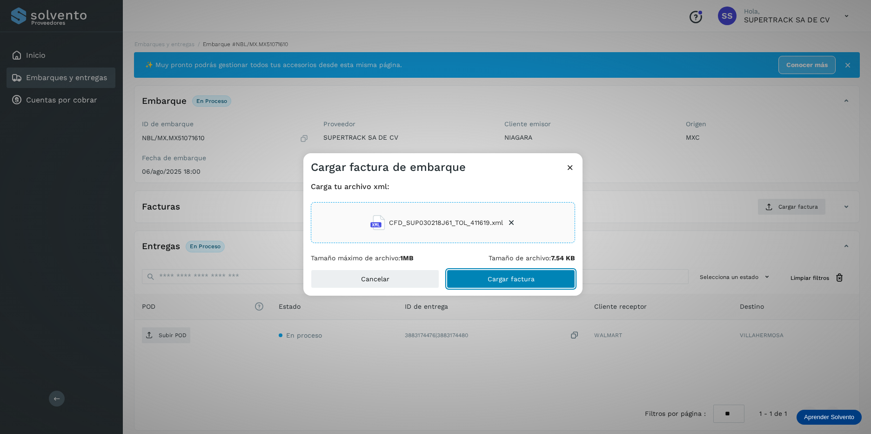
click at [498, 283] on button "Cargar factura" at bounding box center [511, 278] width 128 height 19
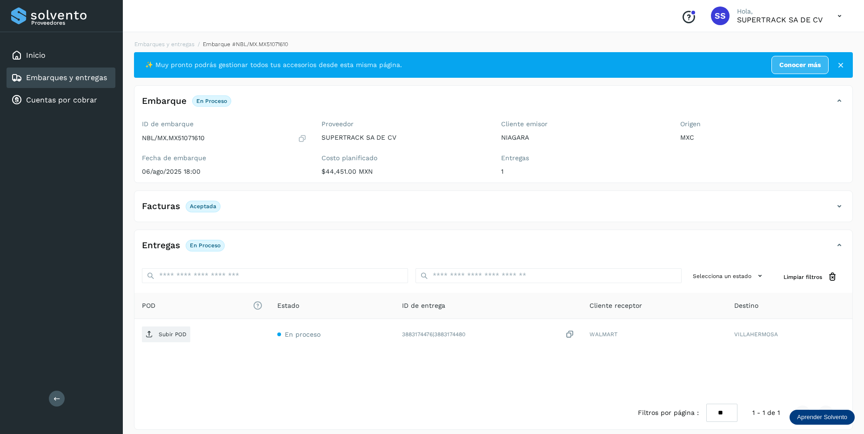
click at [819, 213] on div "Facturas Aceptada" at bounding box center [483, 206] width 699 height 16
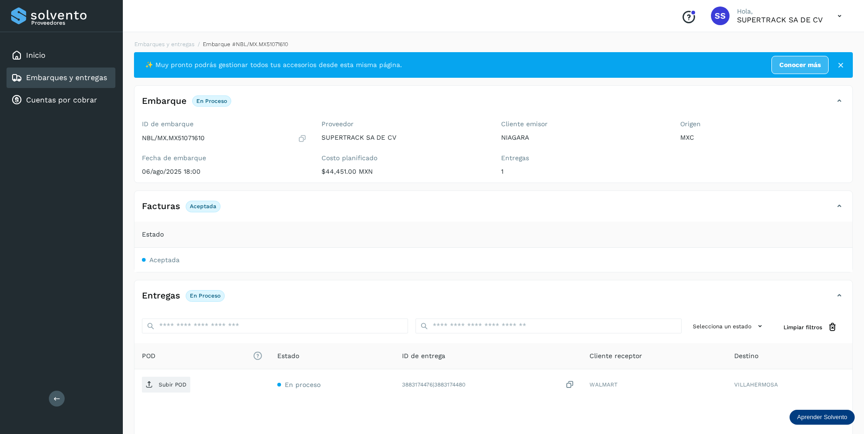
click at [460, 225] on th "Estado" at bounding box center [493, 234] width 718 height 26
click at [444, 215] on div "Facturas Aceptada" at bounding box center [493, 209] width 718 height 23
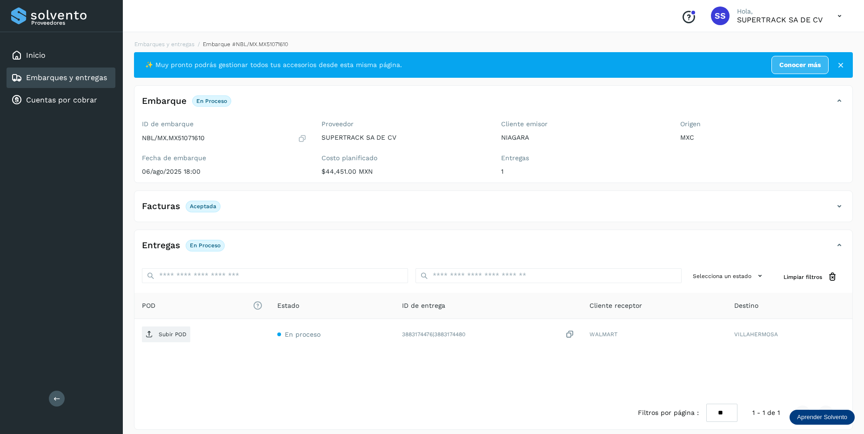
click at [268, 208] on div "Facturas Aceptada" at bounding box center [483, 206] width 699 height 16
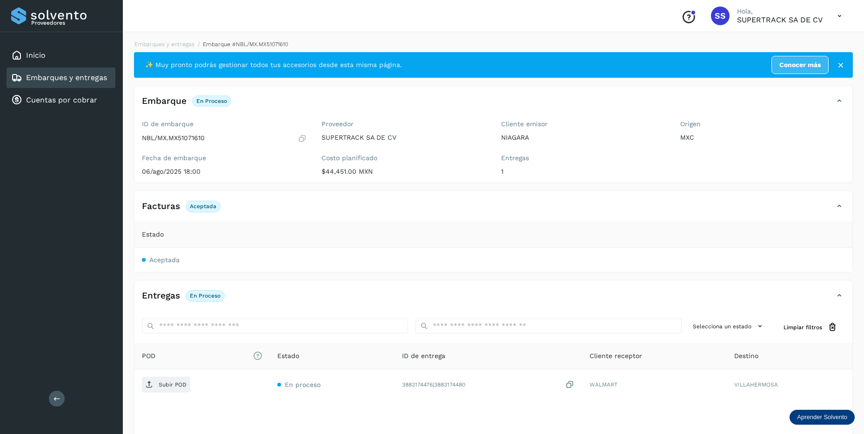
click at [268, 208] on div "Facturas Aceptada" at bounding box center [483, 206] width 699 height 16
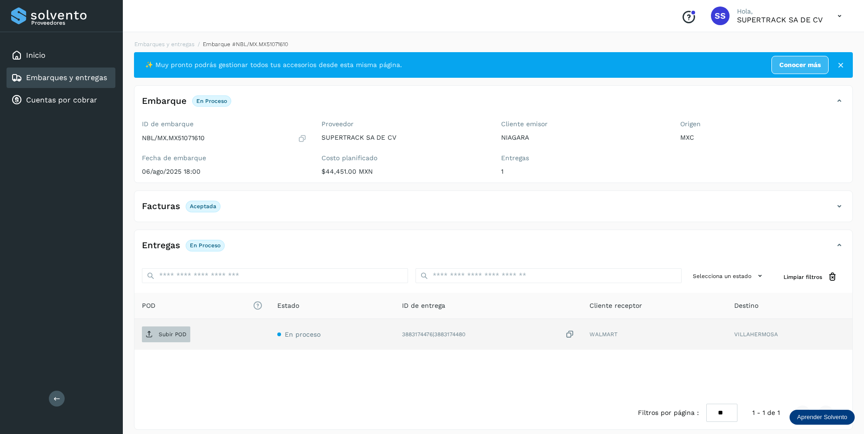
click at [174, 335] on p "Subir POD" at bounding box center [173, 334] width 28 height 7
click at [166, 47] on link "Embarques y entregas" at bounding box center [164, 44] width 60 height 7
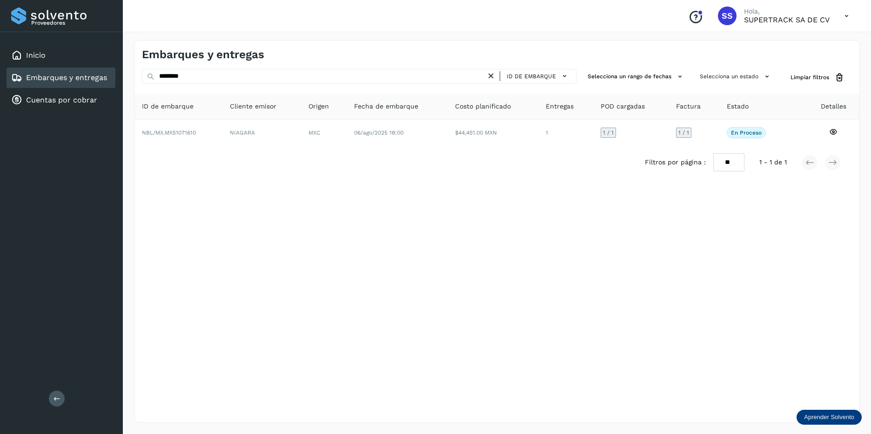
click at [492, 75] on icon at bounding box center [491, 76] width 10 height 10
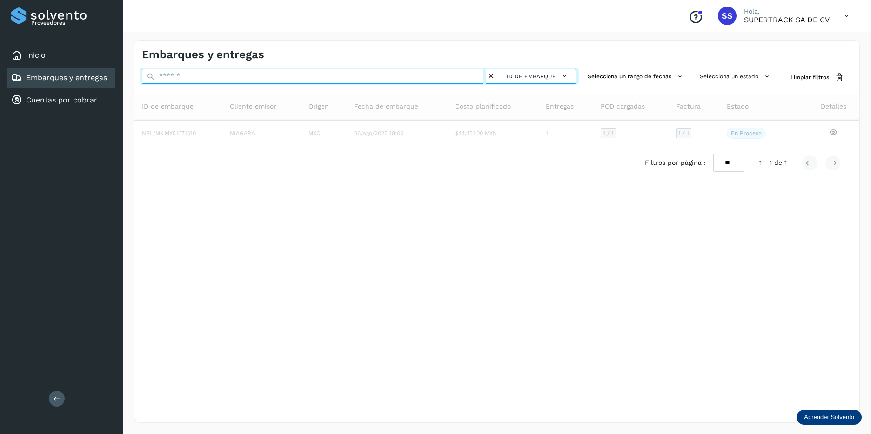
click at [280, 78] on input "text" at bounding box center [314, 76] width 344 height 15
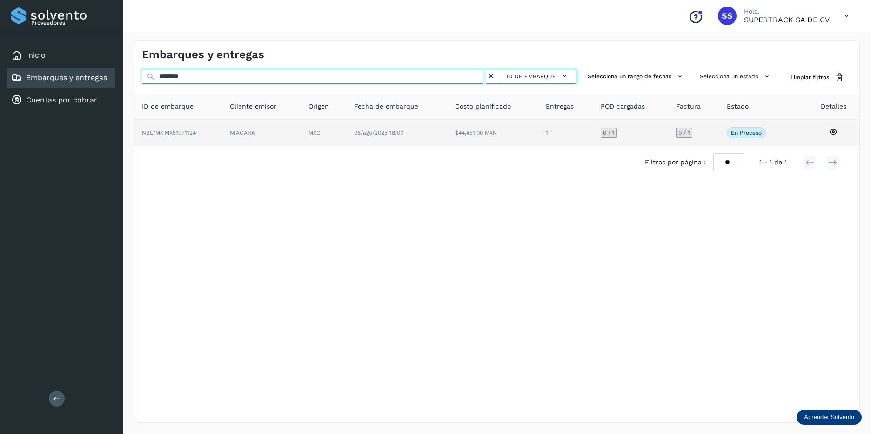
type input "********"
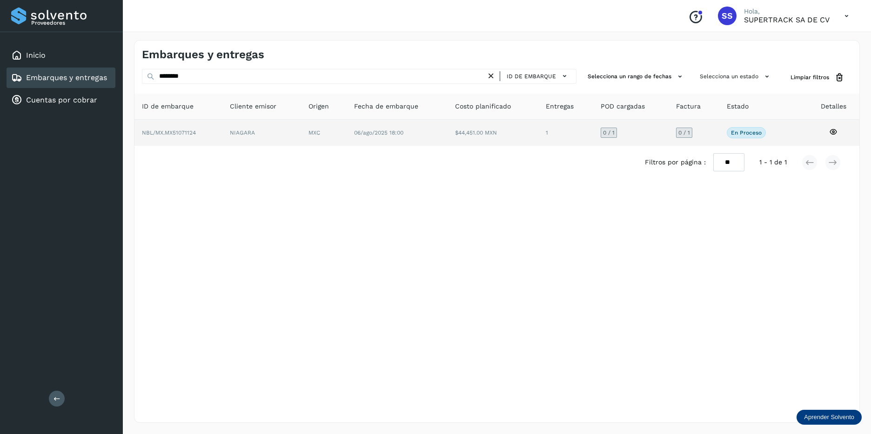
click at [222, 139] on td "NBL/MX.MX51071124" at bounding box center [261, 133] width 79 height 26
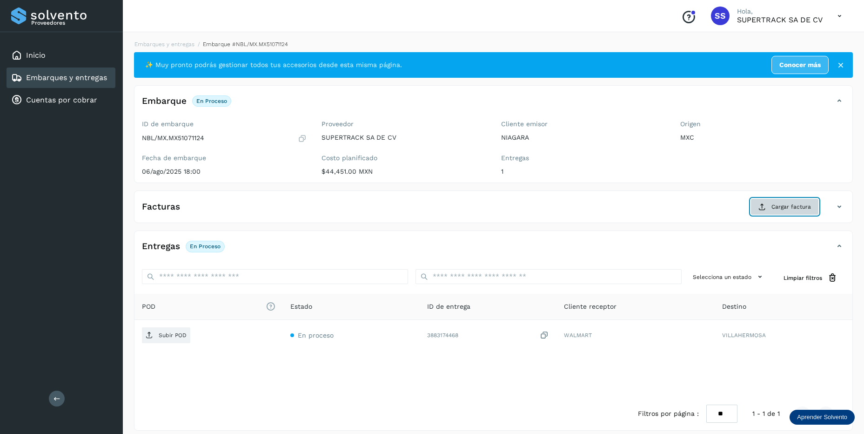
click at [784, 209] on span "Cargar factura" at bounding box center [791, 206] width 40 height 8
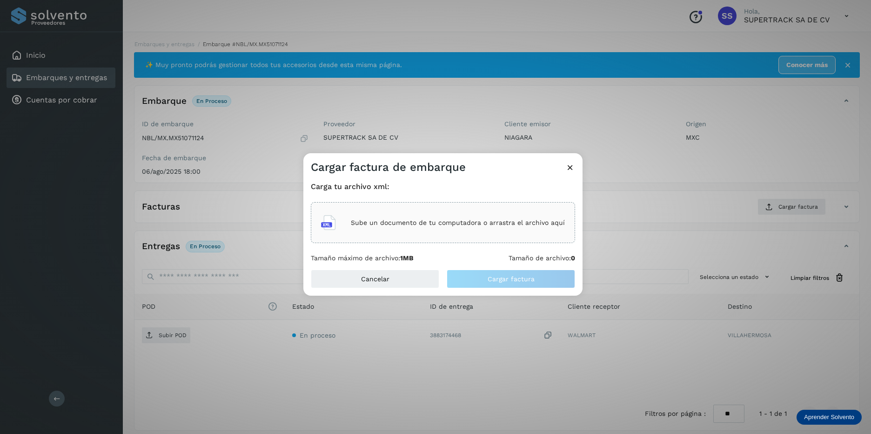
click at [480, 227] on div "Sube un documento de tu computadora o arrastra el archivo aquí" at bounding box center [443, 222] width 244 height 25
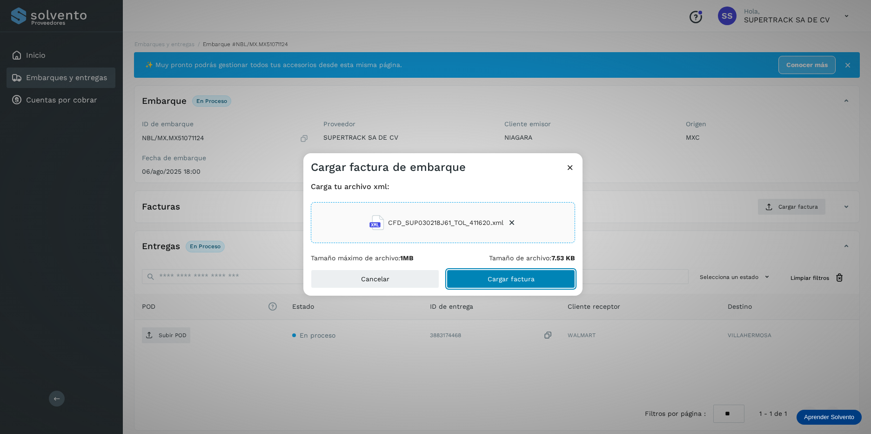
click at [481, 274] on button "Cargar factura" at bounding box center [511, 278] width 128 height 19
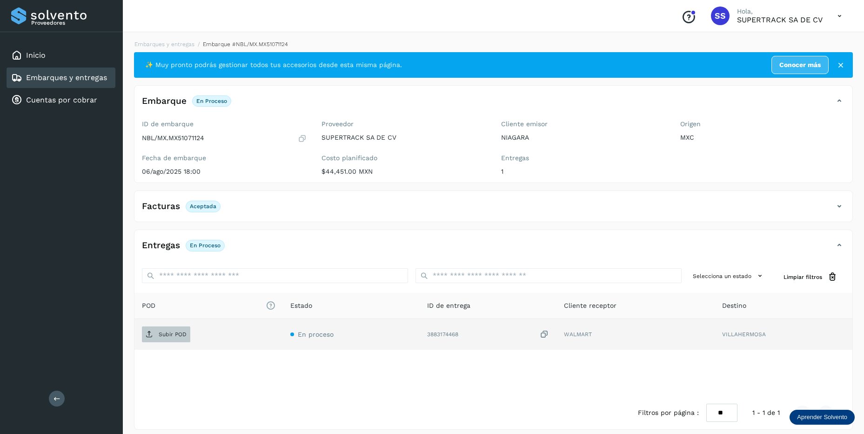
click at [169, 334] on p "Subir POD" at bounding box center [173, 334] width 28 height 7
click at [158, 42] on link "Embarques y entregas" at bounding box center [164, 44] width 60 height 7
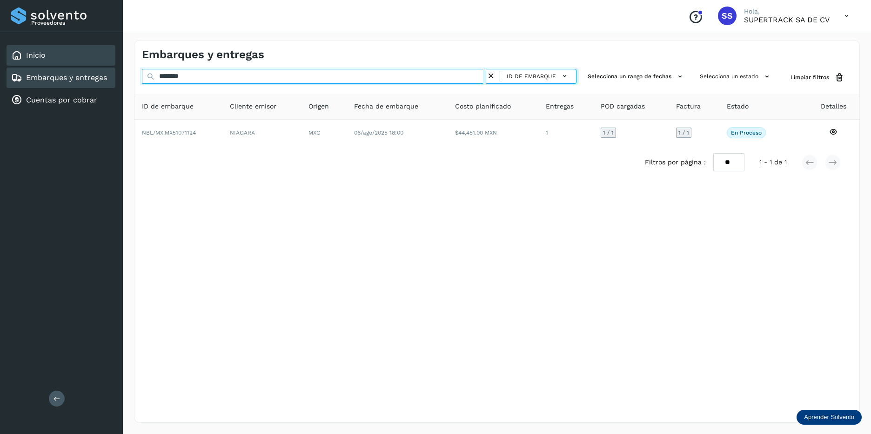
drag, startPoint x: 217, startPoint y: 76, endPoint x: 68, endPoint y: 62, distance: 149.0
click at [69, 62] on div "Proveedores Inicio Embarques y entregas Cuentas por cobrar Salir Conoce nuestro…" at bounding box center [435, 217] width 871 height 434
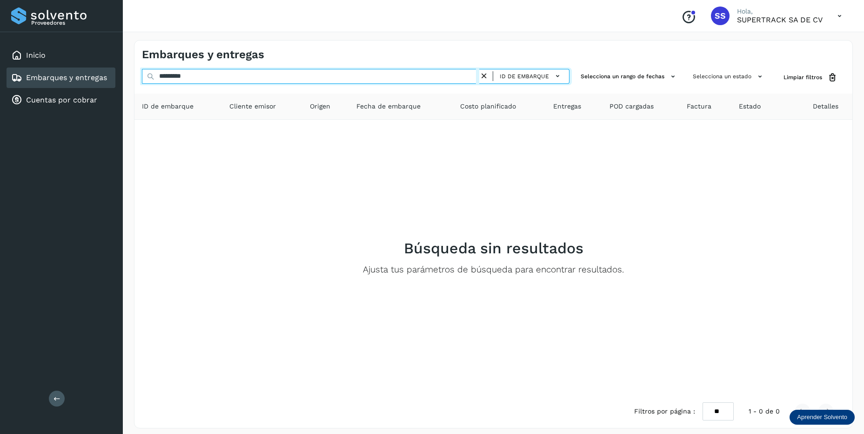
drag, startPoint x: 203, startPoint y: 80, endPoint x: 116, endPoint y: 67, distance: 88.0
click at [116, 67] on div "Proveedores Inicio Embarques y entregas Cuentas por cobrar Salir Conoce nuestro…" at bounding box center [432, 219] width 864 height 439
click at [163, 73] on input "********" at bounding box center [310, 76] width 337 height 15
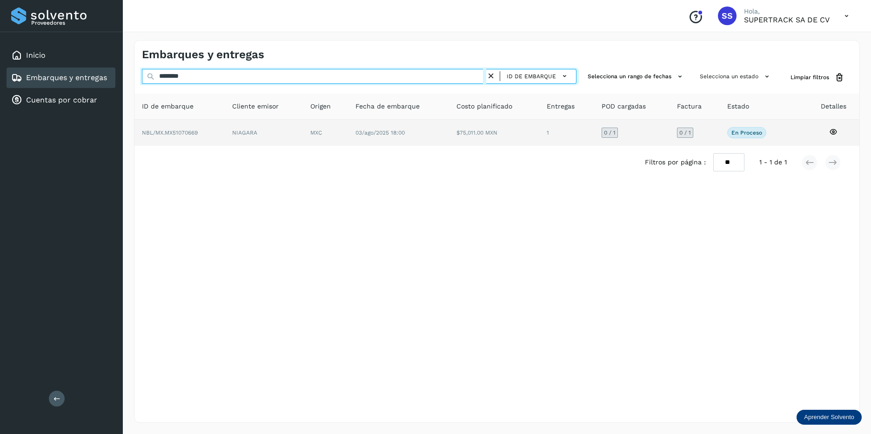
type input "********"
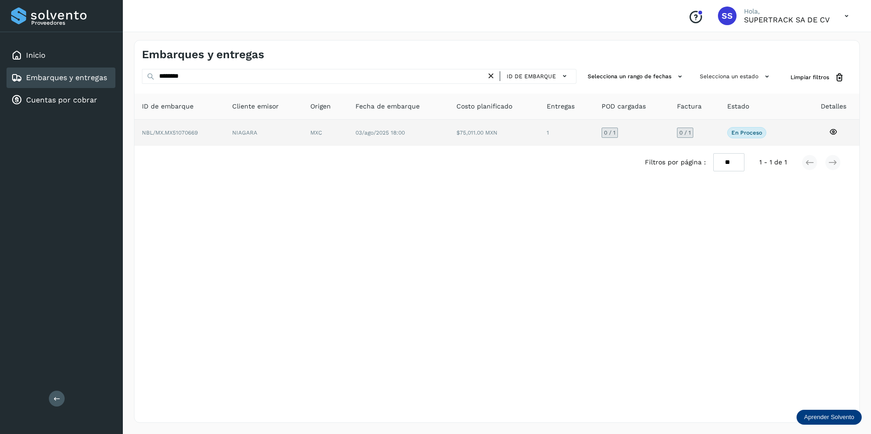
click at [449, 142] on td "03/ago/2025 18:00" at bounding box center [494, 133] width 90 height 26
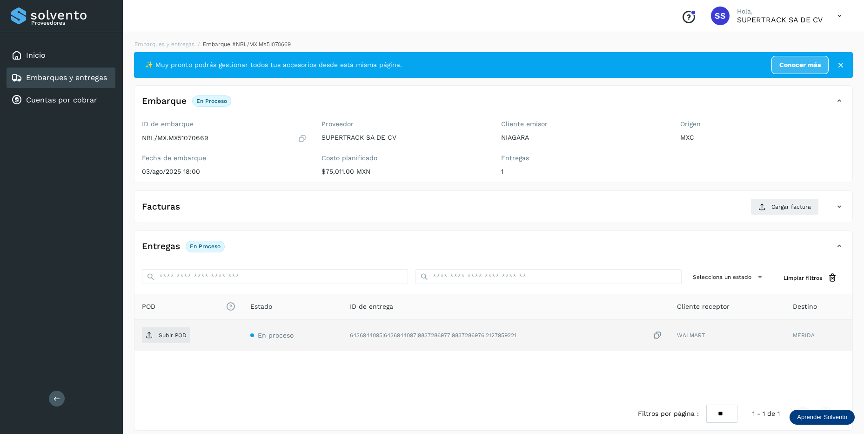
click at [342, 342] on td "En proceso" at bounding box center [505, 335] width 327 height 31
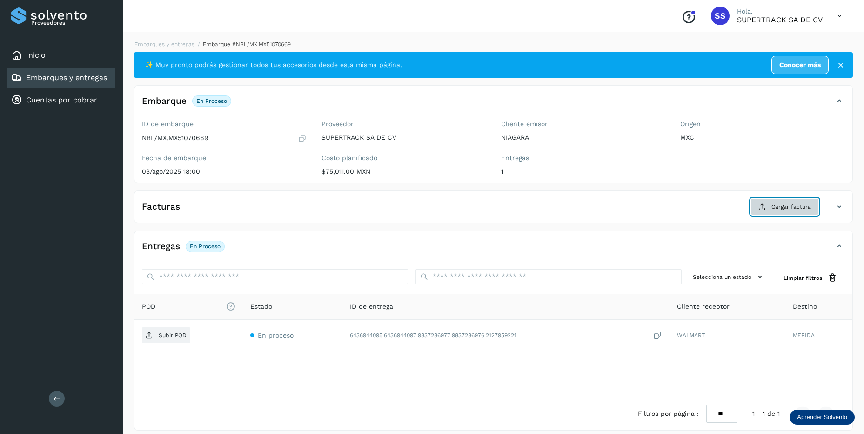
click at [787, 209] on span "Cargar factura" at bounding box center [791, 206] width 40 height 8
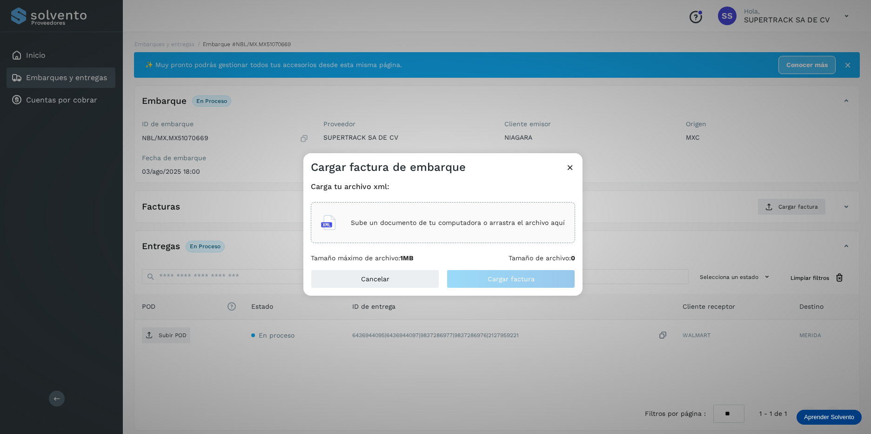
click at [408, 215] on div "Sube un documento de tu computadora o arrastra el archivo aquí" at bounding box center [443, 222] width 244 height 25
click at [564, 163] on div "Cargar factura de embarque" at bounding box center [442, 163] width 279 height 21
click at [566, 169] on div "Cargar factura de embarque" at bounding box center [442, 163] width 279 height 21
click at [566, 172] on icon at bounding box center [570, 167] width 10 height 10
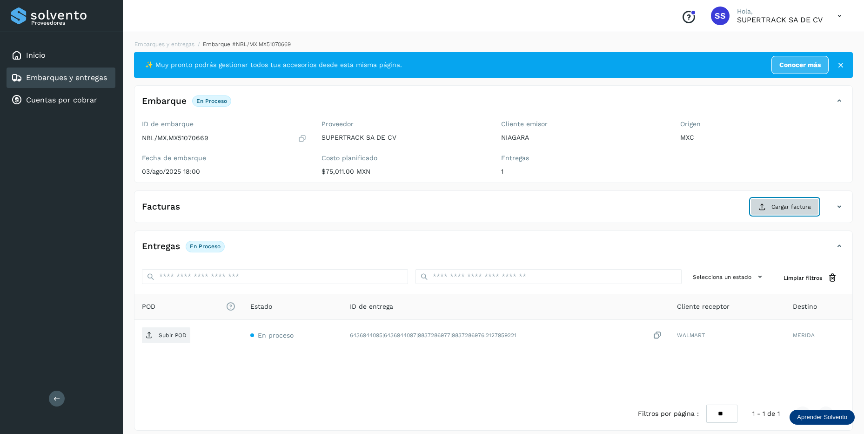
click at [762, 206] on icon at bounding box center [761, 206] width 7 height 7
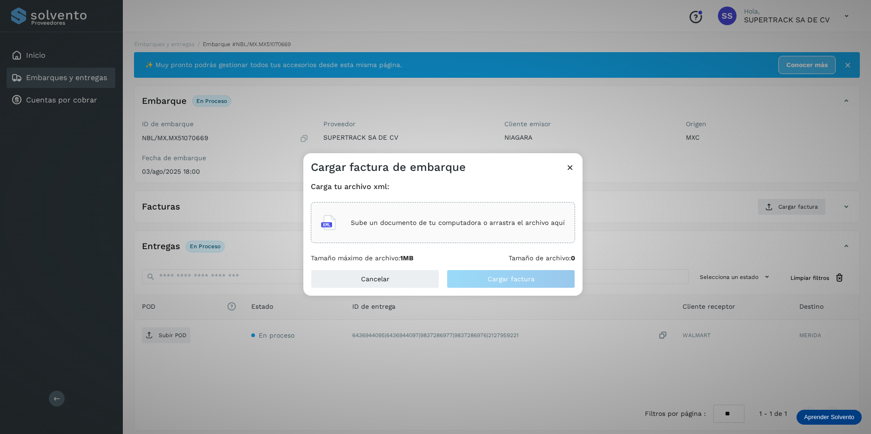
click at [397, 213] on div "Sube un documento de tu computadora o arrastra el archivo aquí" at bounding box center [443, 222] width 244 height 25
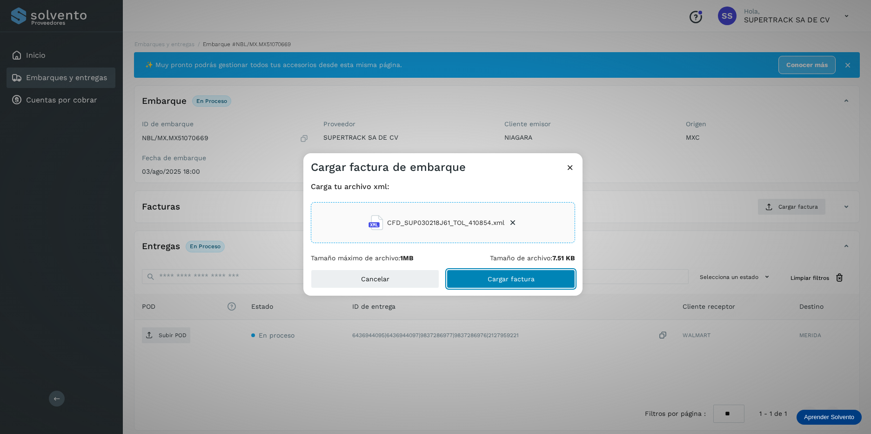
click at [511, 275] on span "Cargar factura" at bounding box center [511, 278] width 47 height 7
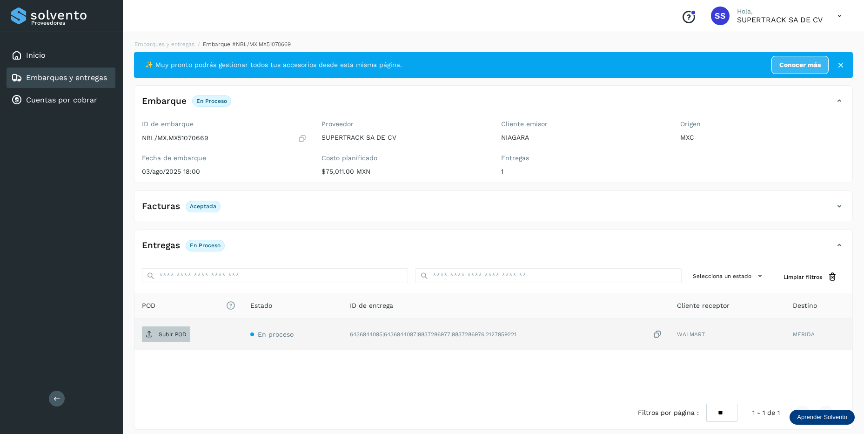
click at [145, 335] on span "Subir POD" at bounding box center [166, 334] width 48 height 15
click at [177, 46] on link "Embarques y entregas" at bounding box center [164, 44] width 60 height 7
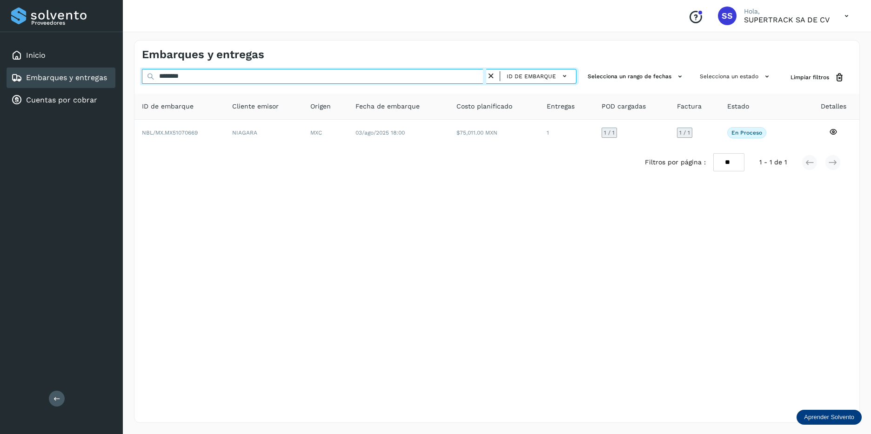
drag, startPoint x: 211, startPoint y: 68, endPoint x: 107, endPoint y: 74, distance: 104.4
click at [107, 74] on div "Proveedores Inicio Embarques y entregas Cuentas por cobrar Salir Conoce nuestro…" at bounding box center [435, 217] width 871 height 434
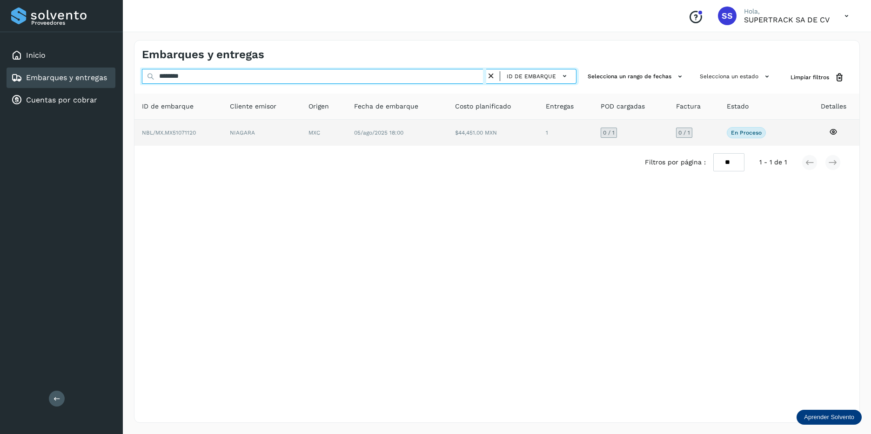
type input "********"
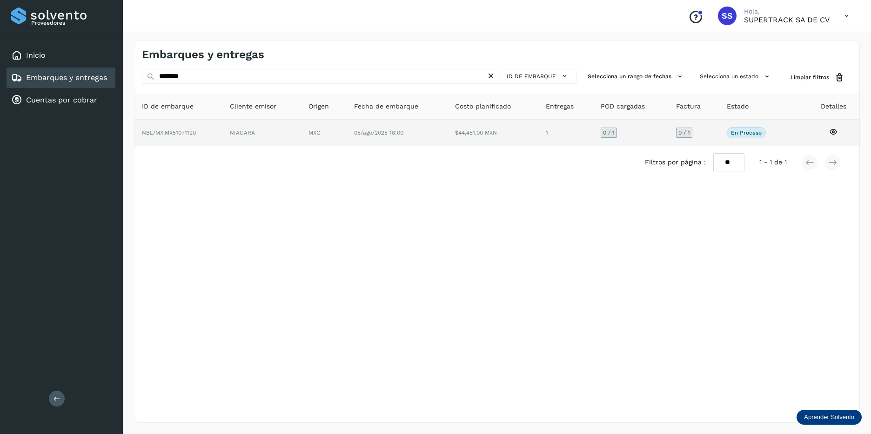
click at [301, 138] on td "NIAGARA" at bounding box center [323, 133] width 45 height 26
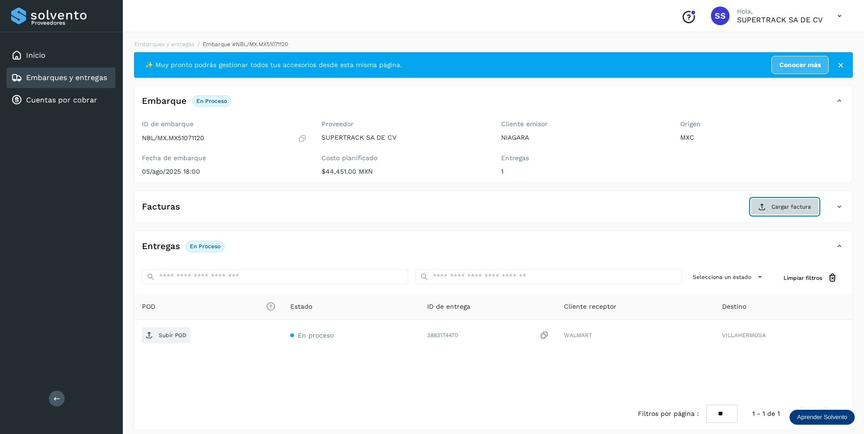
click at [790, 208] on span "Cargar factura" at bounding box center [791, 206] width 40 height 8
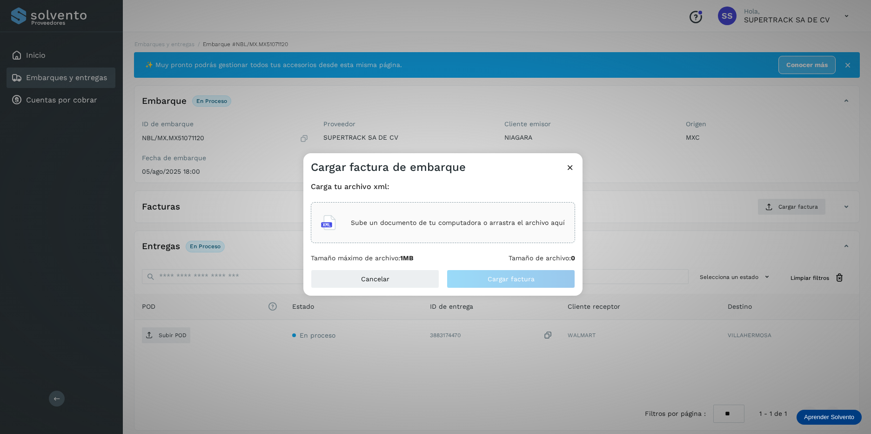
click at [493, 236] on div "Sube un documento de tu computadora o arrastra el archivo aquí" at bounding box center [443, 222] width 264 height 41
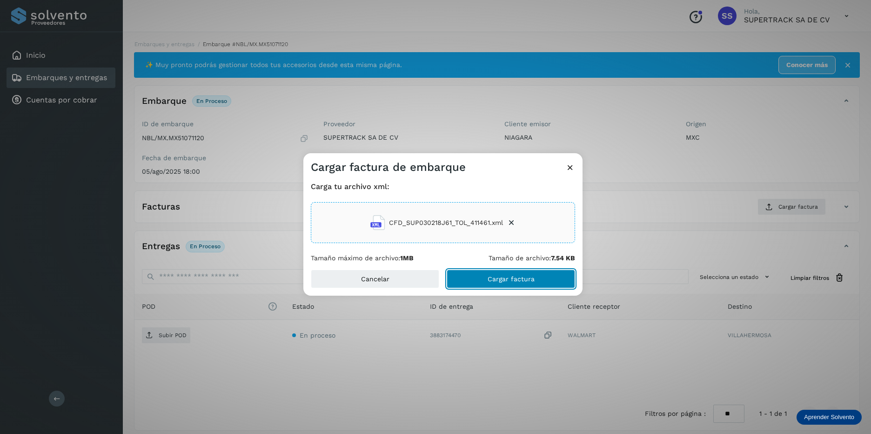
click at [479, 272] on button "Cargar factura" at bounding box center [511, 278] width 128 height 19
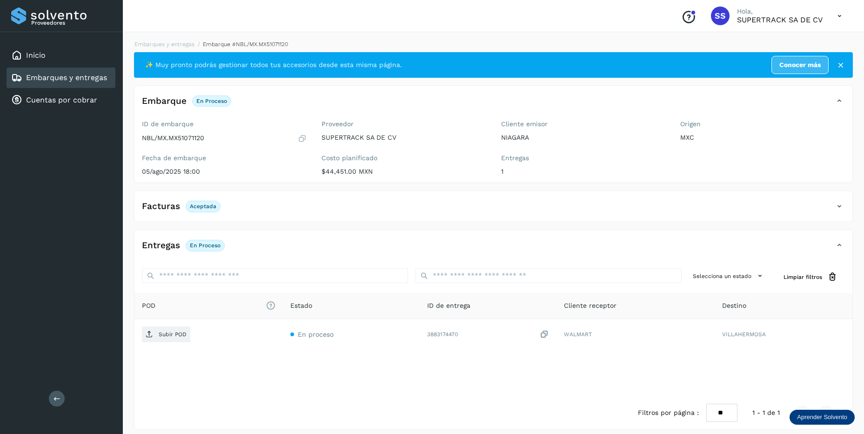
scroll to position [7, 0]
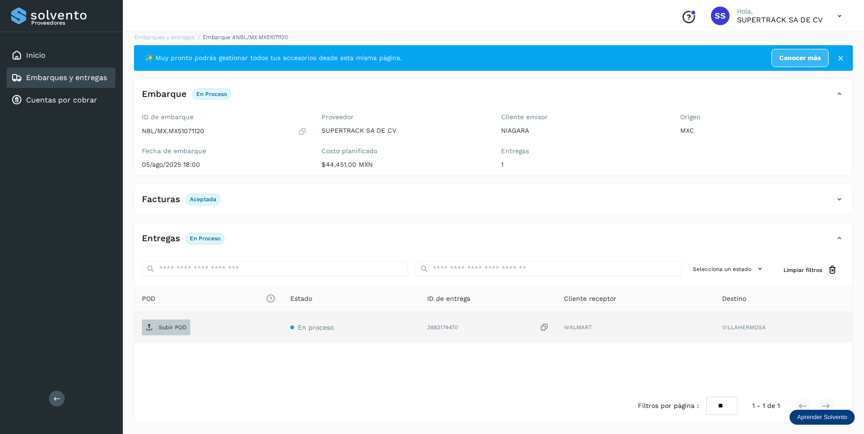
click at [182, 321] on span "Subir POD" at bounding box center [166, 327] width 48 height 15
click at [174, 330] on p "Subir POD" at bounding box center [173, 327] width 28 height 7
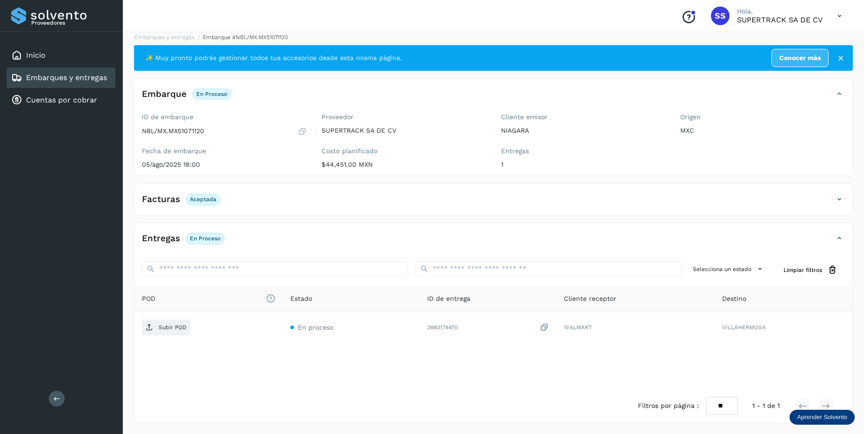
scroll to position [0, 0]
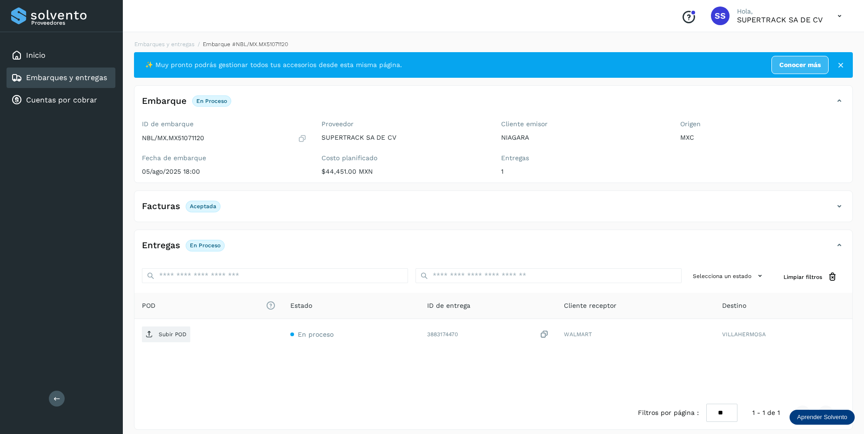
click at [846, 246] on div "Entregas En proceso" at bounding box center [493, 248] width 718 height 23
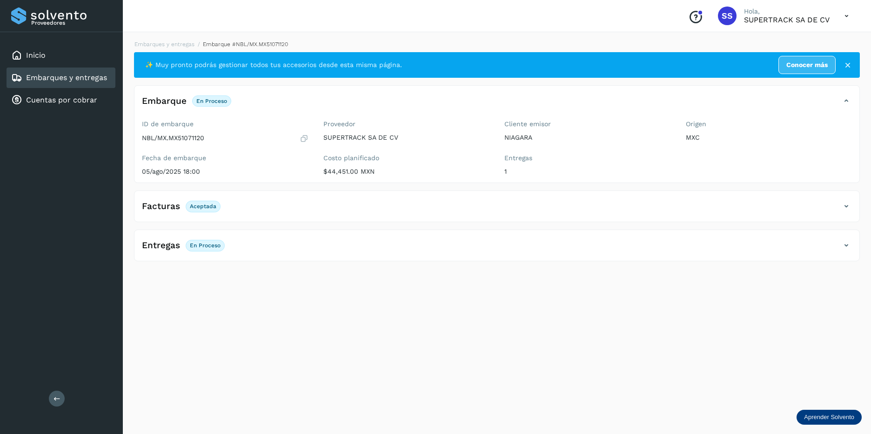
click at [842, 243] on icon at bounding box center [846, 245] width 11 height 11
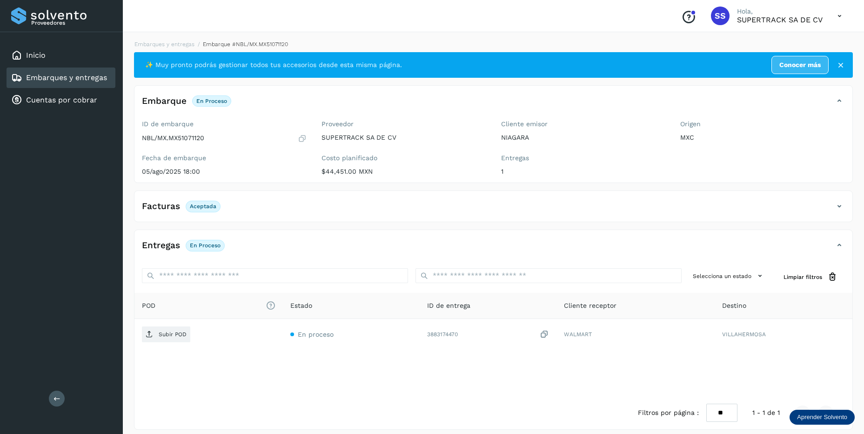
scroll to position [7, 0]
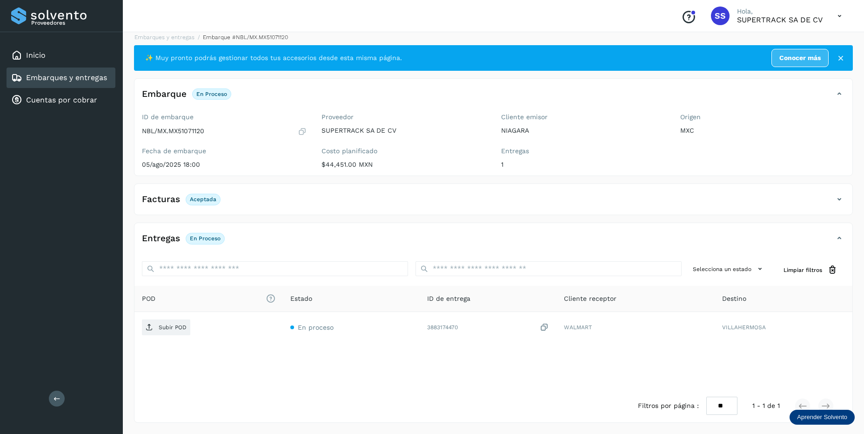
click at [837, 200] on icon at bounding box center [839, 199] width 11 height 11
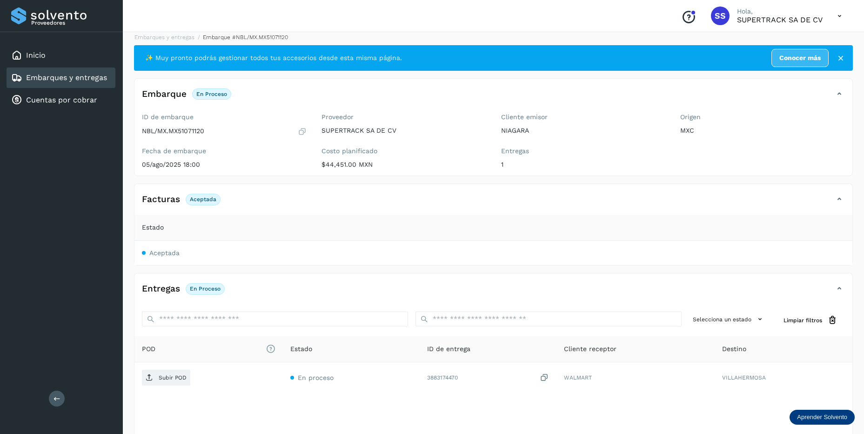
click at [242, 198] on div "Facturas Aceptada" at bounding box center [483, 199] width 699 height 16
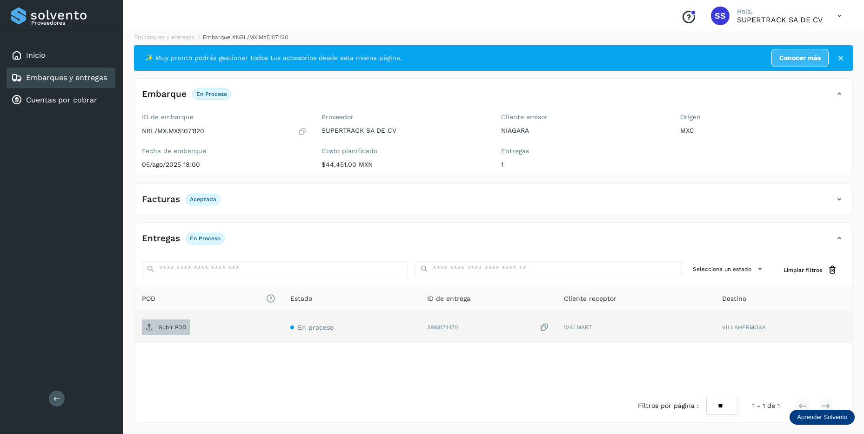
click at [168, 327] on p "Subir POD" at bounding box center [173, 327] width 28 height 7
click at [167, 36] on link "Embarques y entregas" at bounding box center [164, 37] width 60 height 7
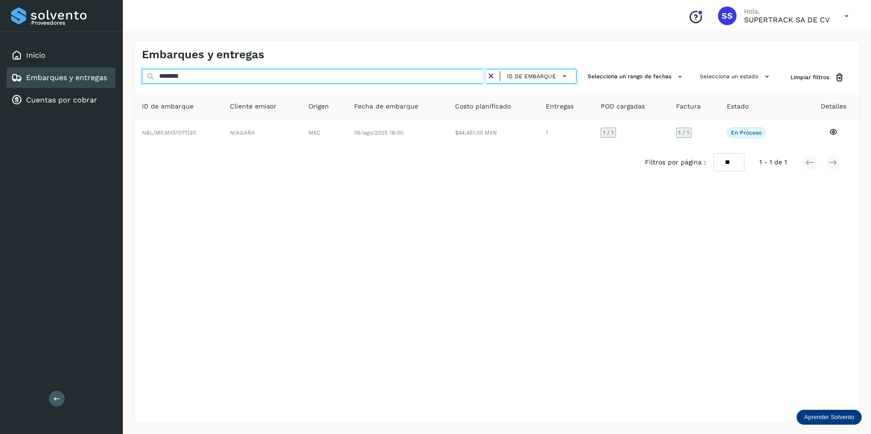
drag, startPoint x: 216, startPoint y: 76, endPoint x: 24, endPoint y: 76, distance: 192.6
click at [24, 76] on div "Proveedores Inicio Embarques y entregas Cuentas por cobrar Salir Conoce nuestro…" at bounding box center [435, 217] width 871 height 434
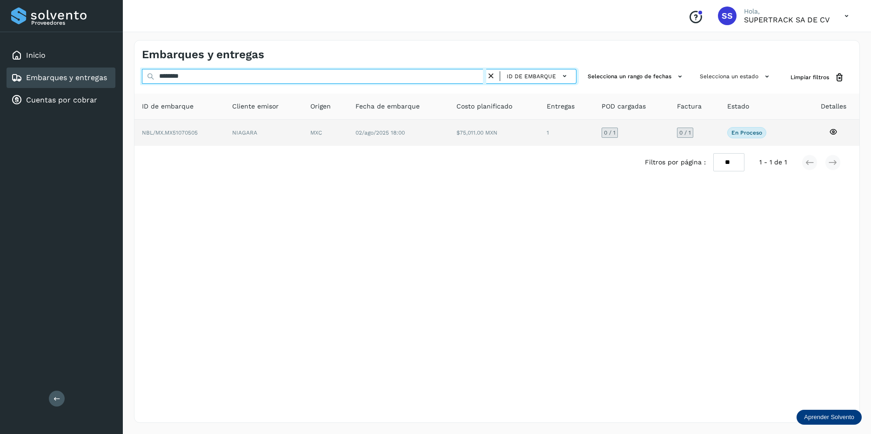
type input "********"
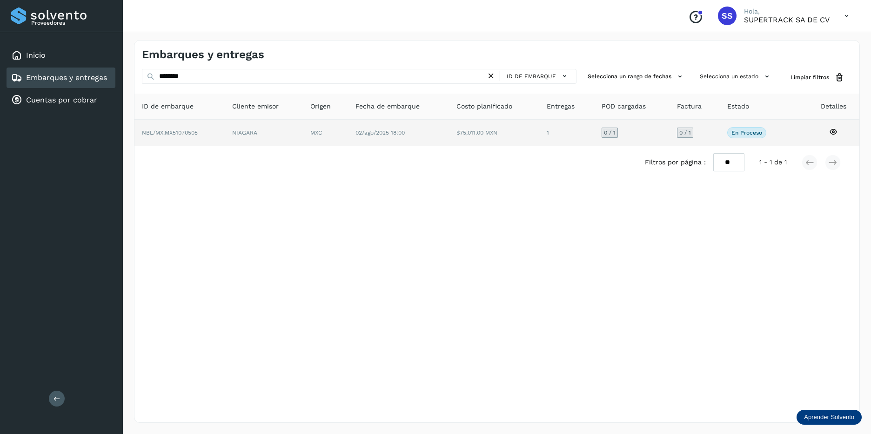
click at [303, 127] on td "NIAGARA" at bounding box center [325, 133] width 45 height 26
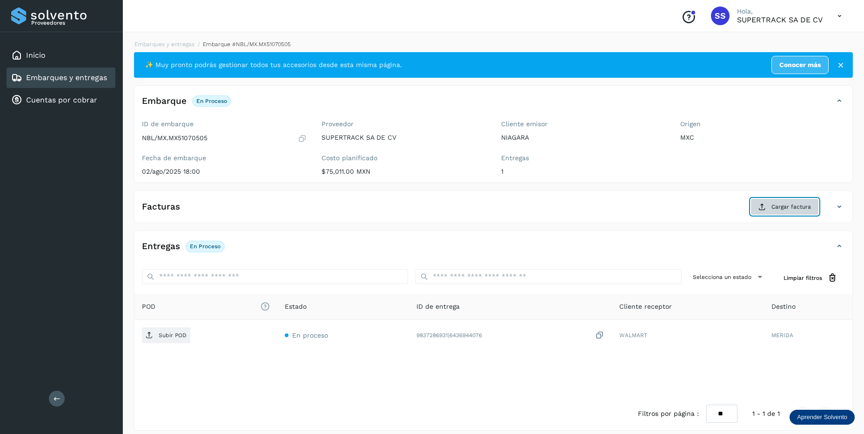
click at [797, 204] on span "Cargar factura" at bounding box center [791, 206] width 40 height 8
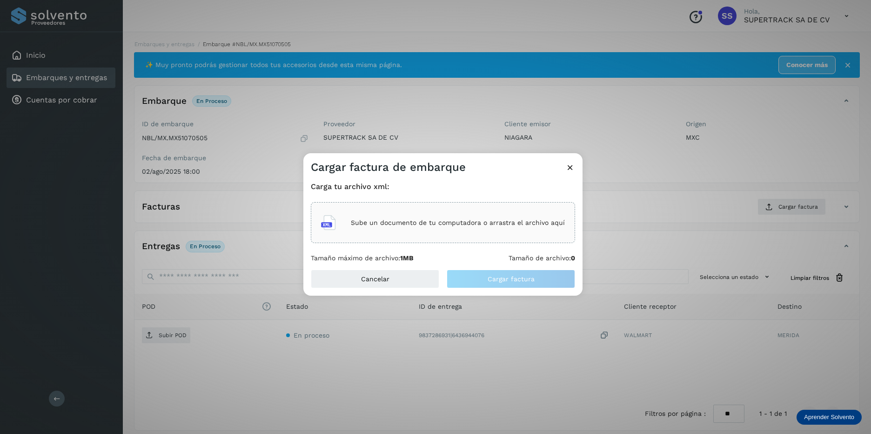
click at [434, 221] on p "Sube un documento de tu computadora o arrastra el archivo aquí" at bounding box center [458, 223] width 214 height 8
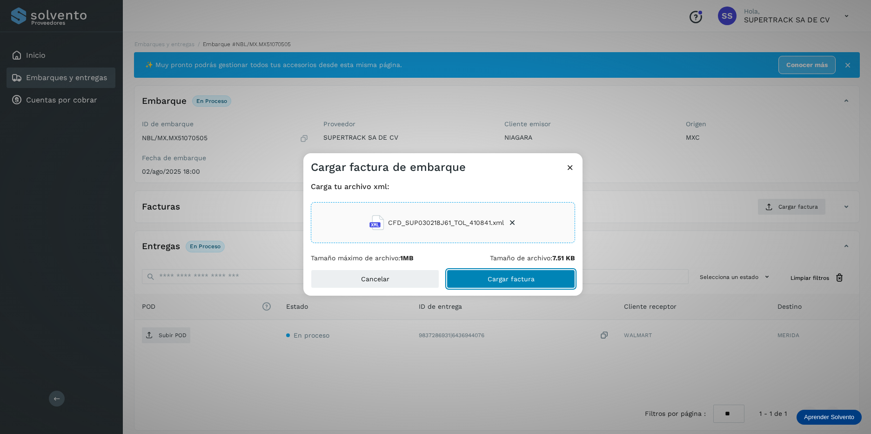
click at [500, 277] on span "Cargar factura" at bounding box center [511, 278] width 47 height 7
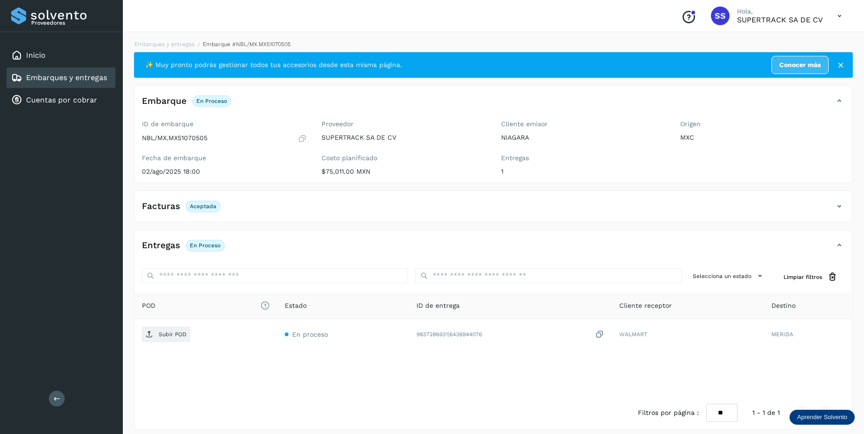
click at [772, 210] on div "Facturas Aceptada" at bounding box center [483, 206] width 699 height 16
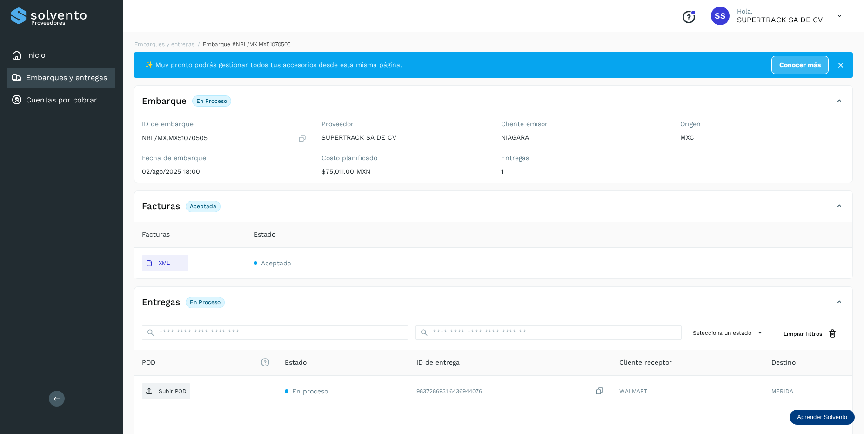
scroll to position [64, 0]
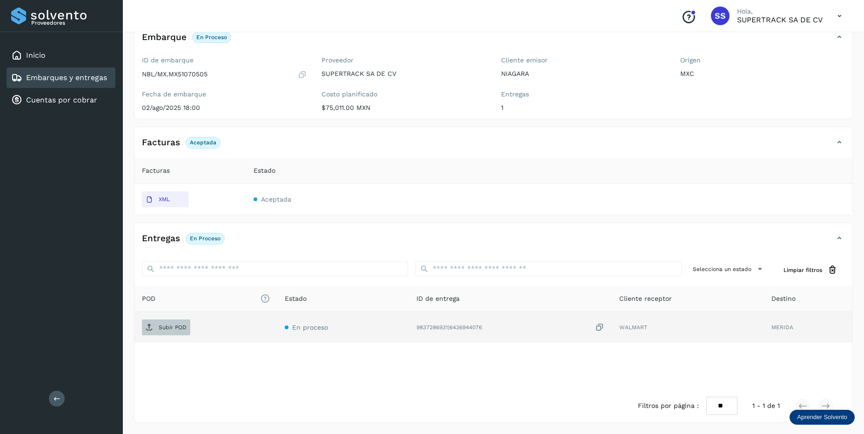
click at [174, 329] on p "Subir POD" at bounding box center [173, 327] width 28 height 7
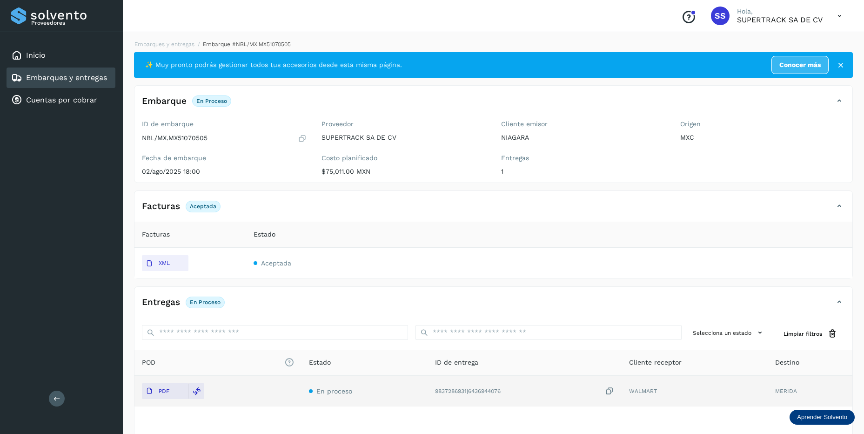
click at [176, 39] on div "Embarques y entregas Embarque #NBL/MX.MX51070505 ✨ Muy pronto podrás gestionar …" at bounding box center [493, 263] width 741 height 469
click at [179, 42] on link "Embarques y entregas" at bounding box center [164, 44] width 60 height 7
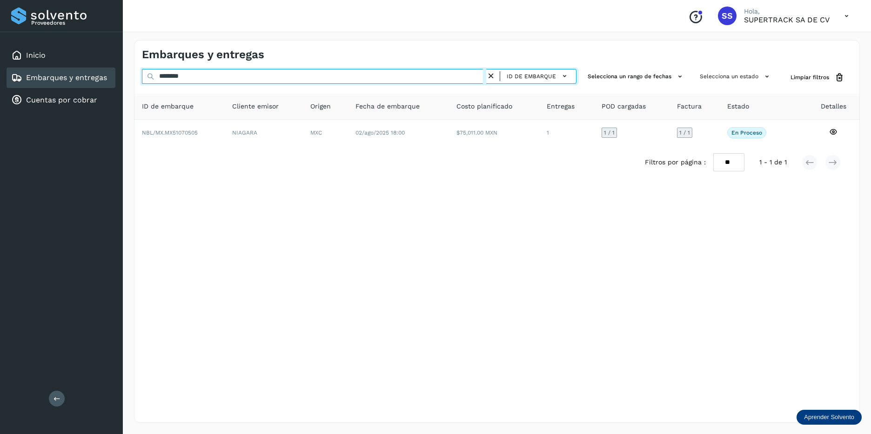
drag, startPoint x: 194, startPoint y: 75, endPoint x: 25, endPoint y: 71, distance: 169.4
click at [25, 71] on div "Proveedores Inicio Embarques y entregas Cuentas por cobrar Salir Conoce nuestro…" at bounding box center [435, 217] width 871 height 434
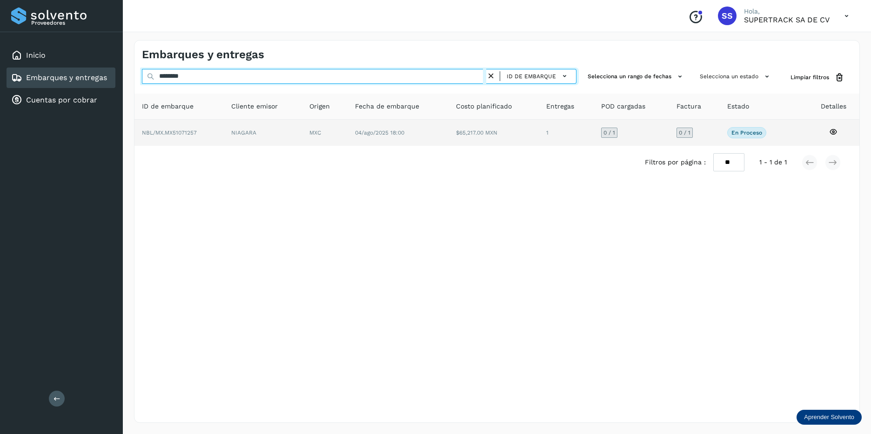
type input "********"
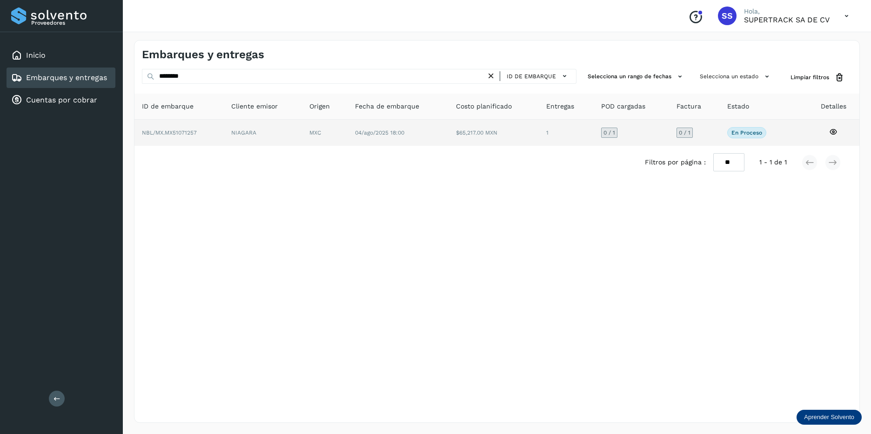
click at [449, 142] on td "04/ago/2025 18:00" at bounding box center [494, 133] width 90 height 26
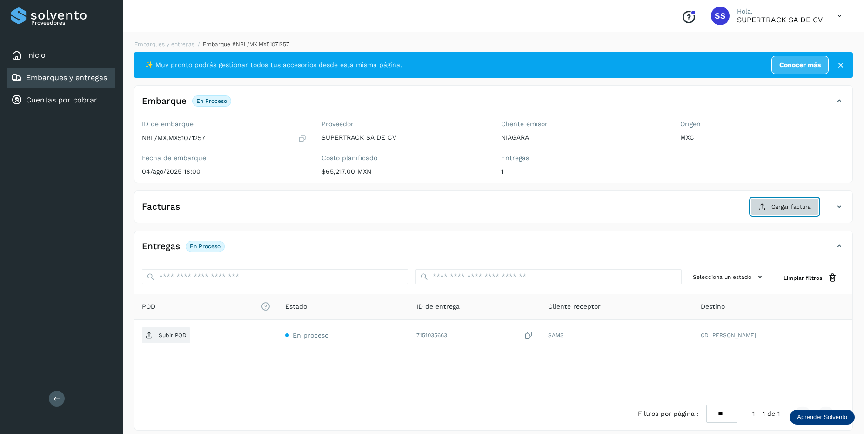
click at [779, 203] on span "Cargar factura" at bounding box center [791, 206] width 40 height 8
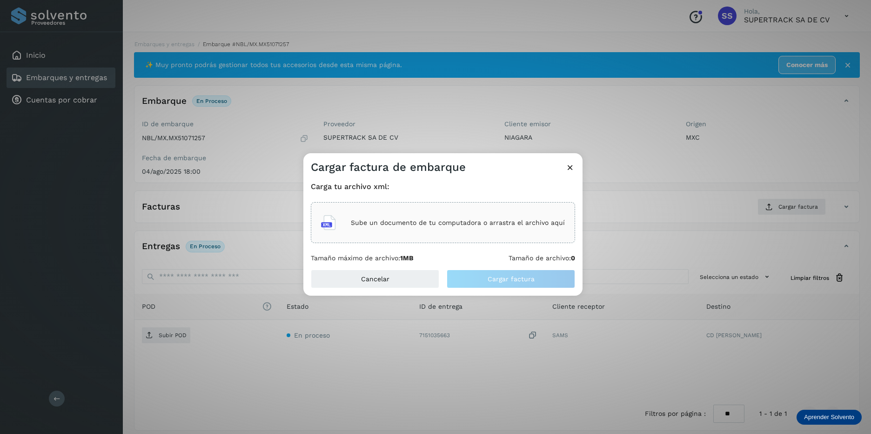
click at [401, 216] on div "Sube un documento de tu computadora o arrastra el archivo aquí" at bounding box center [443, 222] width 244 height 25
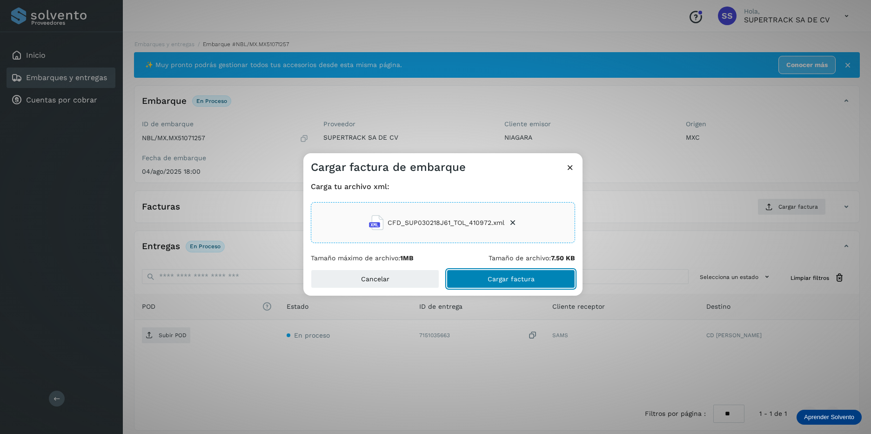
click at [534, 277] on button "Cargar factura" at bounding box center [511, 278] width 128 height 19
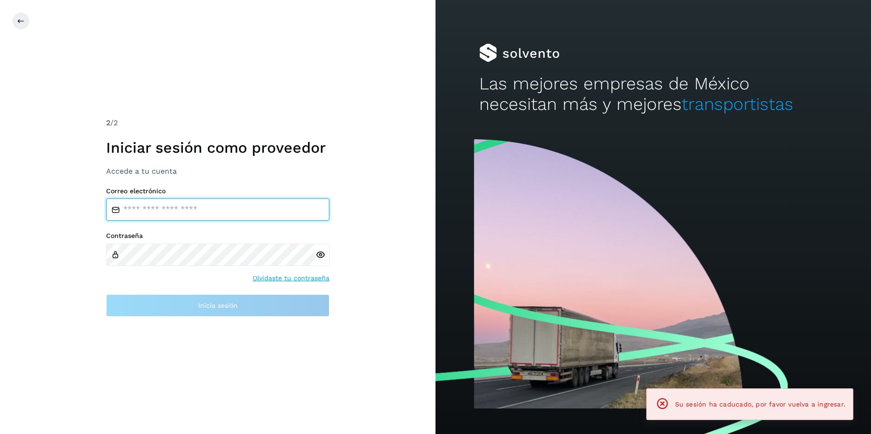
type input "**********"
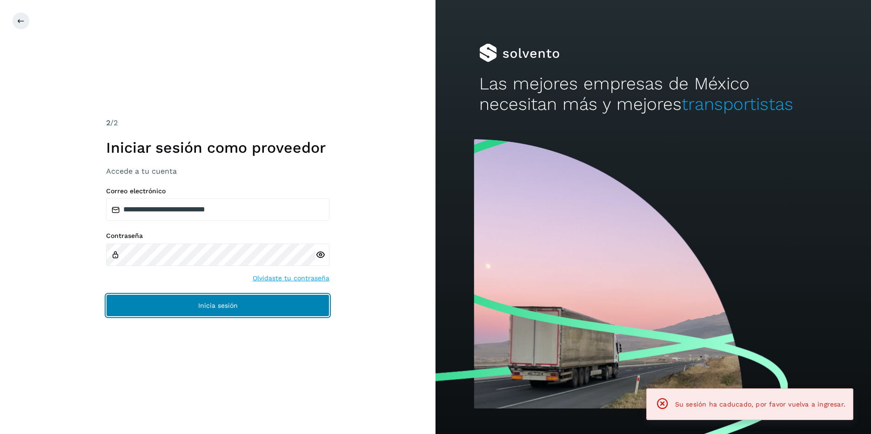
click at [259, 301] on button "Inicia sesión" at bounding box center [217, 305] width 223 height 22
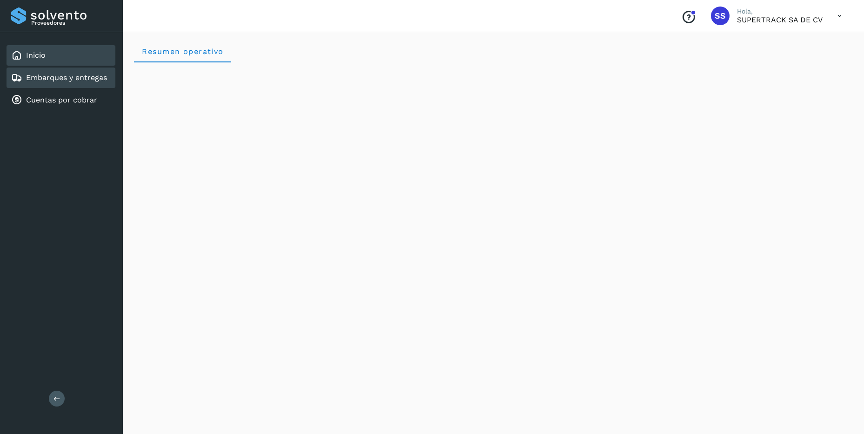
click at [79, 82] on div "Embarques y entregas" at bounding box center [59, 77] width 96 height 11
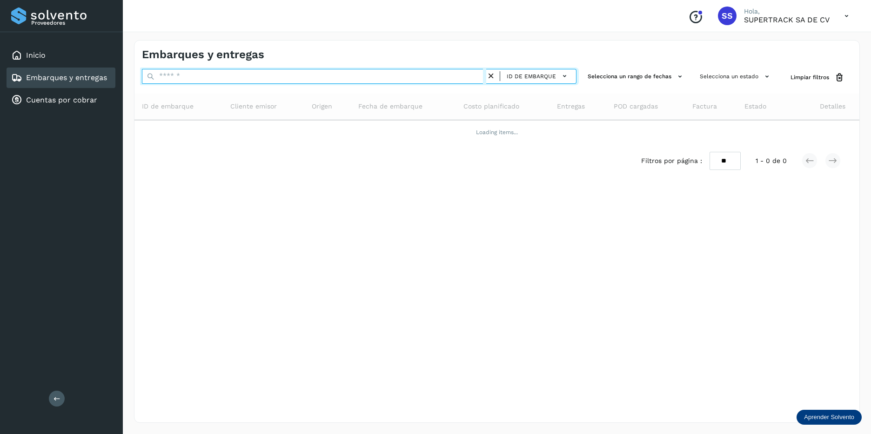
click at [207, 74] on input "text" at bounding box center [314, 76] width 344 height 15
type input "*"
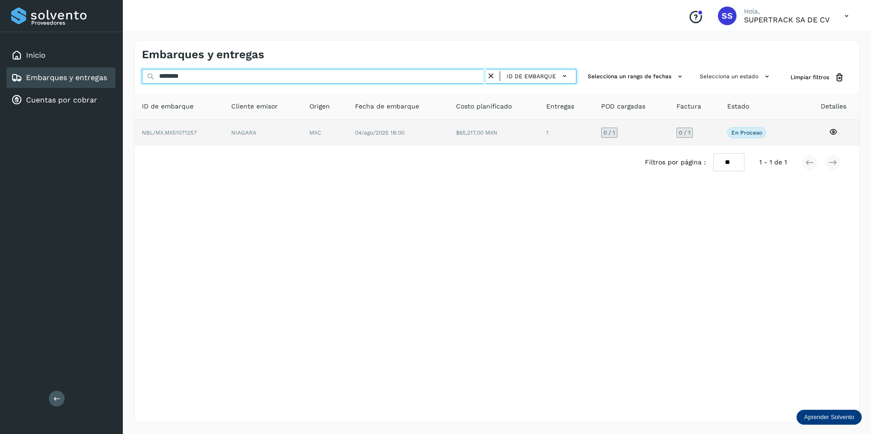
type input "********"
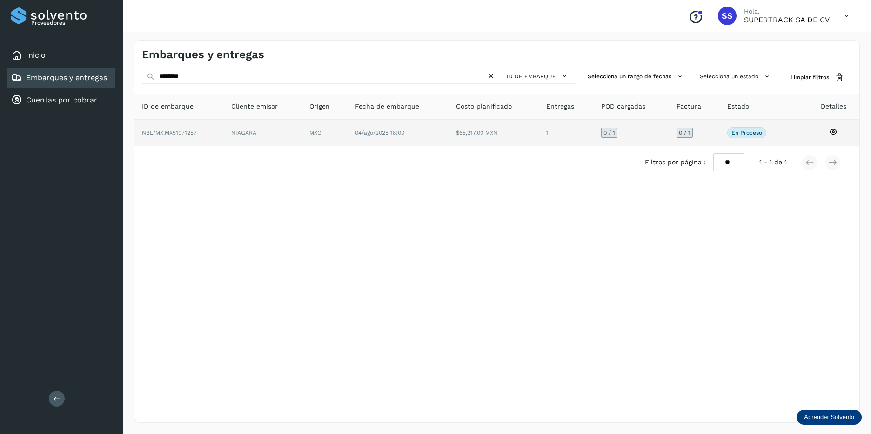
click at [302, 144] on td "NIAGARA" at bounding box center [324, 133] width 45 height 26
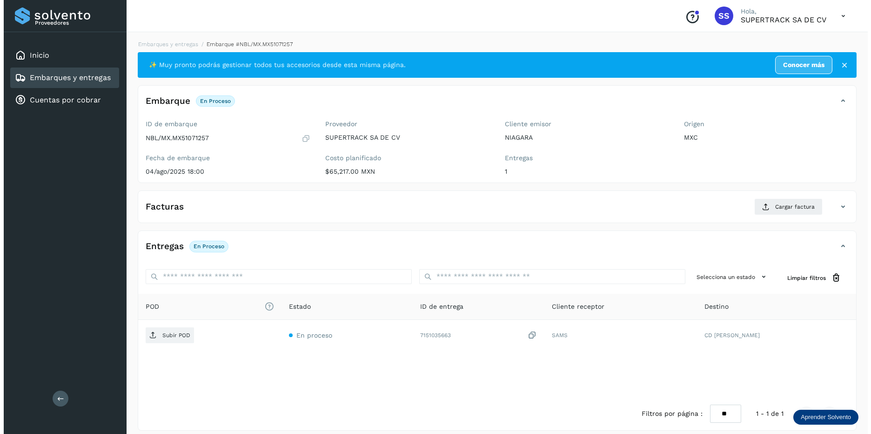
scroll to position [8, 0]
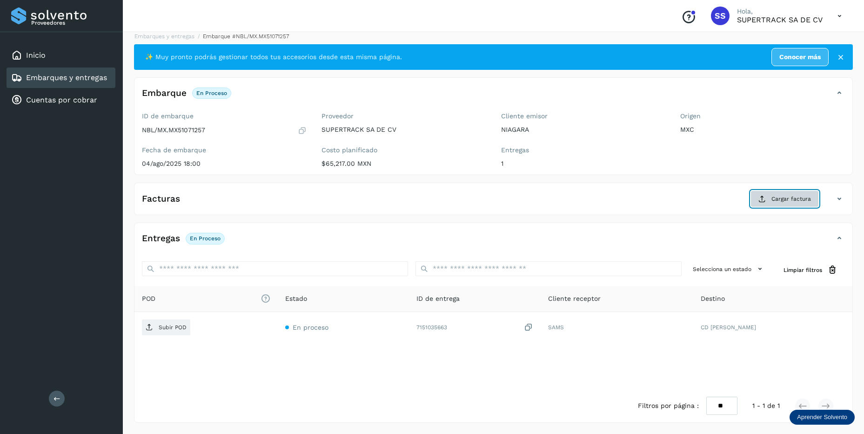
click at [781, 204] on button "Cargar factura" at bounding box center [784, 198] width 68 height 17
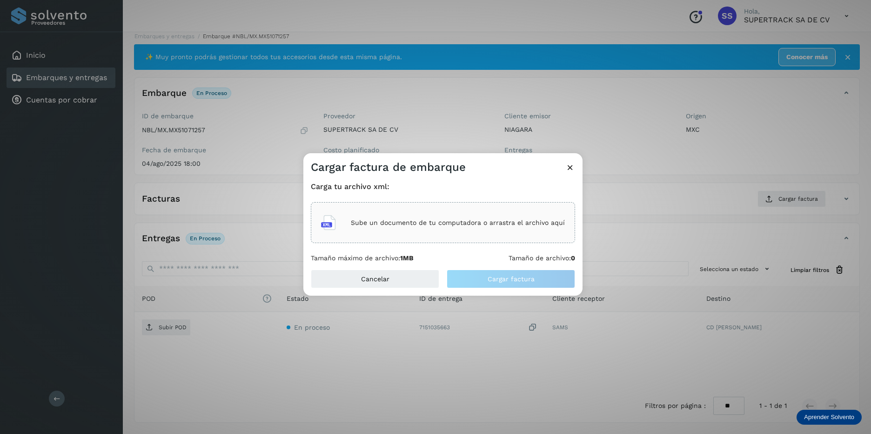
click at [398, 211] on div "Sube un documento de tu computadora o arrastra el archivo aquí" at bounding box center [443, 222] width 244 height 25
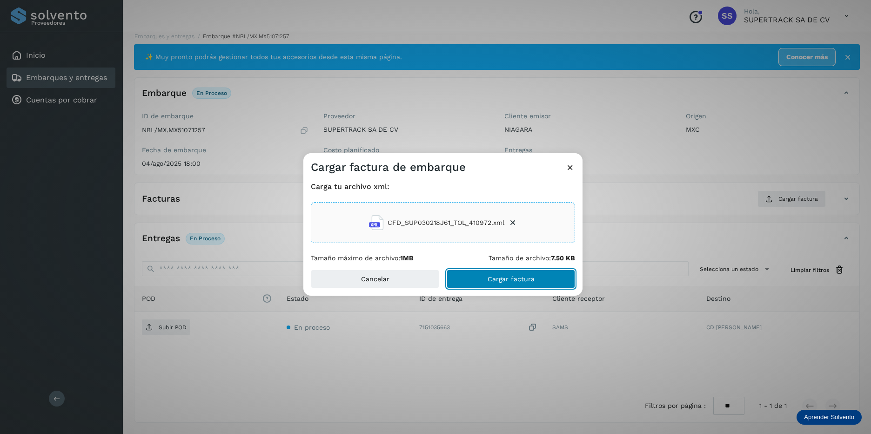
click at [515, 275] on button "Cargar factura" at bounding box center [511, 278] width 128 height 19
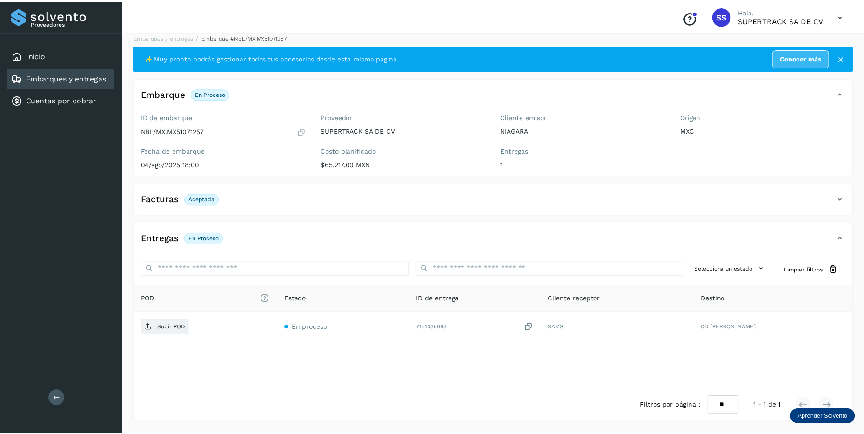
scroll to position [7, 0]
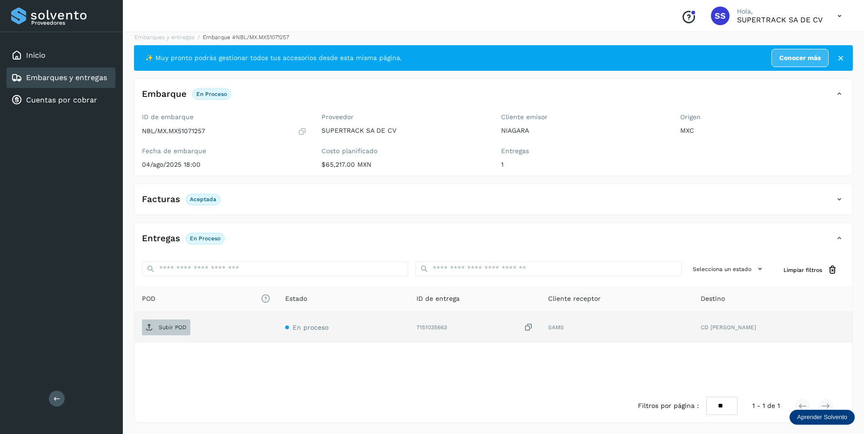
click at [152, 329] on icon at bounding box center [149, 326] width 7 height 7
click at [182, 39] on link "Embarques y entregas" at bounding box center [164, 37] width 60 height 7
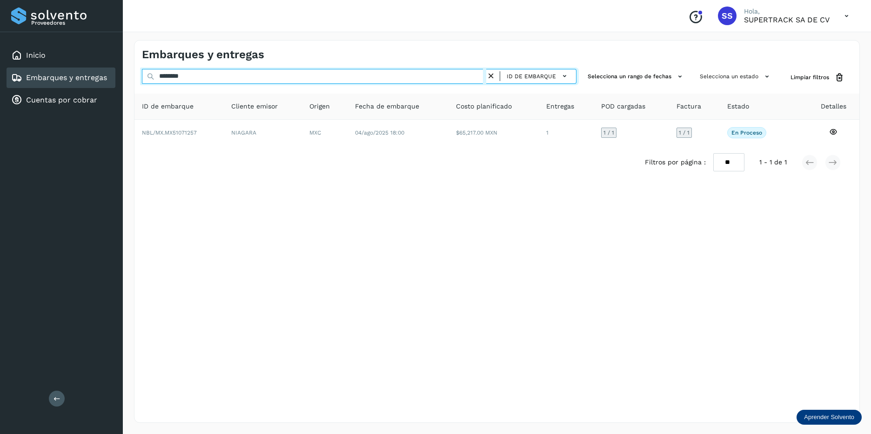
drag, startPoint x: 203, startPoint y: 73, endPoint x: 115, endPoint y: 74, distance: 88.4
click at [115, 74] on div "Proveedores Inicio Embarques y entregas Cuentas por cobrar Salir Conoce nuestro…" at bounding box center [435, 217] width 871 height 434
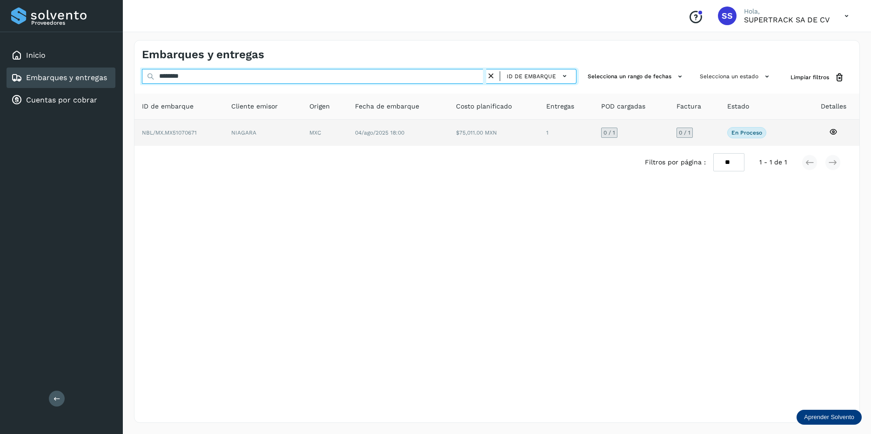
type input "********"
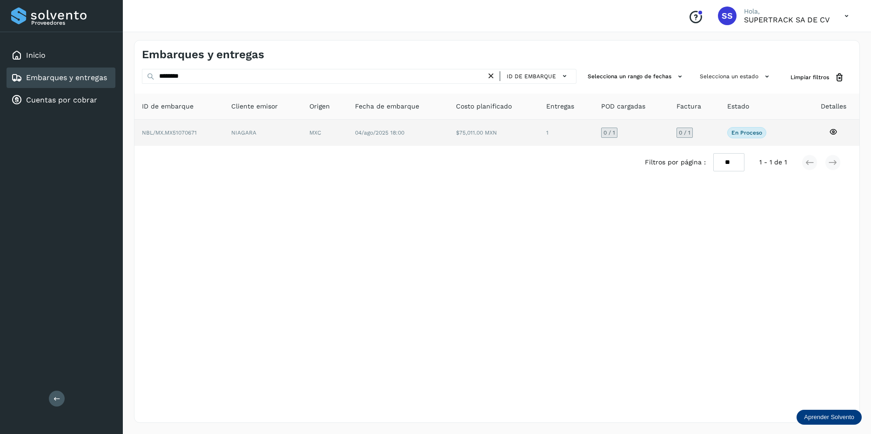
click at [302, 142] on td "NIAGARA" at bounding box center [324, 133] width 45 height 26
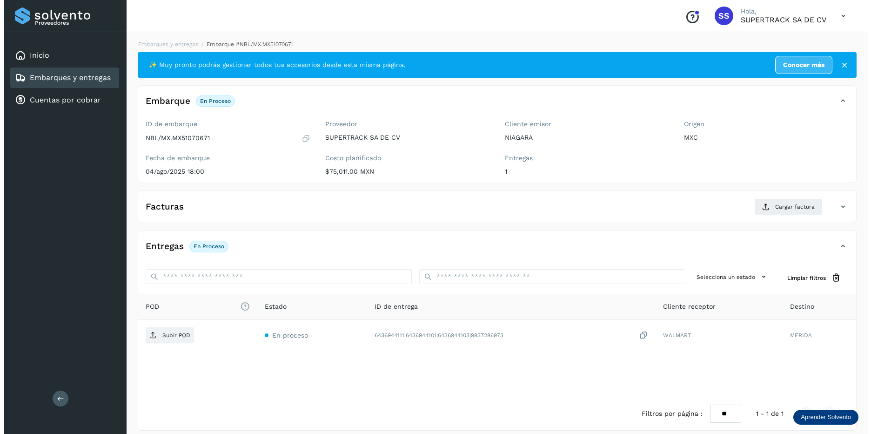
scroll to position [8, 0]
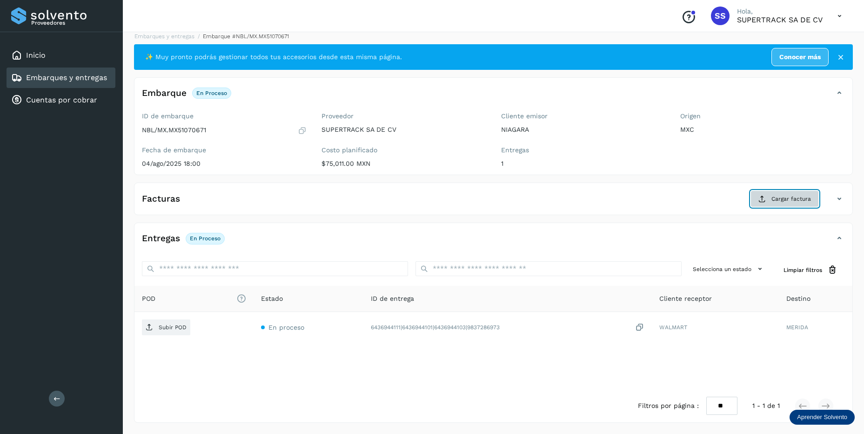
click at [775, 194] on button "Cargar factura" at bounding box center [784, 198] width 68 height 17
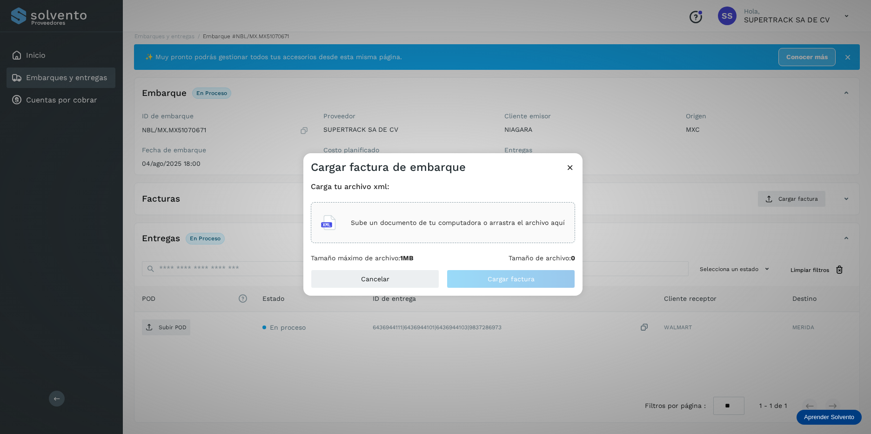
click at [445, 223] on p "Sube un documento de tu computadora o arrastra el archivo aquí" at bounding box center [458, 223] width 214 height 8
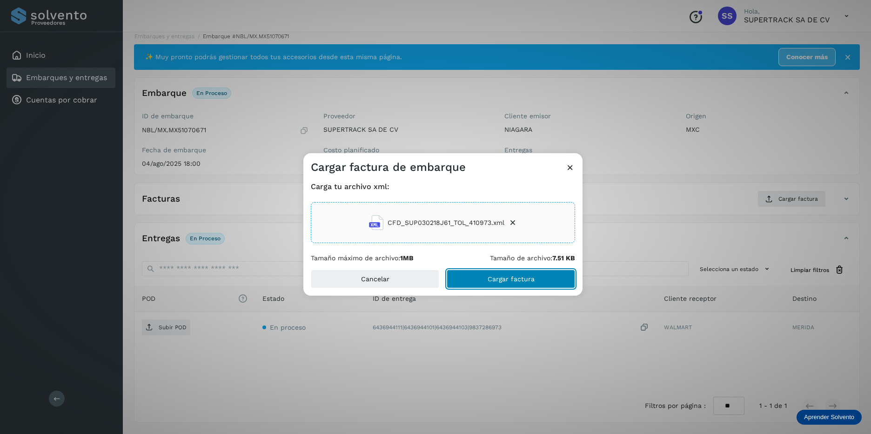
click at [464, 278] on button "Cargar factura" at bounding box center [511, 278] width 128 height 19
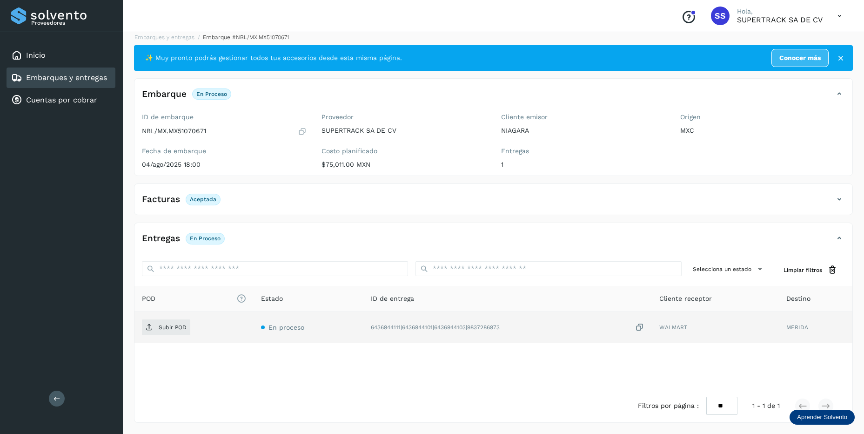
scroll to position [0, 0]
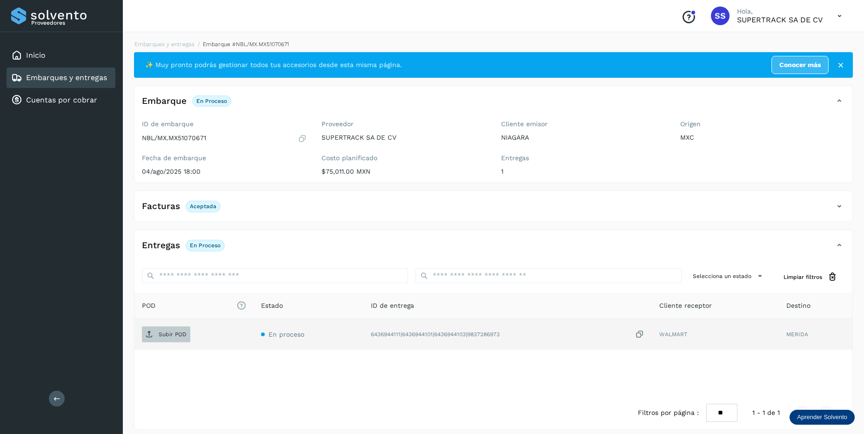
click at [175, 339] on span "Subir POD" at bounding box center [166, 334] width 48 height 15
click at [170, 44] on link "Embarques y entregas" at bounding box center [164, 44] width 60 height 7
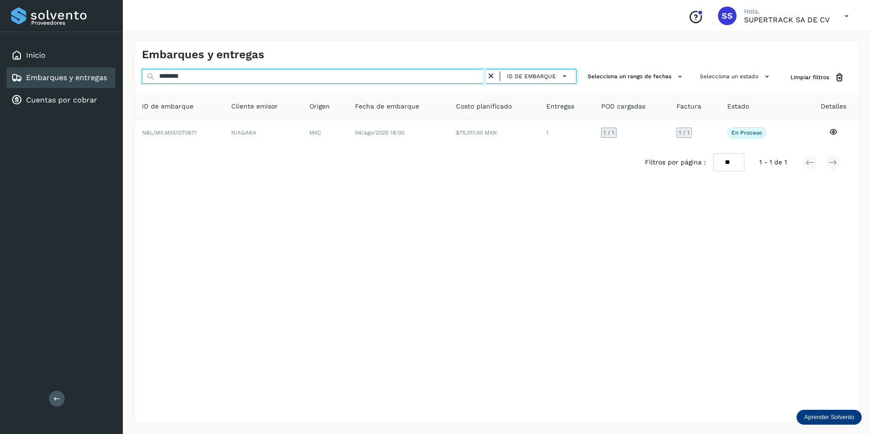
drag, startPoint x: 190, startPoint y: 78, endPoint x: 106, endPoint y: 81, distance: 83.8
click at [106, 81] on div "Proveedores Inicio Embarques y entregas Cuentas por cobrar Salir Conoce nuestro…" at bounding box center [435, 217] width 871 height 434
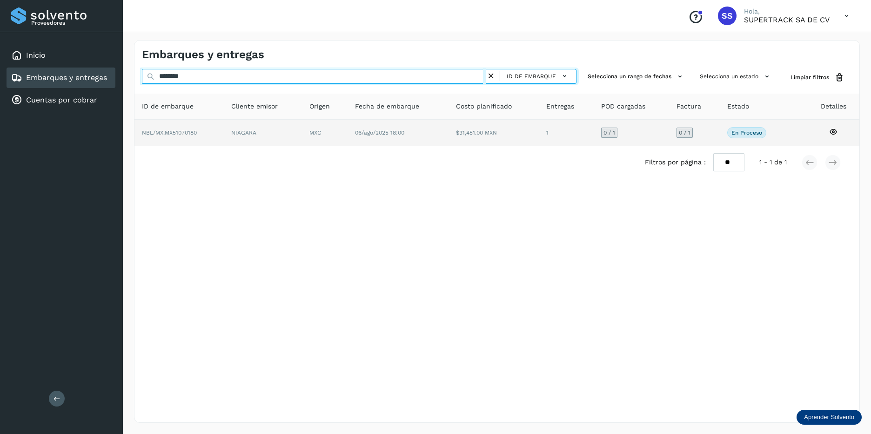
type input "********"
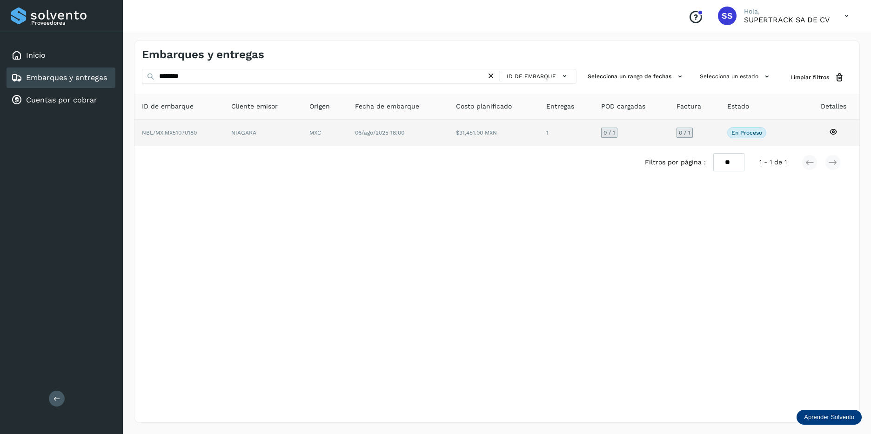
click at [302, 127] on td "NIAGARA" at bounding box center [324, 133] width 45 height 26
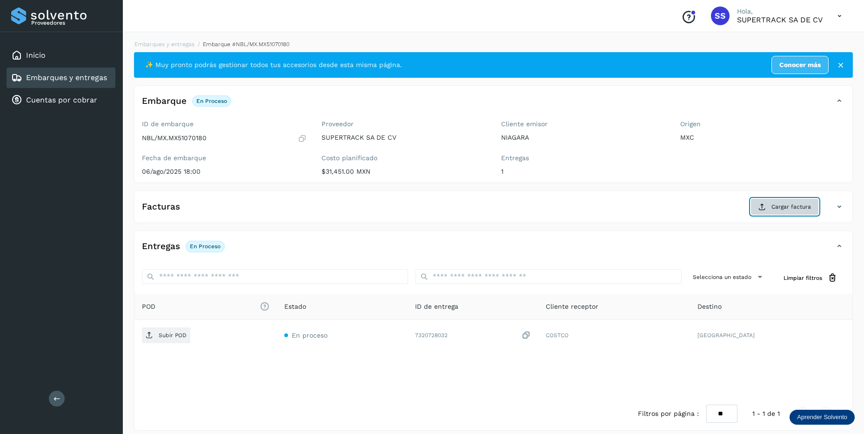
click at [785, 206] on span "Cargar factura" at bounding box center [791, 206] width 40 height 8
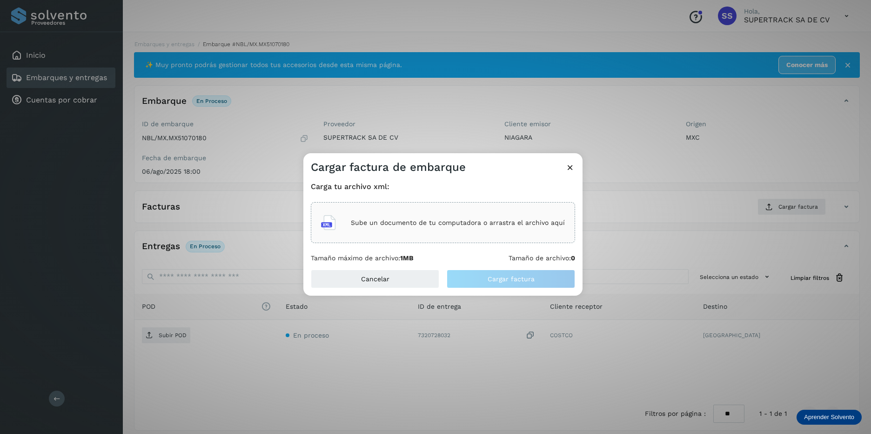
click at [455, 223] on p "Sube un documento de tu computadora o arrastra el archivo aquí" at bounding box center [458, 223] width 214 height 8
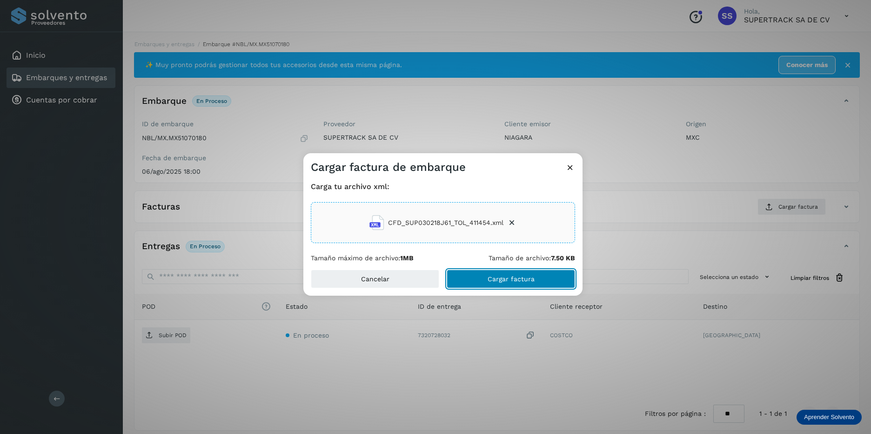
click at [501, 281] on span "Cargar factura" at bounding box center [511, 278] width 47 height 7
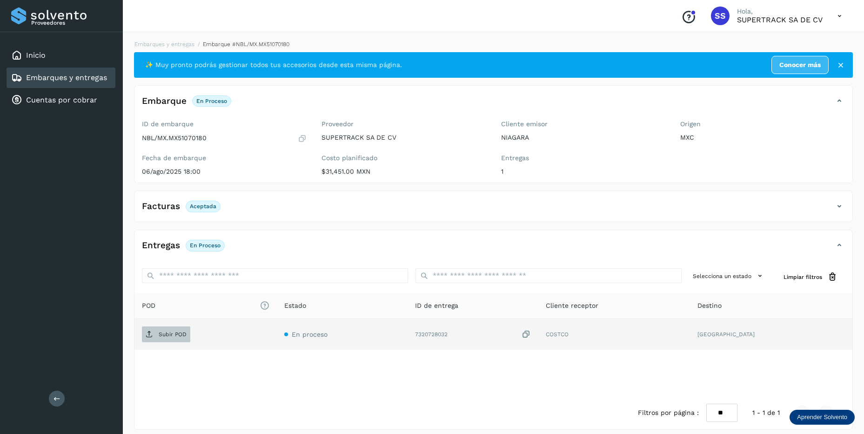
click at [175, 335] on p "Subir POD" at bounding box center [173, 334] width 28 height 7
click at [161, 43] on link "Embarques y entregas" at bounding box center [164, 44] width 60 height 7
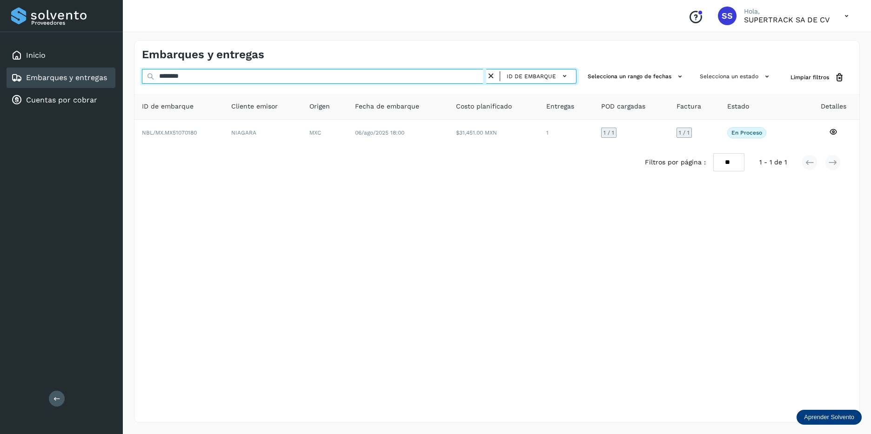
drag, startPoint x: 324, startPoint y: 74, endPoint x: 9, endPoint y: 87, distance: 315.3
click at [9, 87] on div "Proveedores Inicio Embarques y entregas Cuentas por cobrar Salir Conoce nuestro…" at bounding box center [435, 217] width 871 height 434
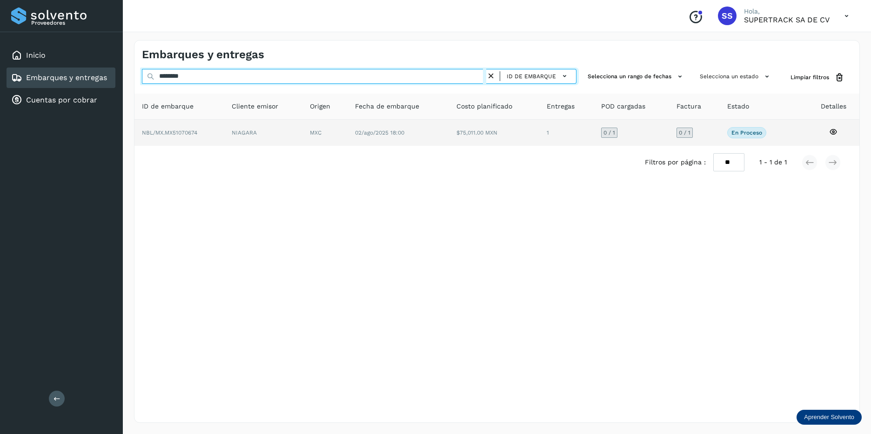
type input "********"
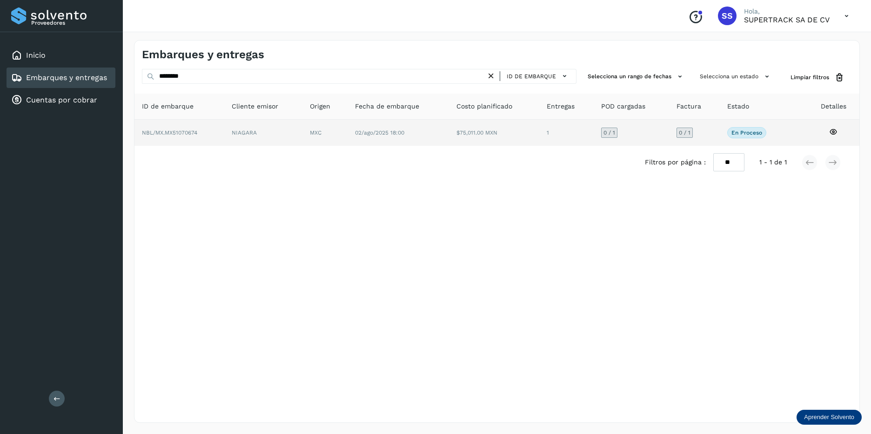
click at [224, 127] on td "NBL/MX.MX51070674" at bounding box center [263, 133] width 79 height 26
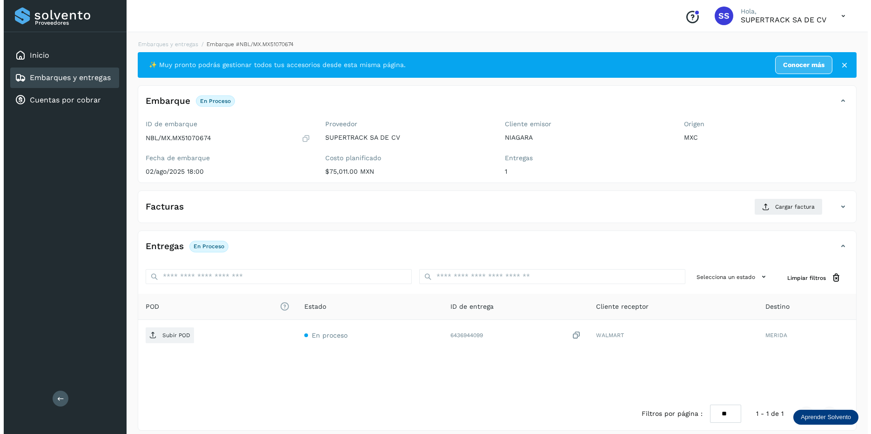
scroll to position [8, 0]
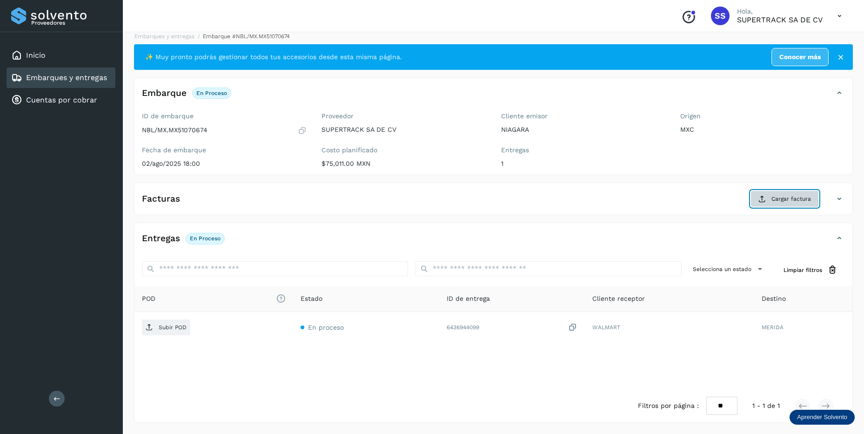
click at [803, 198] on span "Cargar factura" at bounding box center [791, 198] width 40 height 8
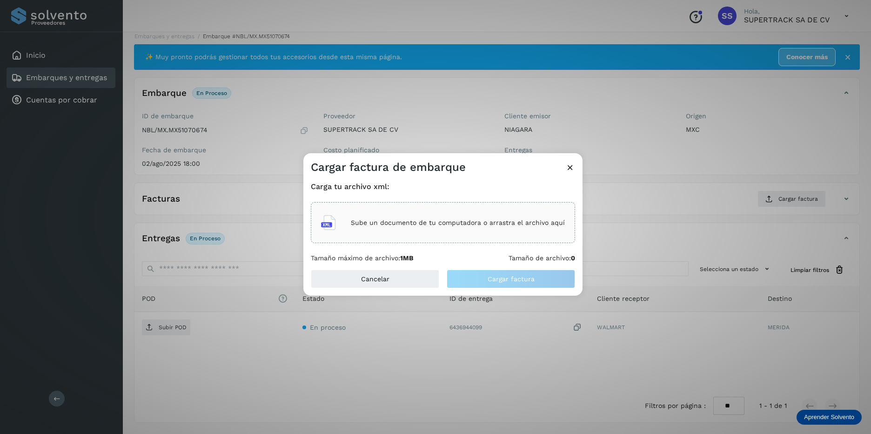
click at [423, 229] on div "Sube un documento de tu computadora o arrastra el archivo aquí" at bounding box center [443, 222] width 244 height 25
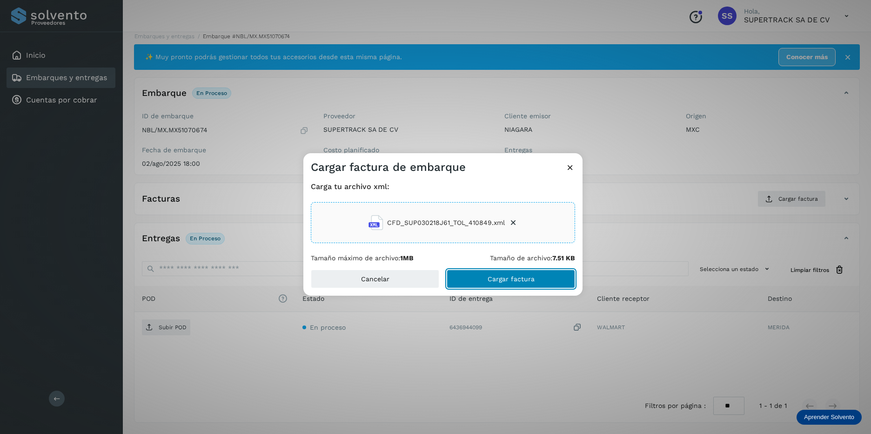
click at [489, 272] on button "Cargar factura" at bounding box center [511, 278] width 128 height 19
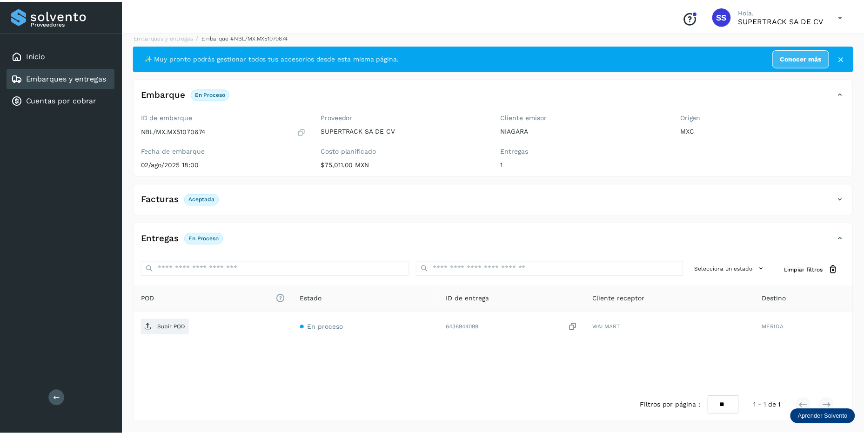
scroll to position [7, 0]
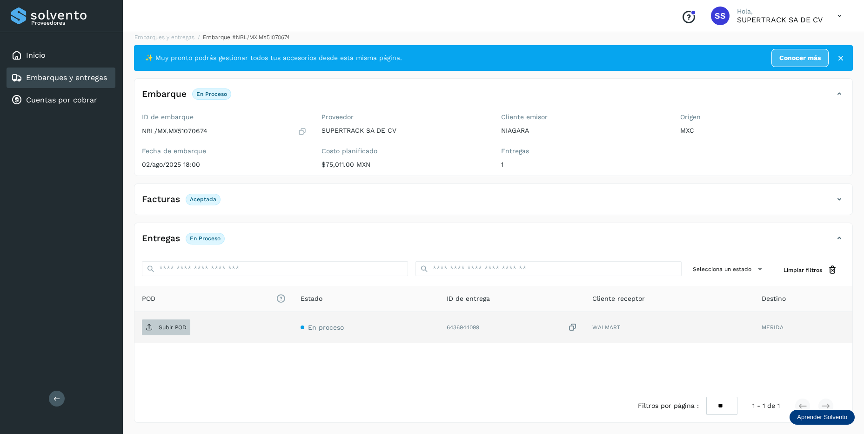
click at [158, 321] on span "Subir POD" at bounding box center [166, 327] width 48 height 15
click at [168, 40] on link "Embarques y entregas" at bounding box center [164, 37] width 60 height 7
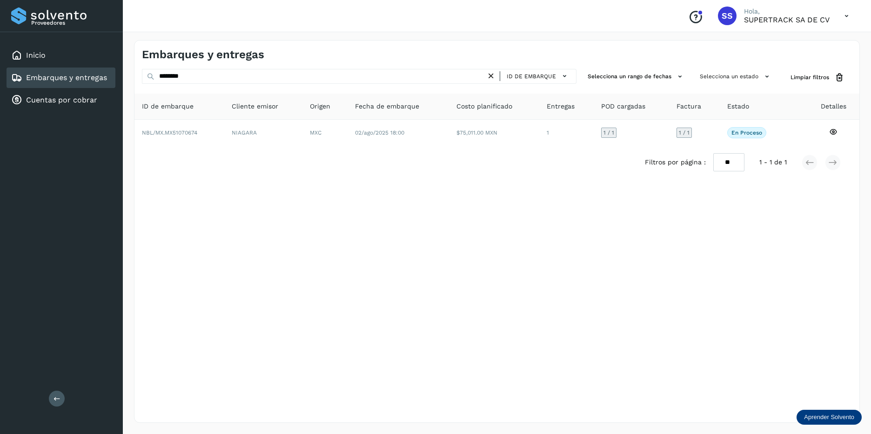
click at [489, 76] on icon at bounding box center [491, 76] width 10 height 10
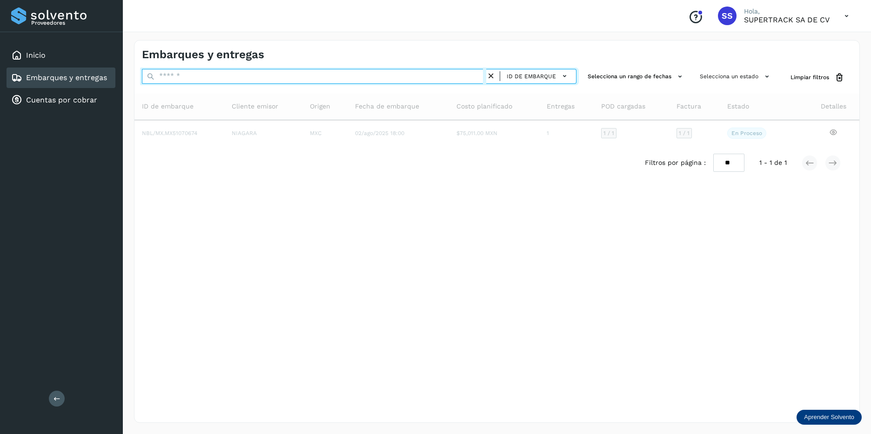
click at [357, 77] on input "text" at bounding box center [314, 76] width 344 height 15
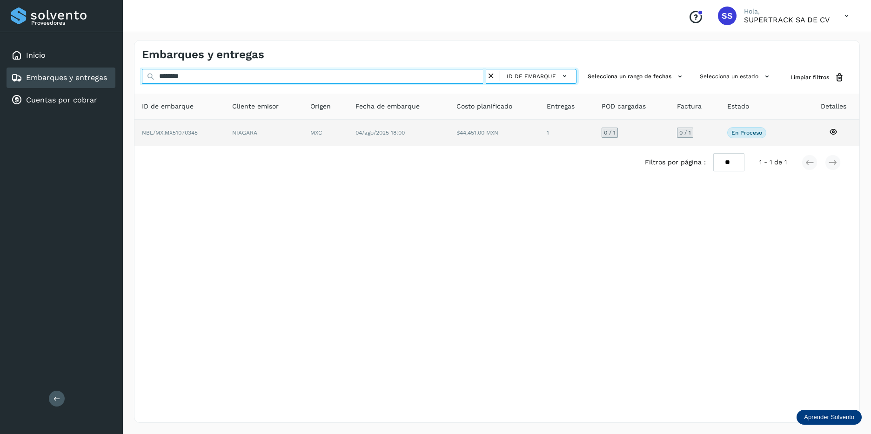
type input "********"
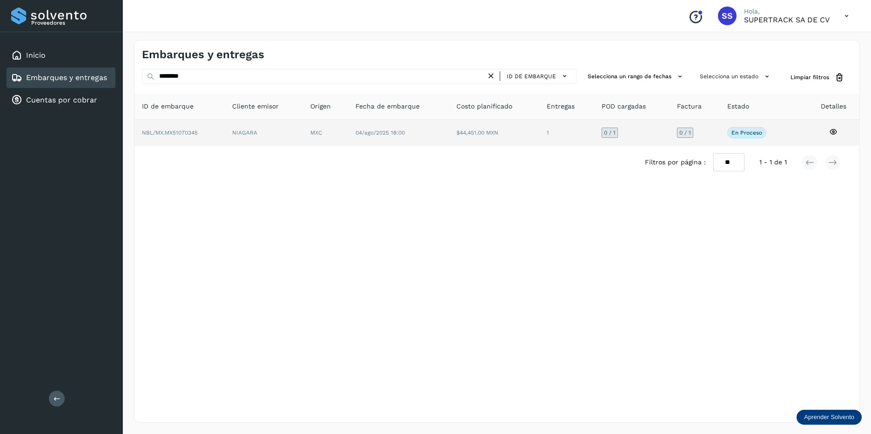
click at [303, 126] on td "NIAGARA" at bounding box center [325, 133] width 45 height 26
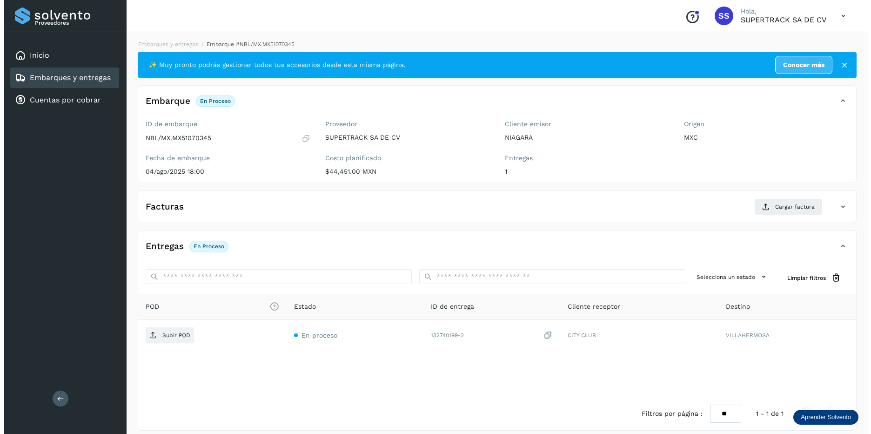
scroll to position [8, 0]
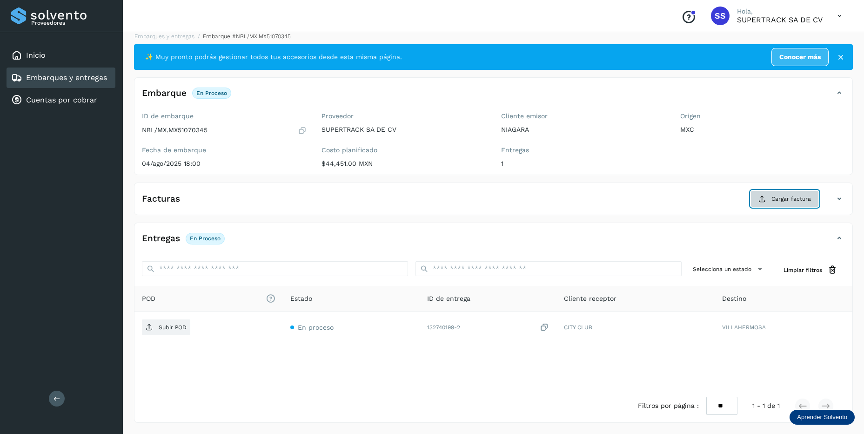
click at [791, 201] on span "Cargar factura" at bounding box center [791, 198] width 40 height 8
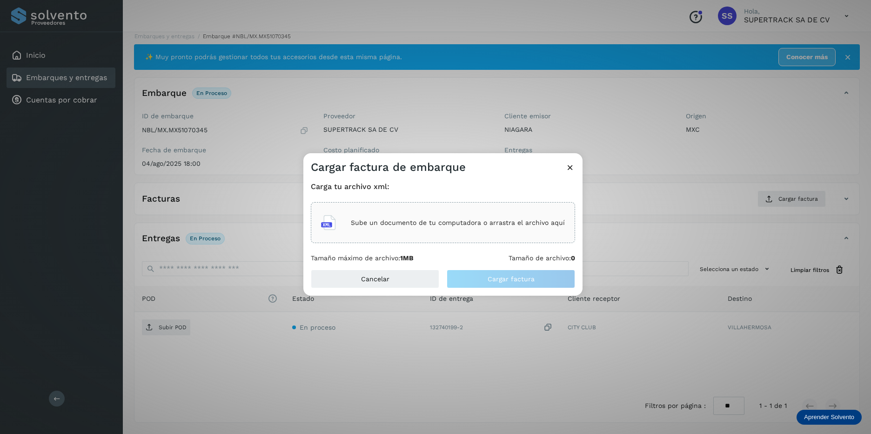
click at [455, 236] on div "Sube un documento de tu computadora o arrastra el archivo aquí" at bounding box center [443, 222] width 264 height 41
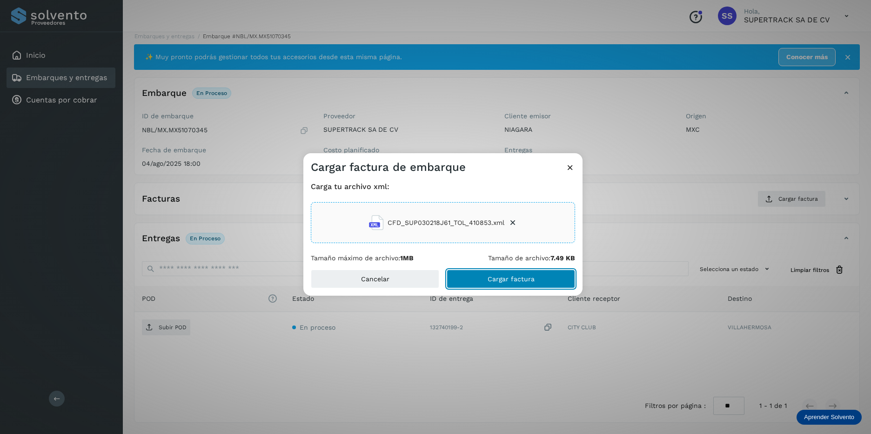
click at [503, 280] on span "Cargar factura" at bounding box center [511, 278] width 47 height 7
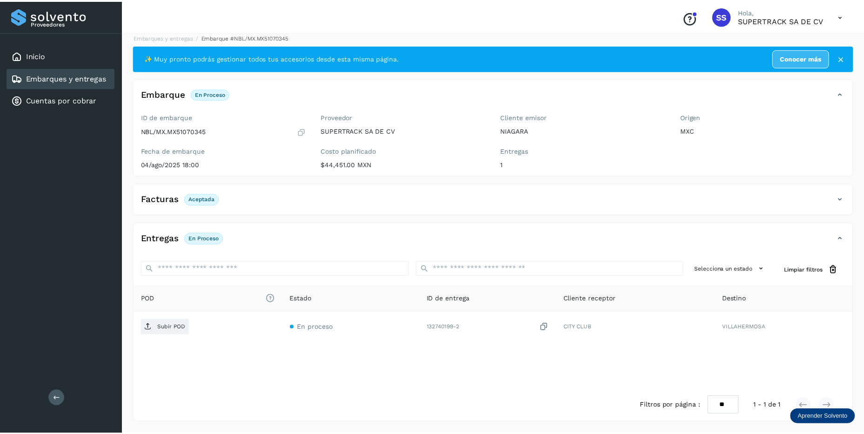
scroll to position [7, 0]
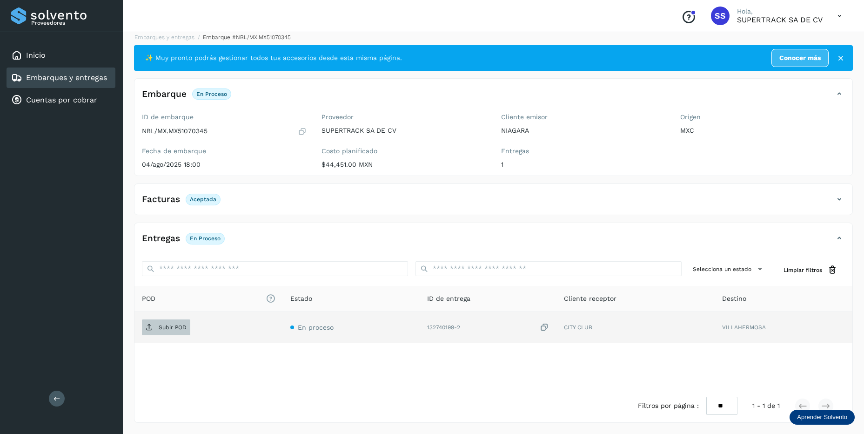
click at [181, 326] on p "Subir POD" at bounding box center [173, 327] width 28 height 7
click at [157, 36] on link "Embarques y entregas" at bounding box center [164, 37] width 60 height 7
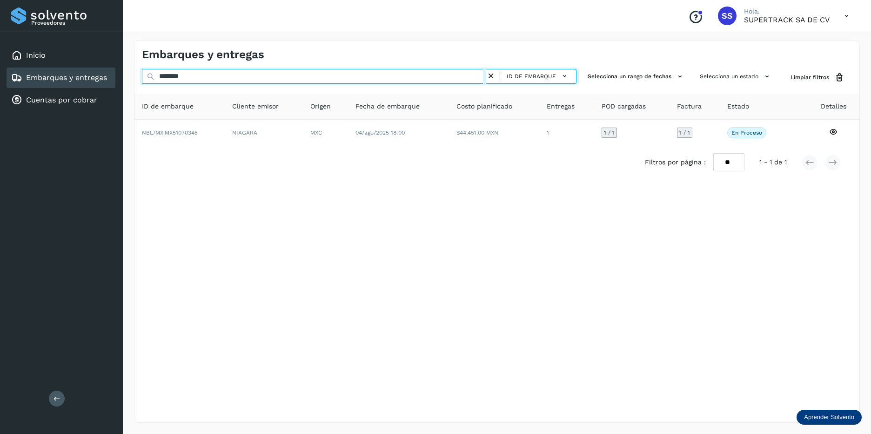
drag, startPoint x: 203, startPoint y: 79, endPoint x: 81, endPoint y: 74, distance: 122.0
click at [81, 74] on div "Proveedores Inicio Embarques y entregas Cuentas por cobrar Salir Conoce nuestro…" at bounding box center [435, 217] width 871 height 434
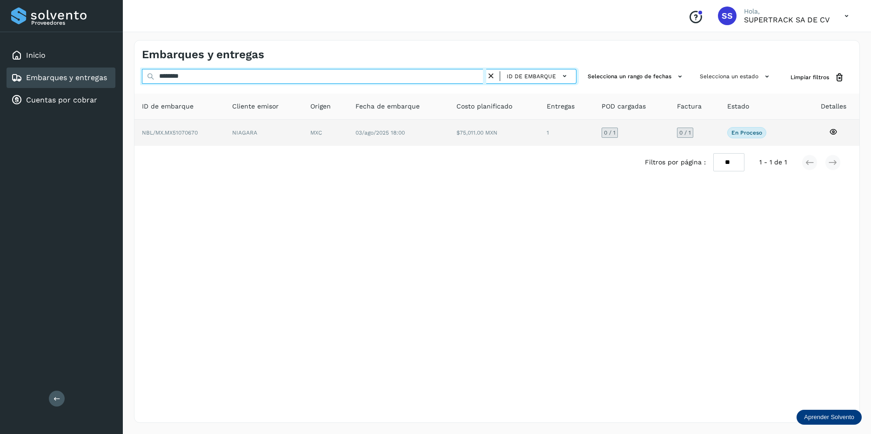
type input "********"
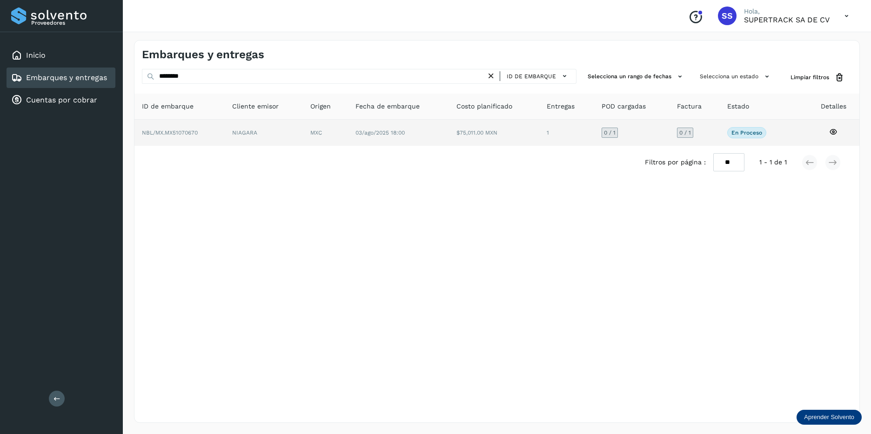
click at [225, 133] on td "NBL/MX.MX51070670" at bounding box center [264, 133] width 78 height 26
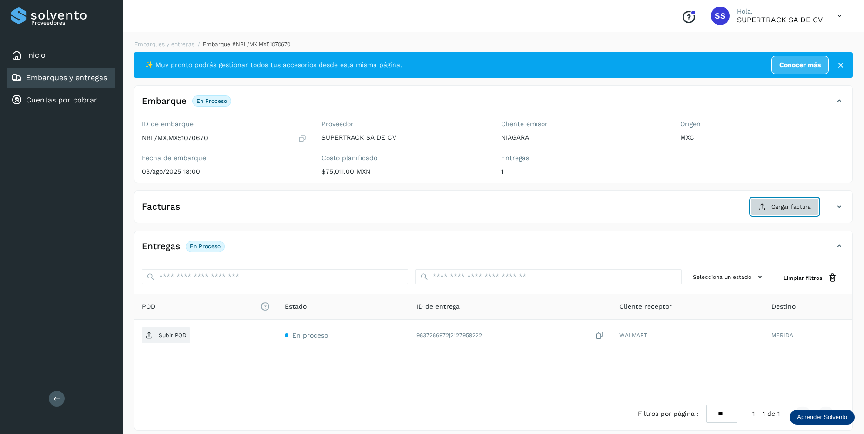
click at [761, 207] on icon at bounding box center [761, 206] width 7 height 7
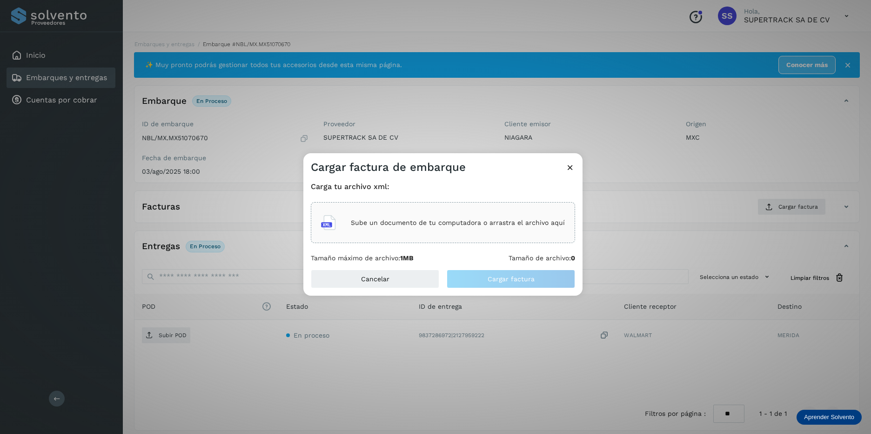
click at [426, 219] on p "Sube un documento de tu computadora o arrastra el archivo aquí" at bounding box center [458, 223] width 214 height 8
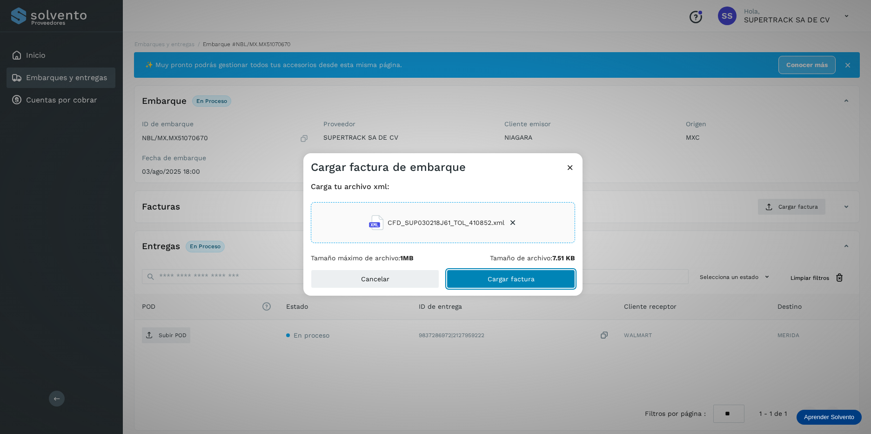
click at [523, 281] on span "Cargar factura" at bounding box center [511, 278] width 47 height 7
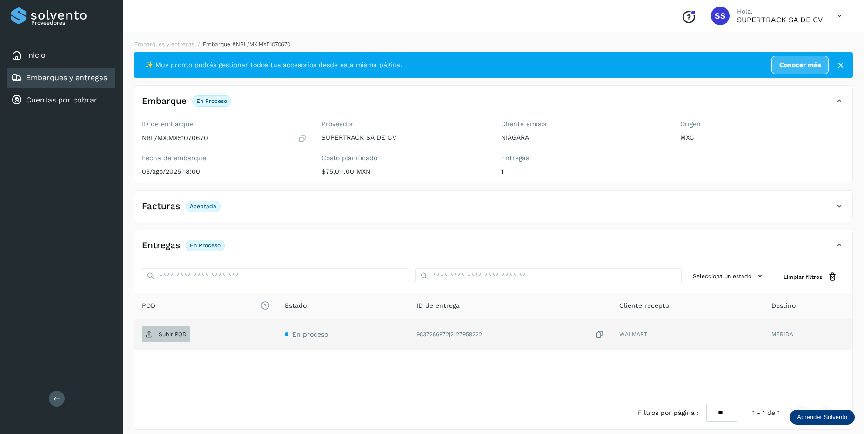
click at [167, 328] on span "Subir POD" at bounding box center [166, 334] width 48 height 15
click at [174, 46] on link "Embarques y entregas" at bounding box center [164, 44] width 60 height 7
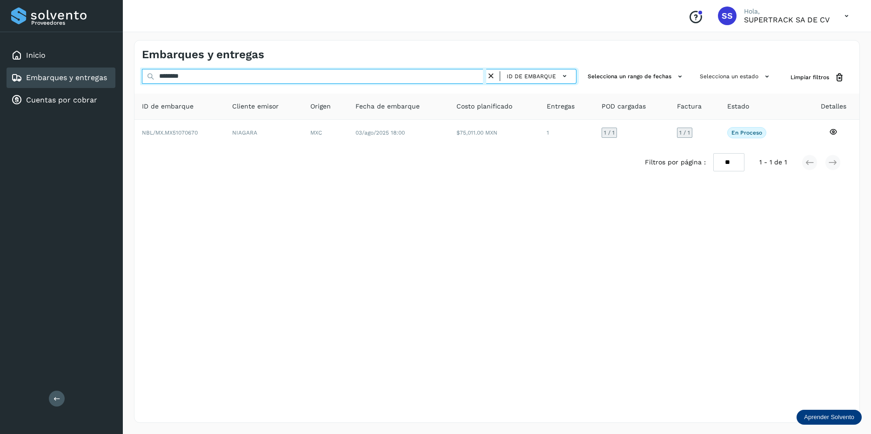
drag, startPoint x: 215, startPoint y: 76, endPoint x: 131, endPoint y: 64, distance: 85.1
click at [134, 69] on div "Embarques y entregas ******** ID de embarque Selecciona un rango de fechas Sele…" at bounding box center [497, 231] width 748 height 405
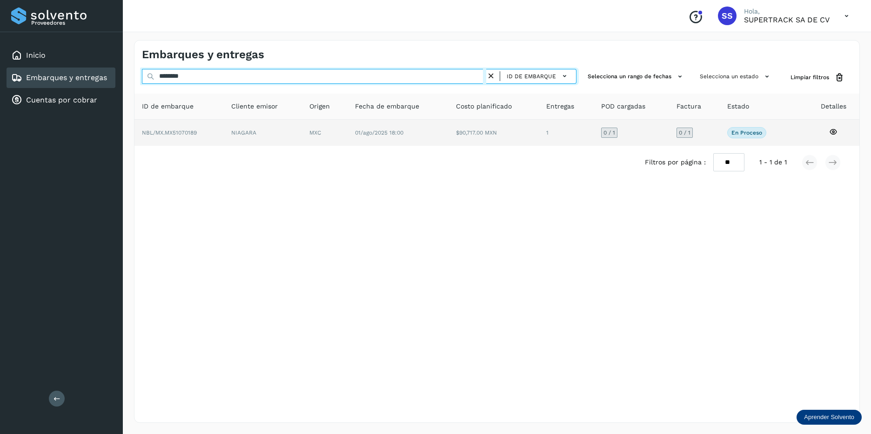
type input "********"
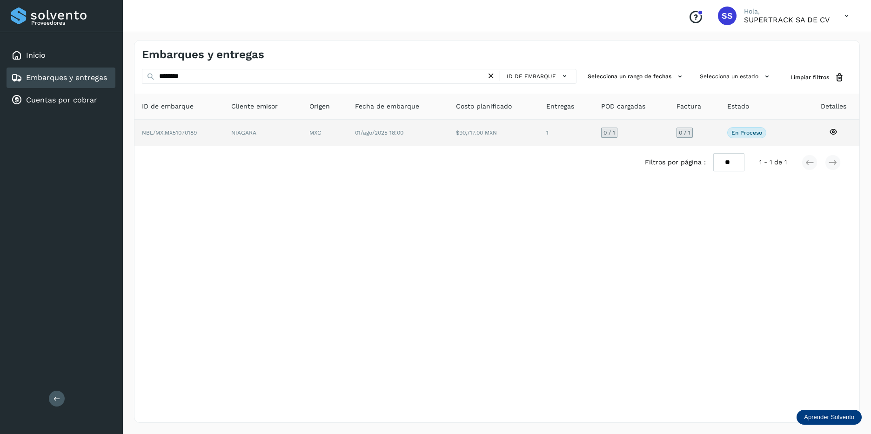
click at [224, 135] on td "NBL/MX.MX51070189" at bounding box center [263, 133] width 79 height 26
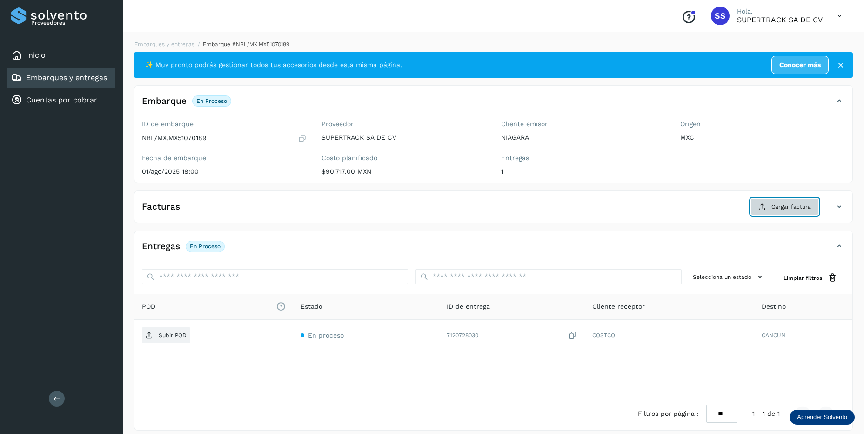
click at [769, 210] on button "Cargar factura" at bounding box center [784, 206] width 68 height 17
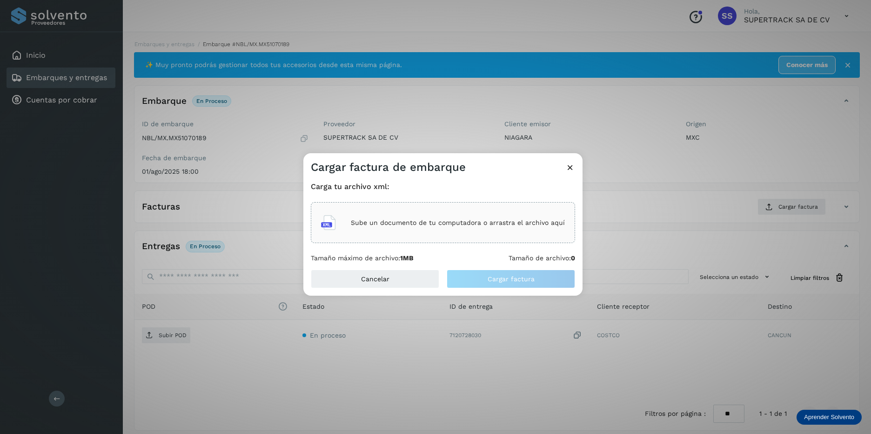
click at [448, 230] on div "Sube un documento de tu computadora o arrastra el archivo aquí" at bounding box center [443, 222] width 244 height 25
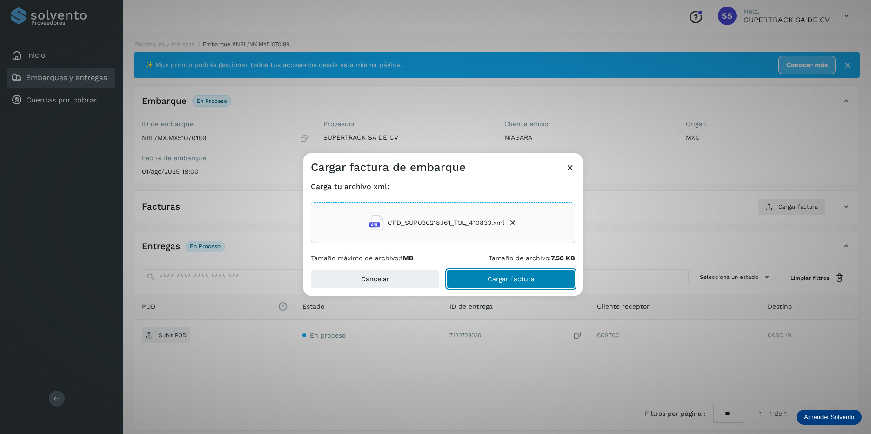
click at [502, 278] on span "Cargar factura" at bounding box center [511, 278] width 47 height 7
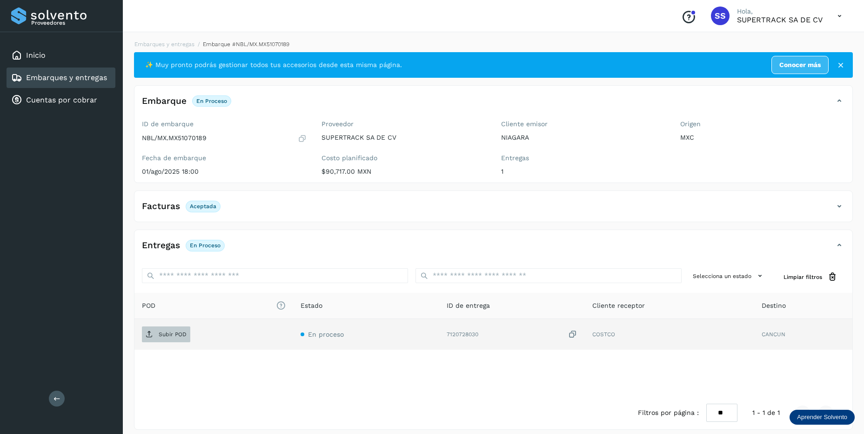
click at [171, 331] on p "Subir POD" at bounding box center [173, 334] width 28 height 7
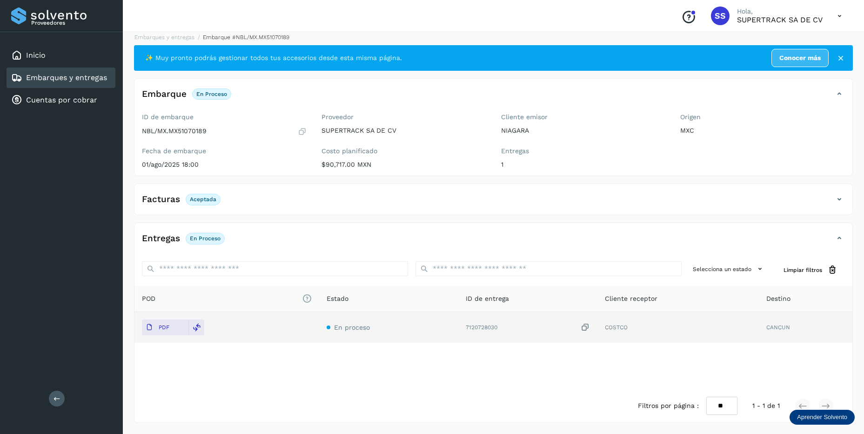
click at [829, 194] on div "Facturas Aceptada" at bounding box center [483, 199] width 699 height 16
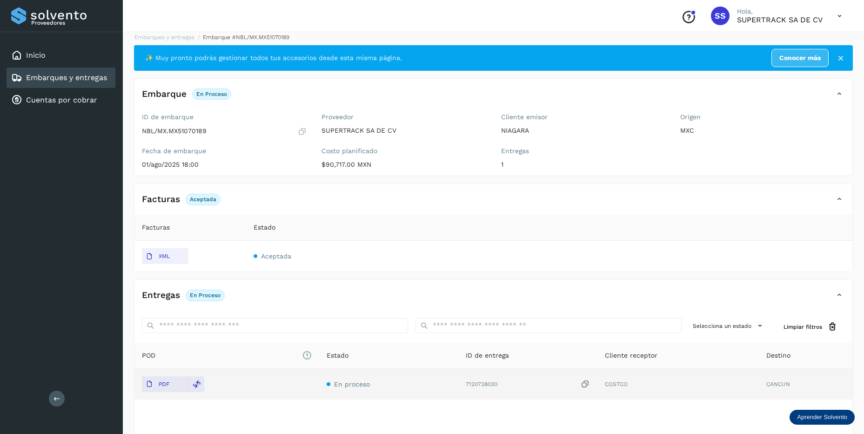
click at [439, 195] on div "Facturas Aceptada" at bounding box center [483, 199] width 699 height 16
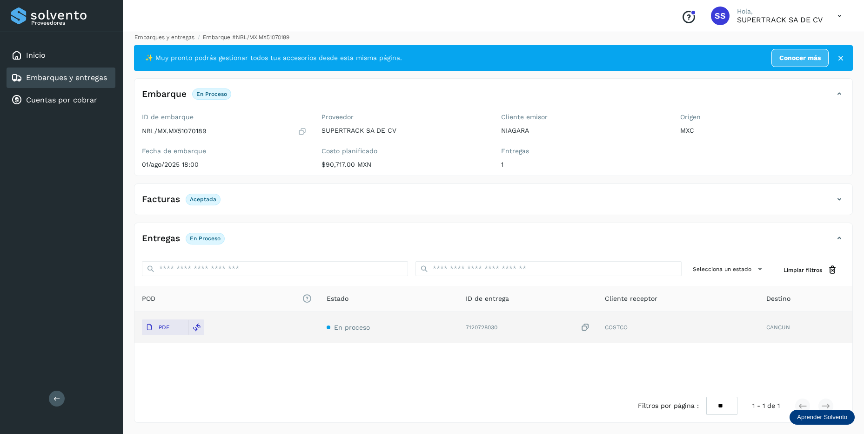
click at [174, 37] on link "Embarques y entregas" at bounding box center [164, 37] width 60 height 7
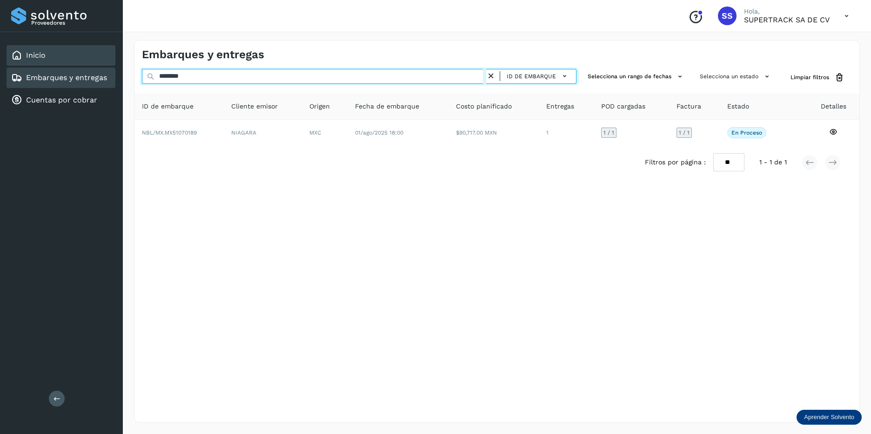
drag, startPoint x: 153, startPoint y: 76, endPoint x: 53, endPoint y: 62, distance: 100.9
click at [53, 62] on div "Proveedores Inicio Embarques y entregas Cuentas por cobrar Salir Conoce nuestro…" at bounding box center [435, 217] width 871 height 434
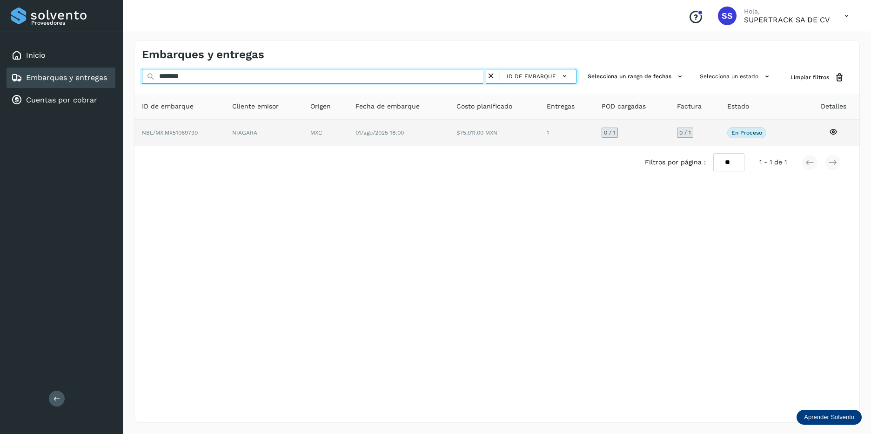
type input "********"
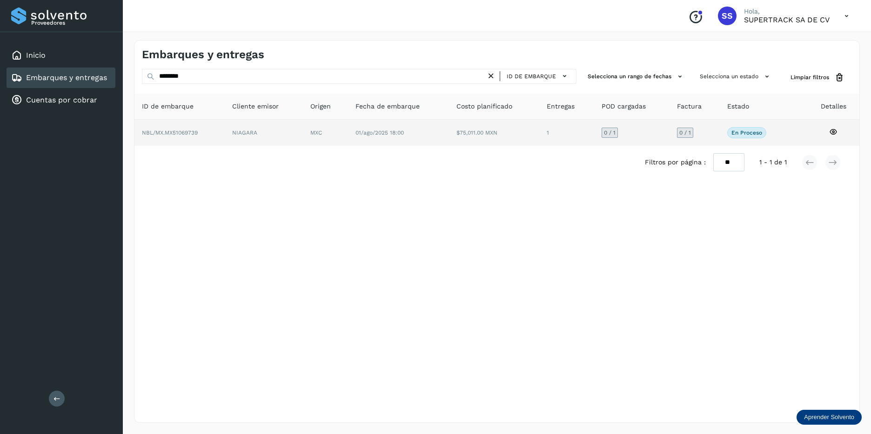
click at [303, 131] on td "NIAGARA" at bounding box center [325, 133] width 45 height 26
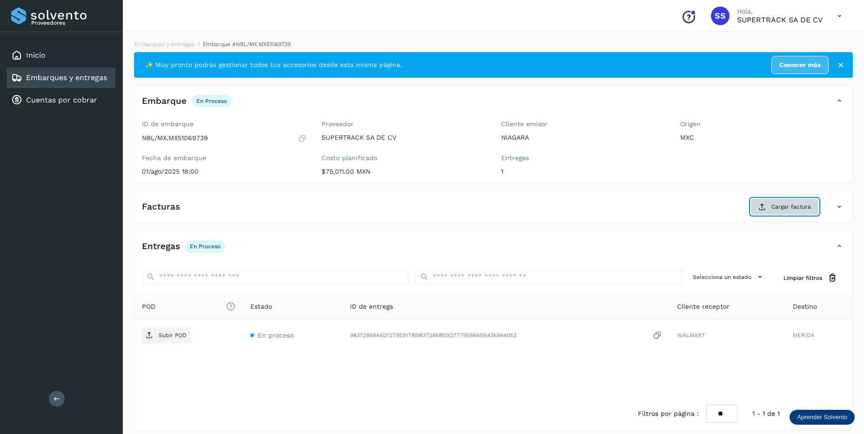
click at [755, 207] on button "Cargar factura" at bounding box center [784, 206] width 68 height 17
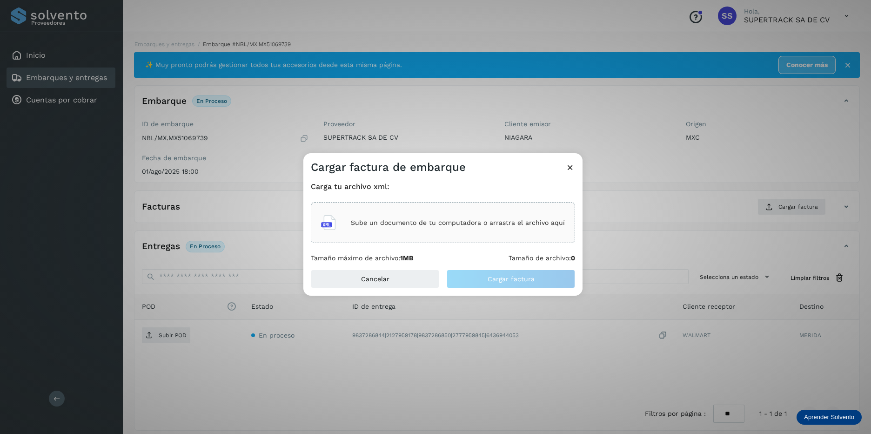
click at [324, 224] on icon at bounding box center [328, 222] width 15 height 15
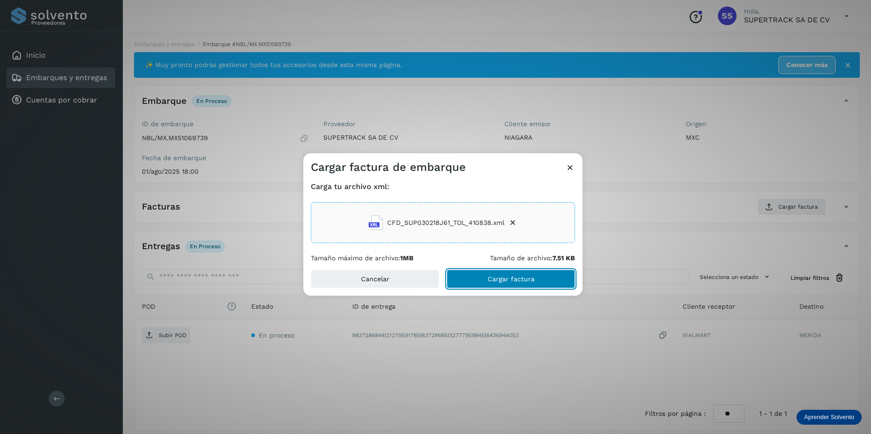
click at [502, 286] on button "Cargar factura" at bounding box center [511, 278] width 128 height 19
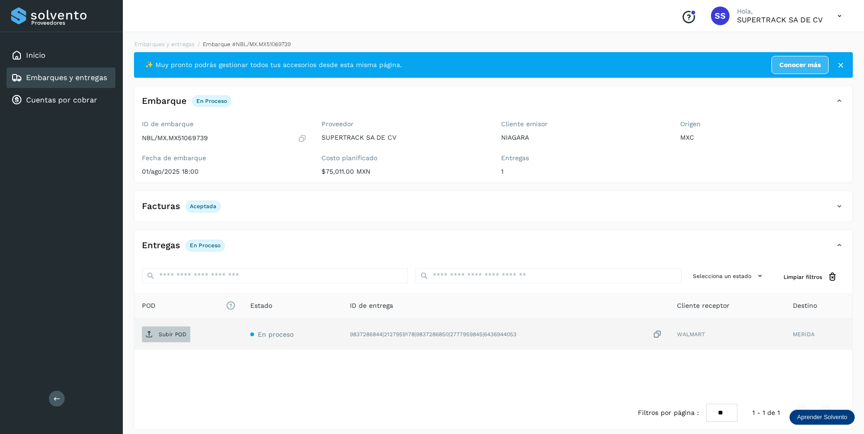
click at [173, 327] on span "Subir POD" at bounding box center [166, 334] width 48 height 15
